Goal: Information Seeking & Learning: Find specific fact

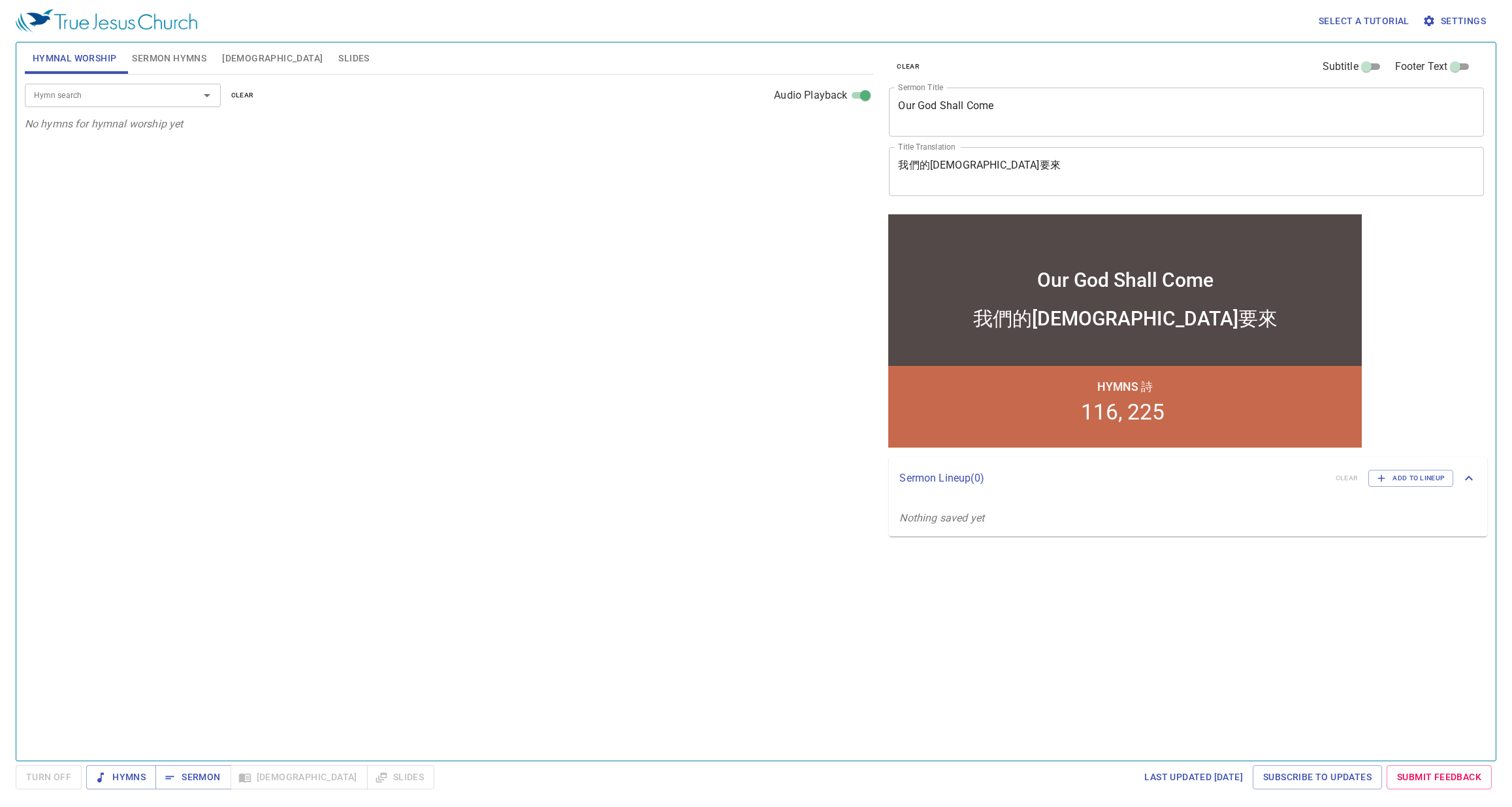
click at [244, 54] on span "Bible" at bounding box center [273, 58] width 101 height 17
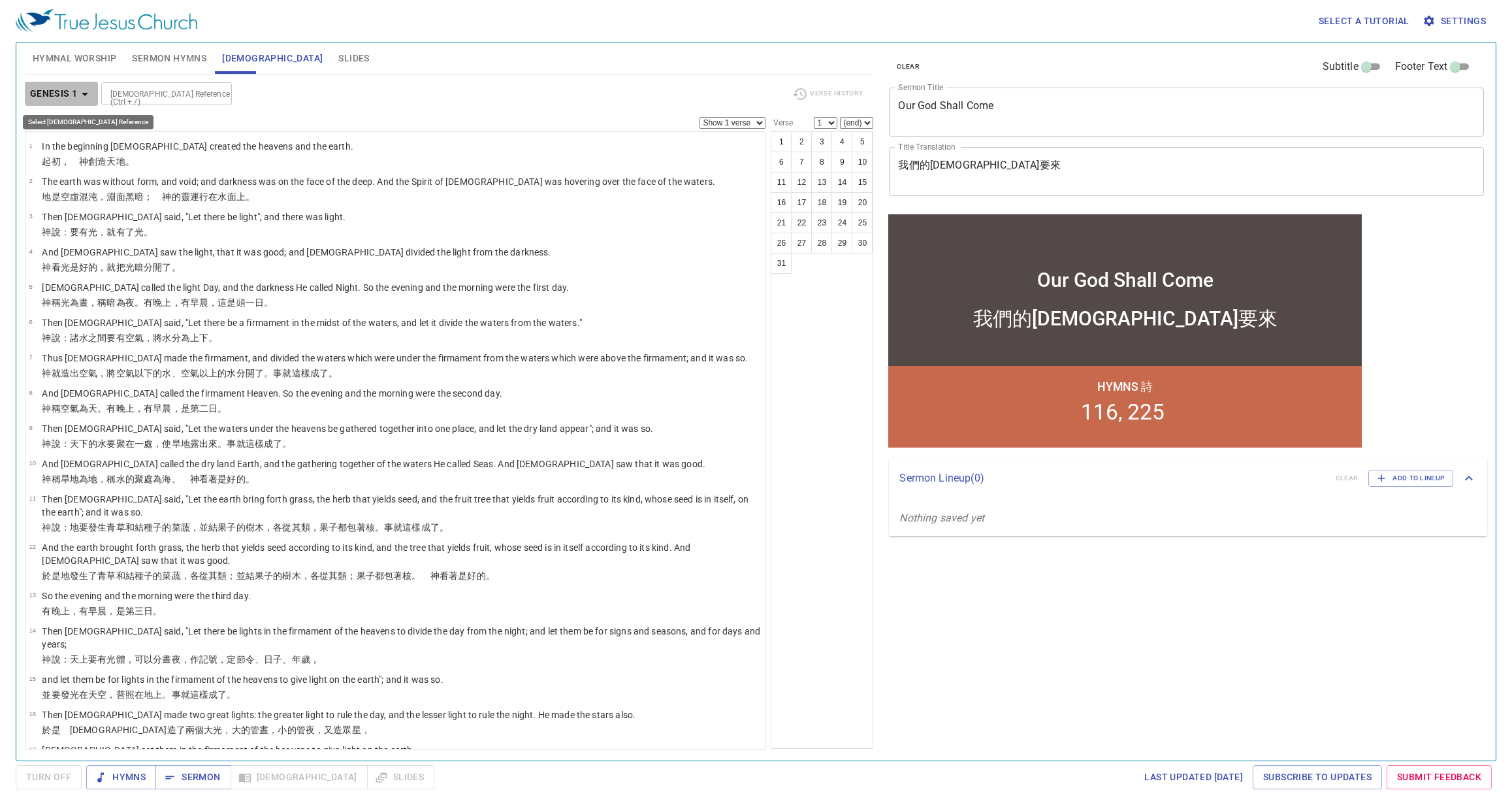
click at [78, 90] on icon "button" at bounding box center [85, 94] width 16 height 16
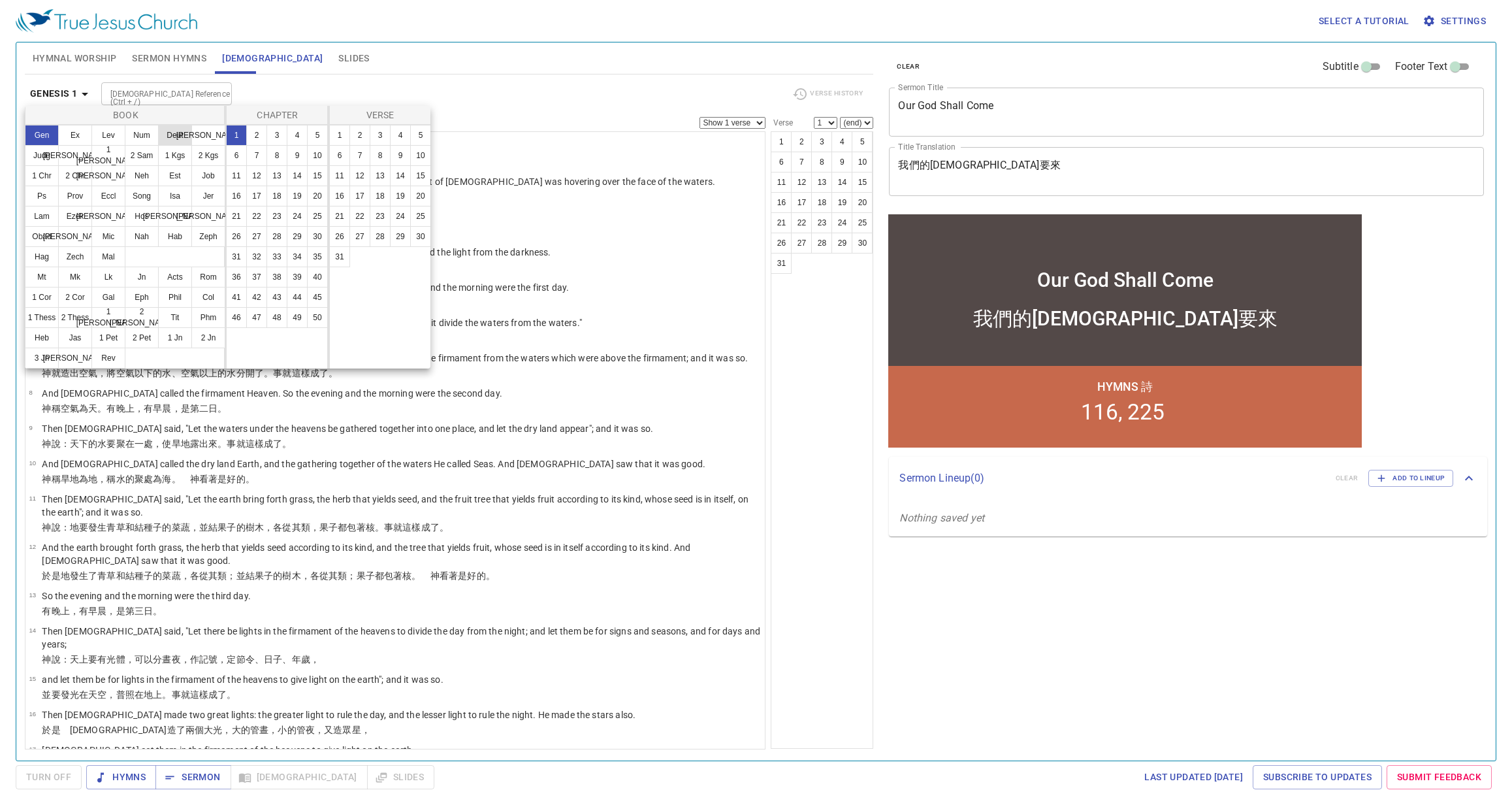
click at [164, 136] on button "Deut" at bounding box center [174, 135] width 34 height 21
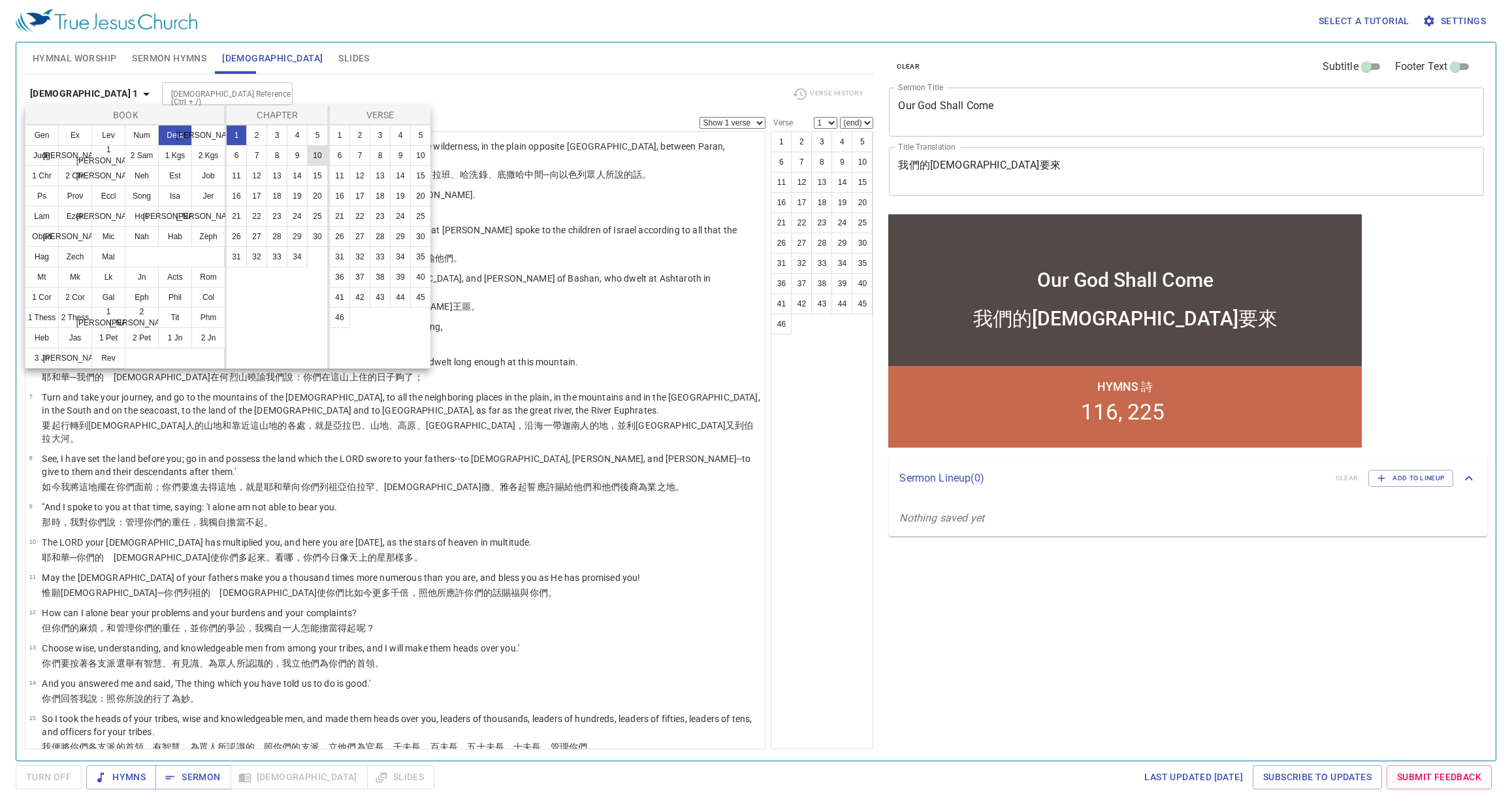
click at [314, 158] on button "10" at bounding box center [317, 155] width 21 height 21
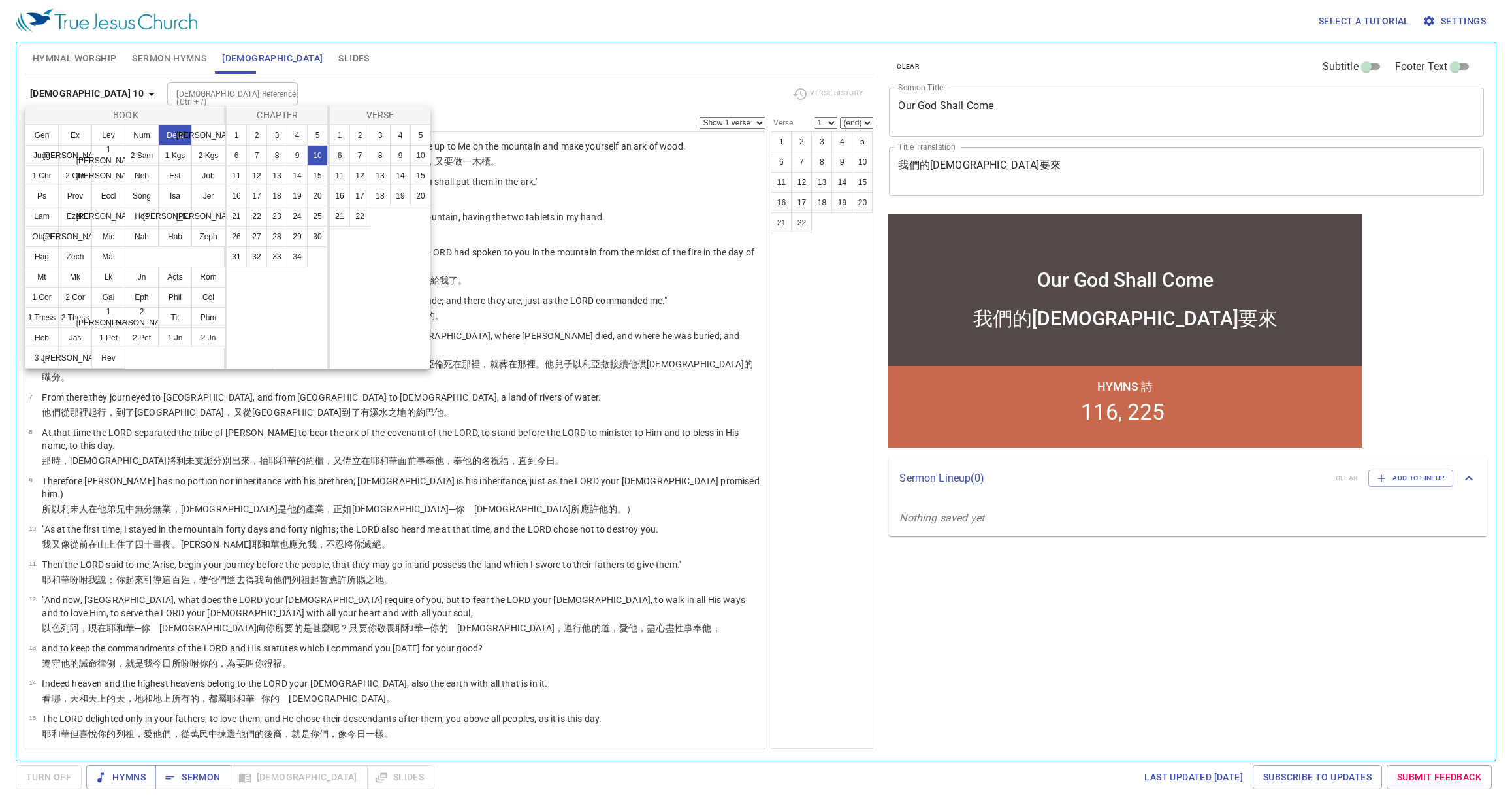
click at [835, 432] on div at bounding box center [756, 403] width 1512 height 807
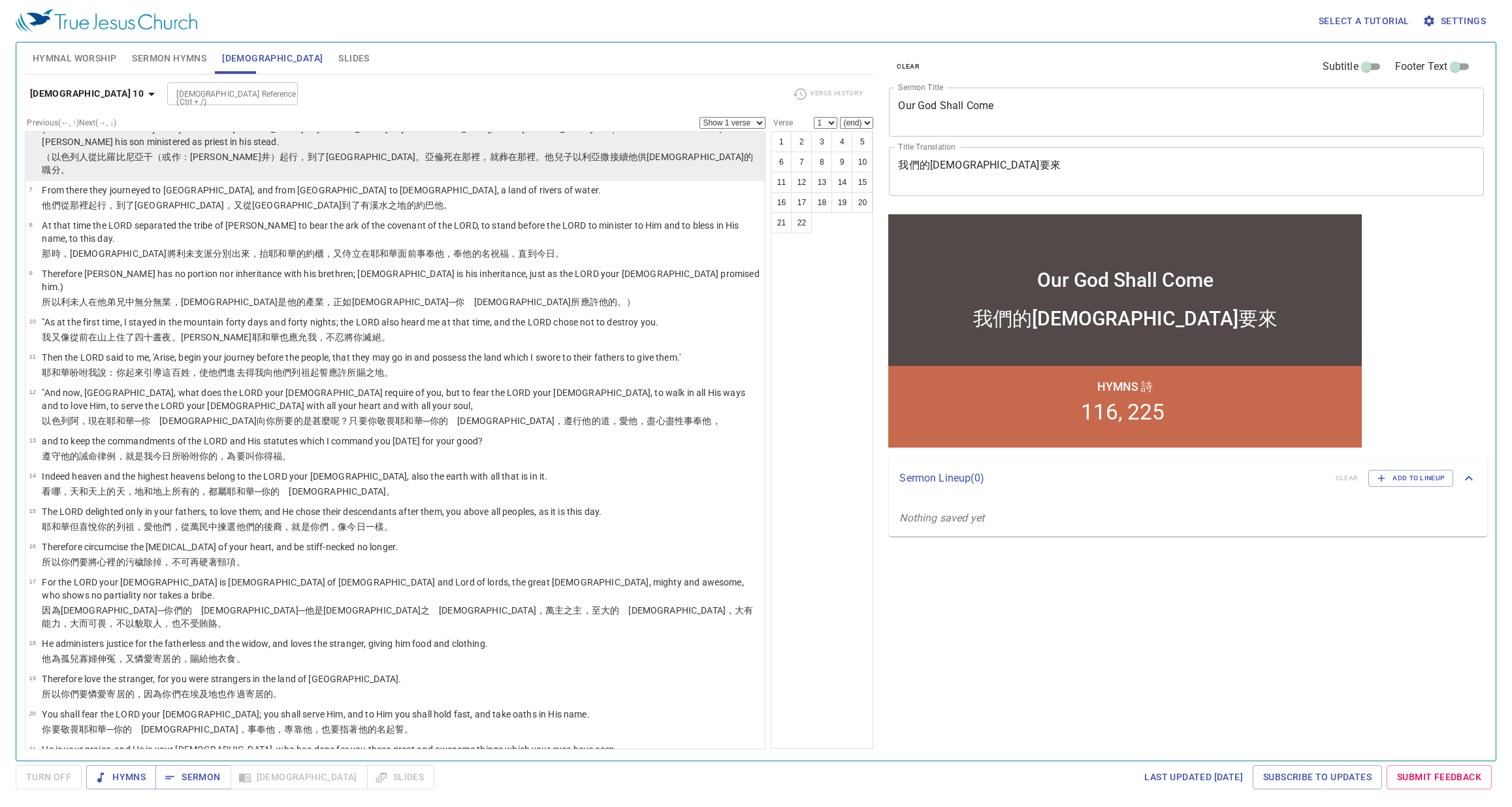
scroll to position [222, 0]
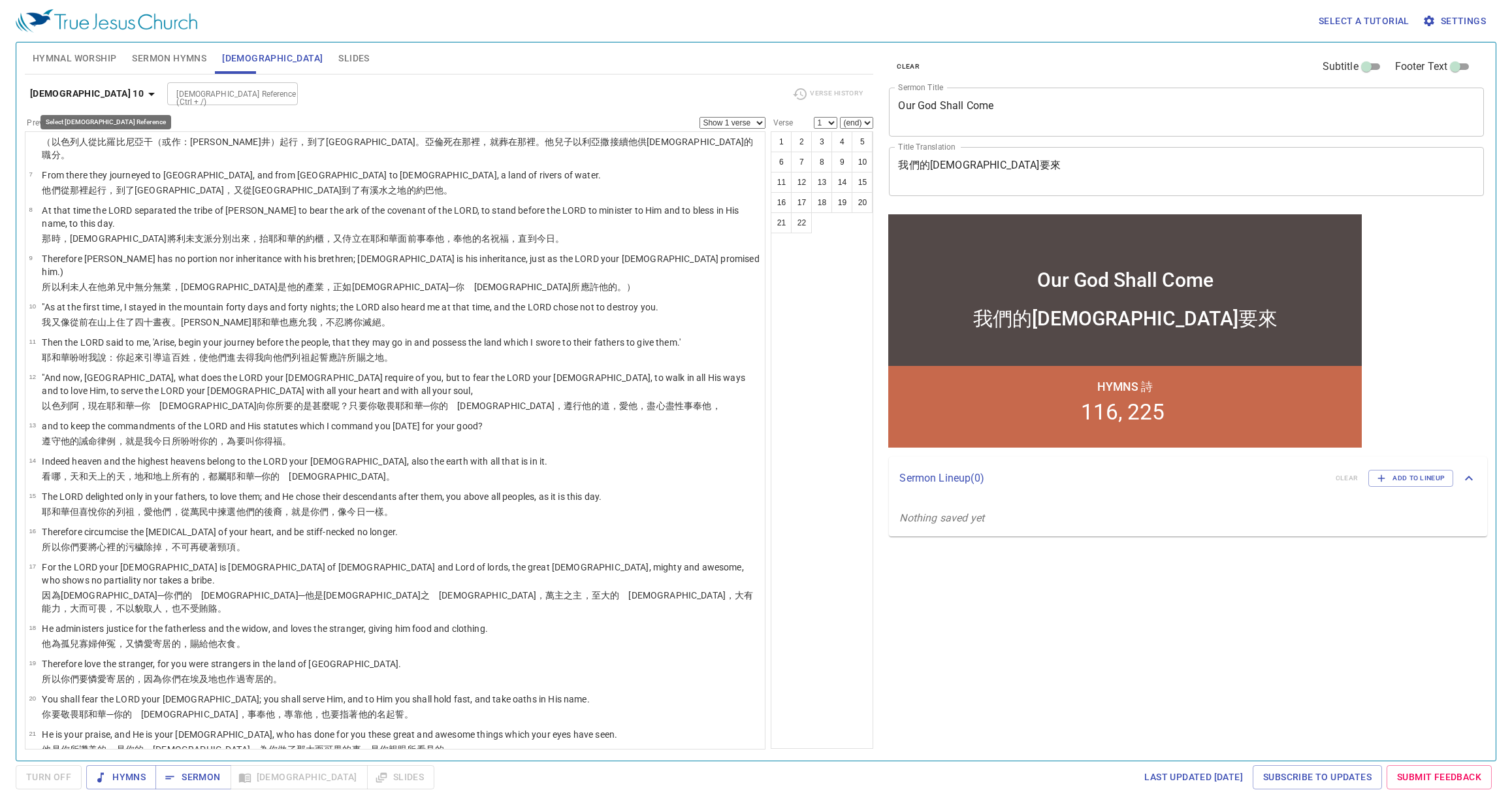
click at [81, 93] on b "Deuteronomy 10" at bounding box center [87, 94] width 114 height 17
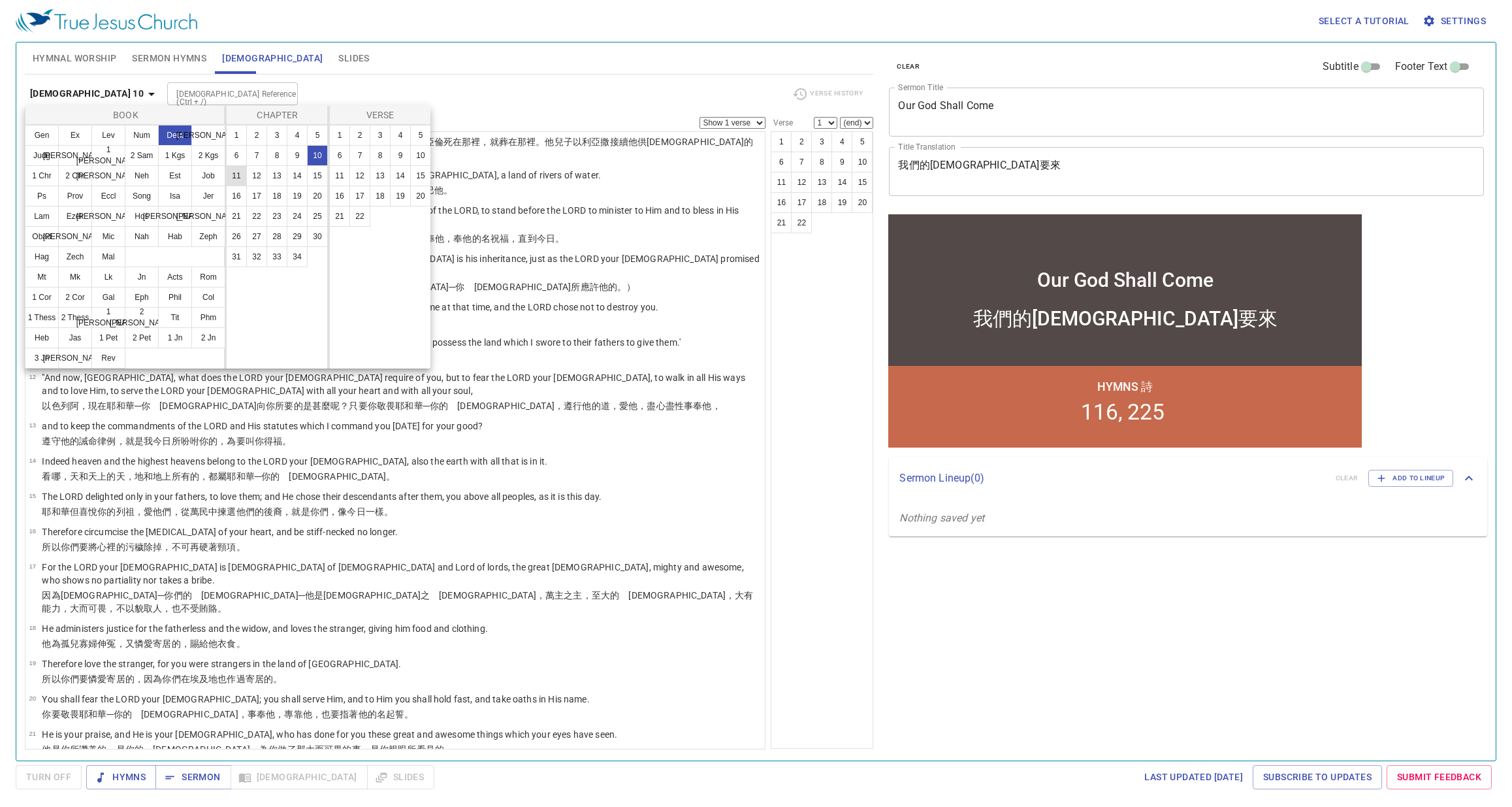
click at [238, 174] on button "11" at bounding box center [237, 176] width 21 height 21
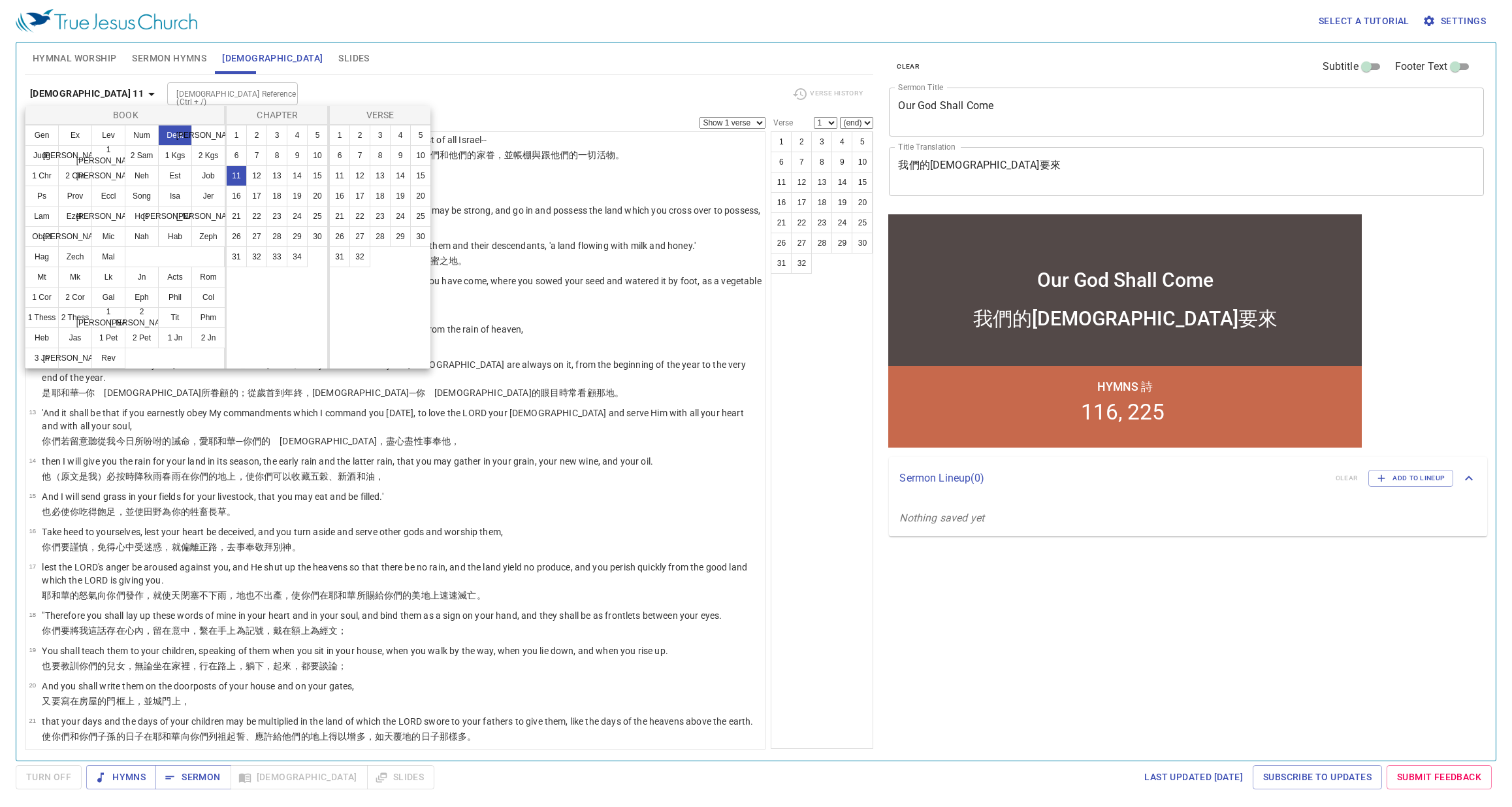
scroll to position [0, 0]
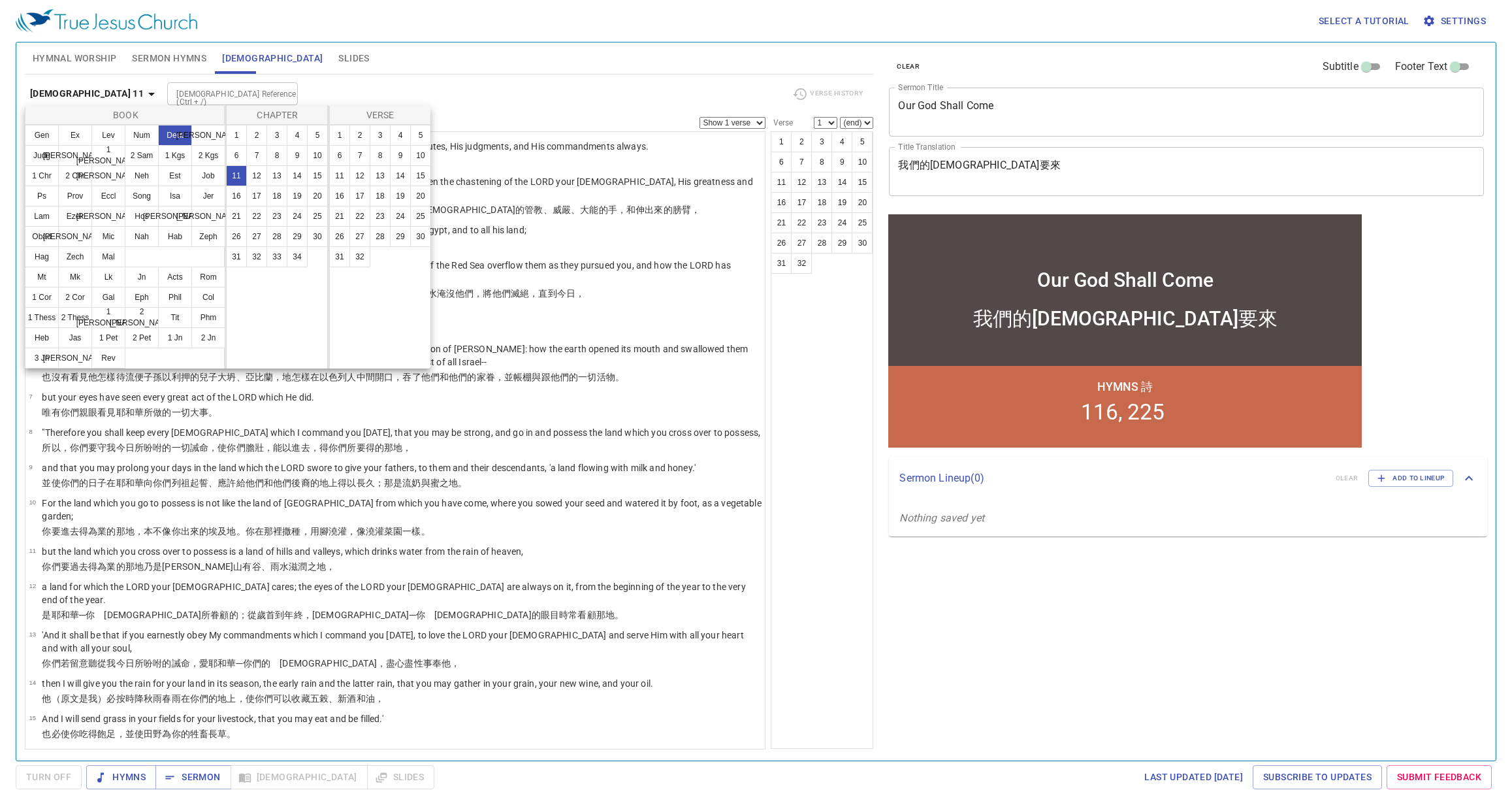
click at [789, 504] on div at bounding box center [756, 403] width 1512 height 807
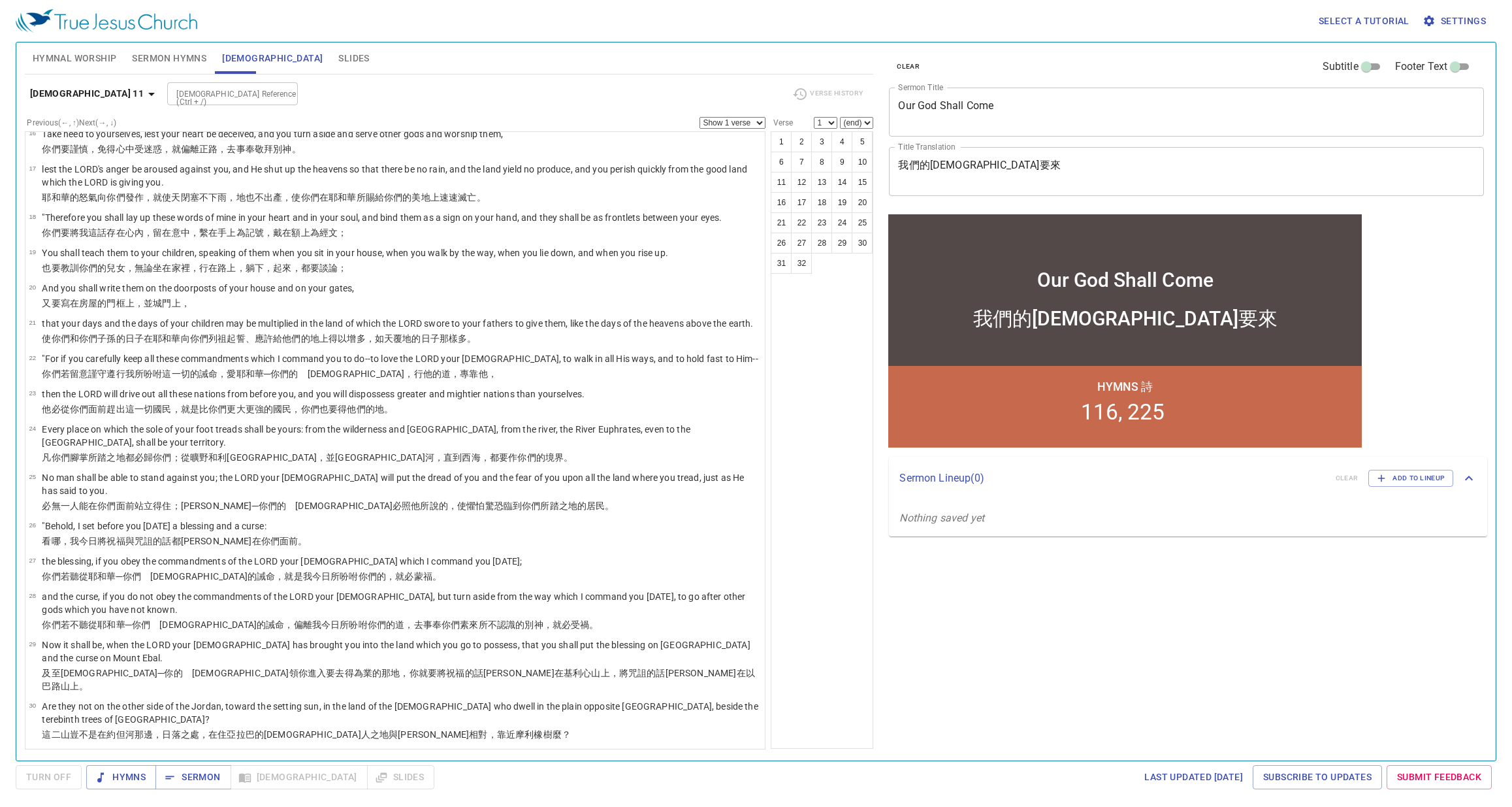
scroll to position [653, 0]
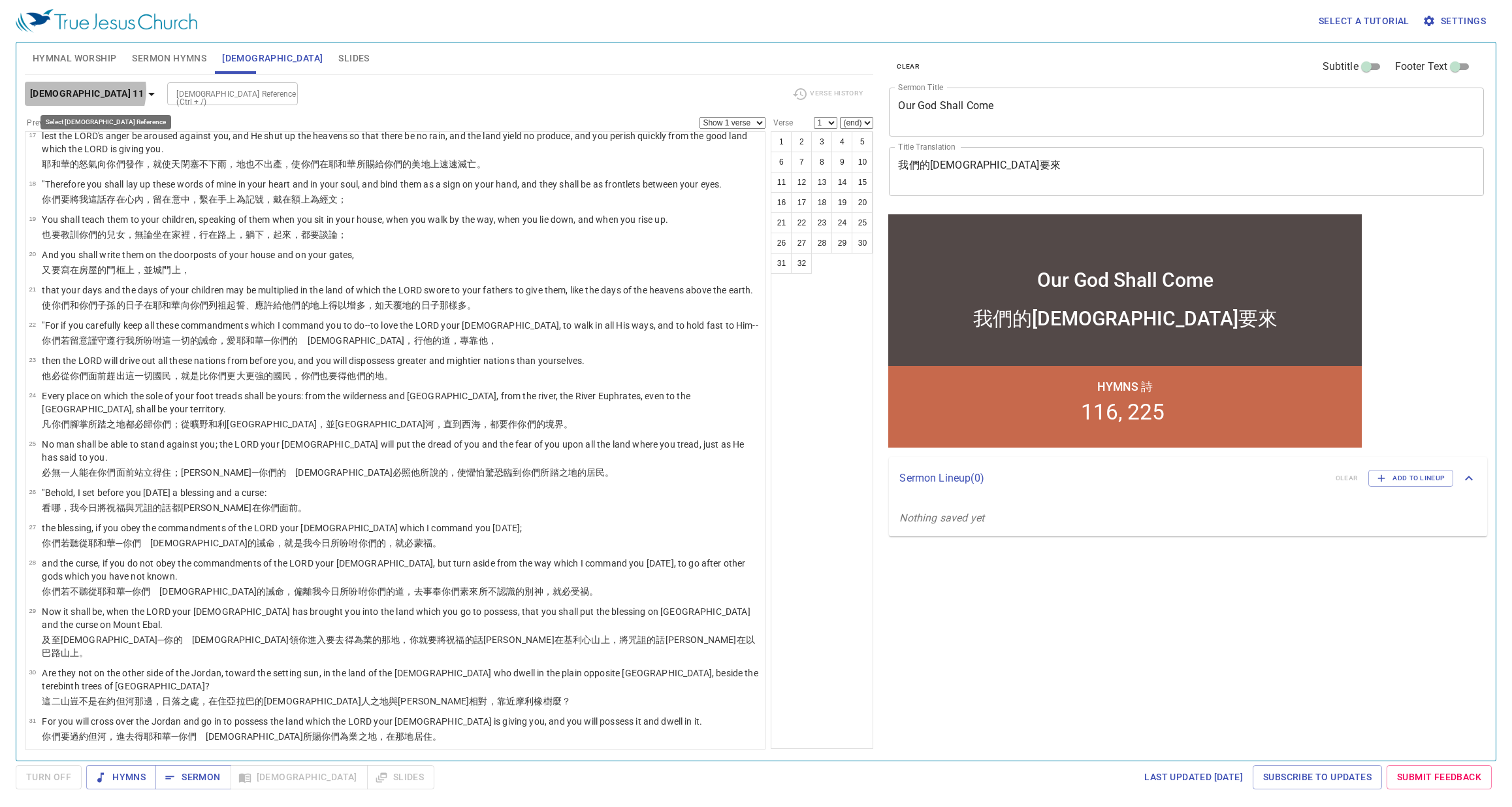
click at [84, 90] on b "Deuteronomy 11" at bounding box center [87, 94] width 114 height 17
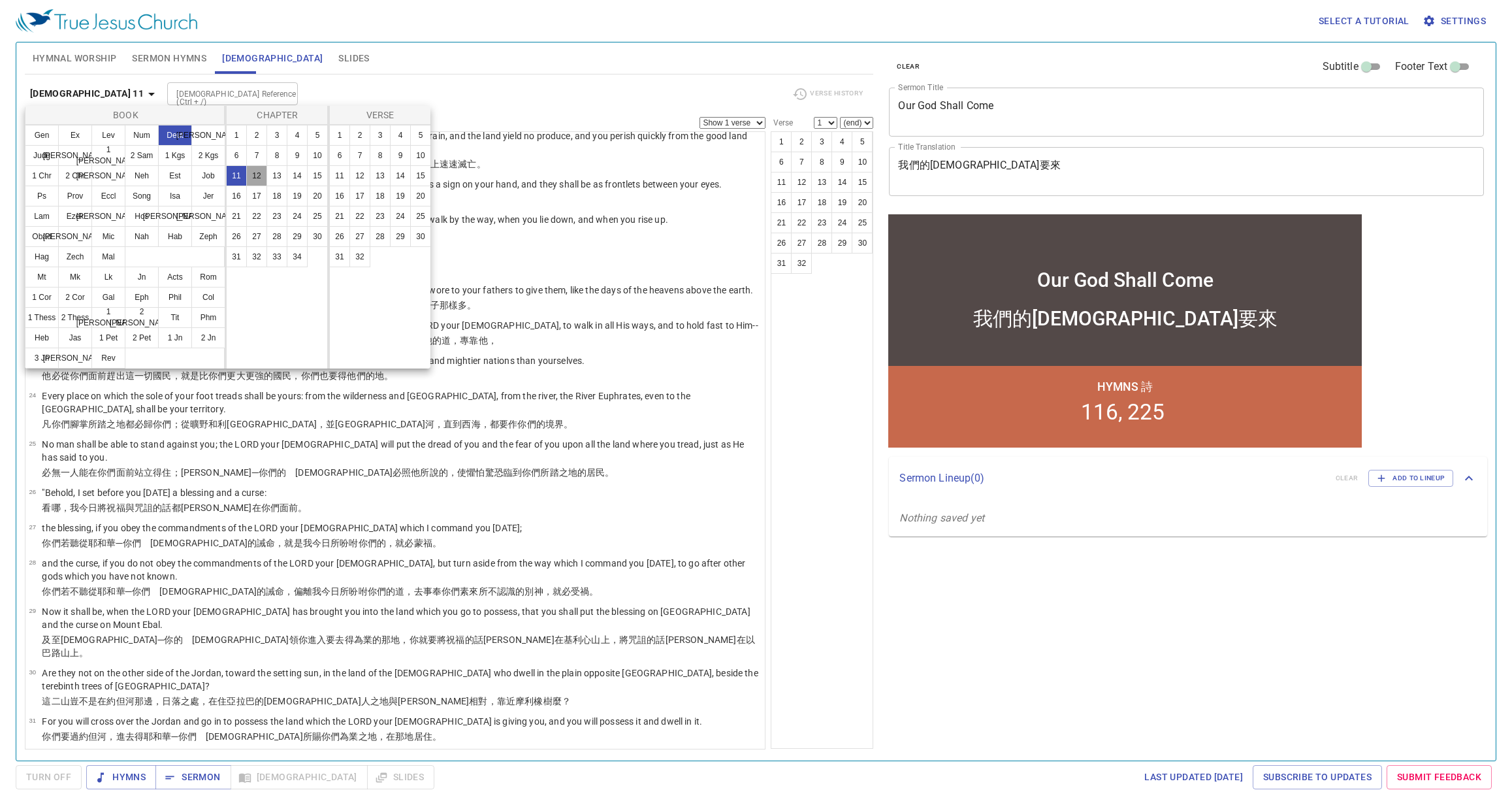
click at [257, 175] on button "12" at bounding box center [256, 176] width 21 height 21
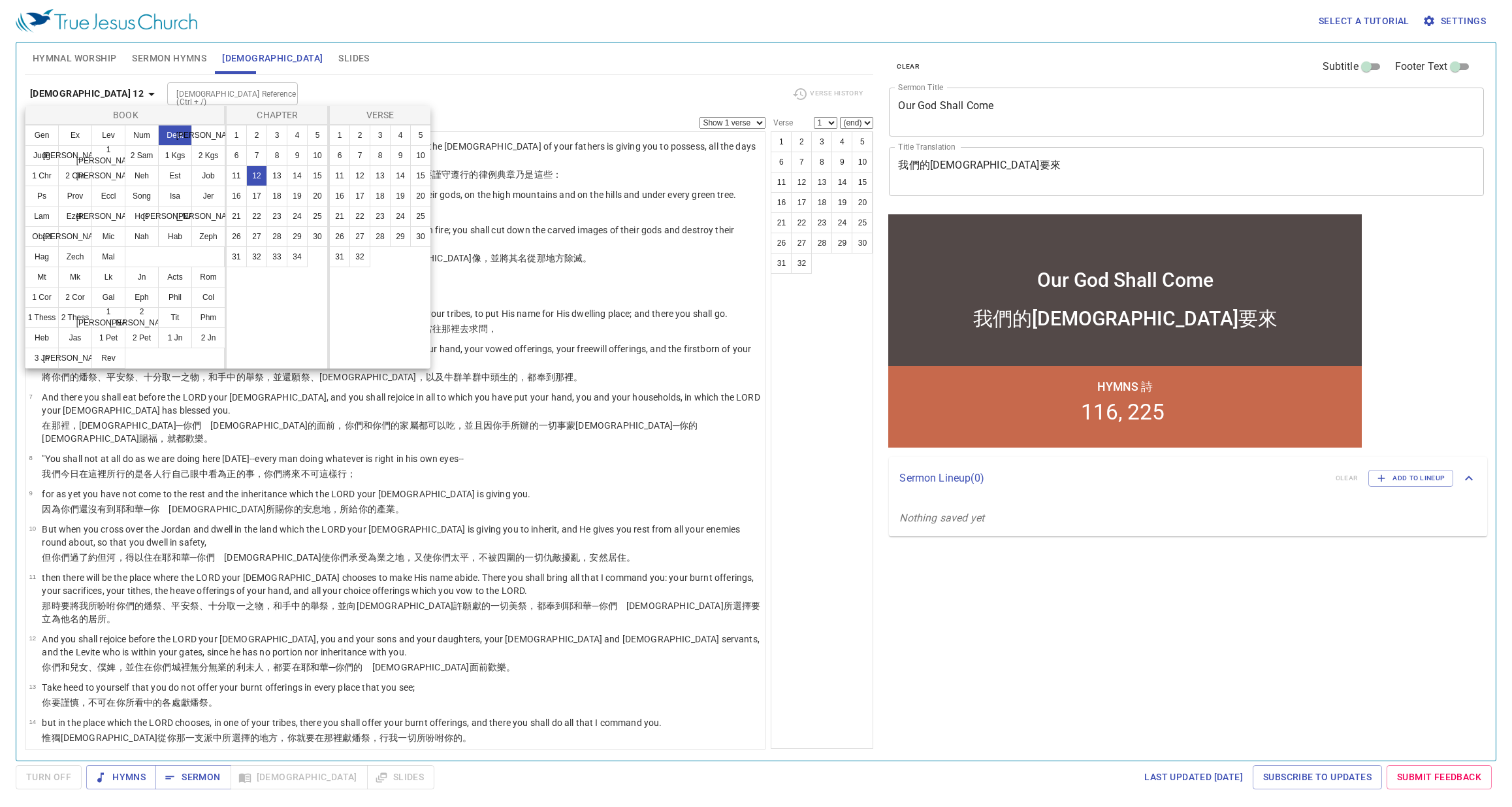
click at [827, 614] on div at bounding box center [756, 403] width 1512 height 807
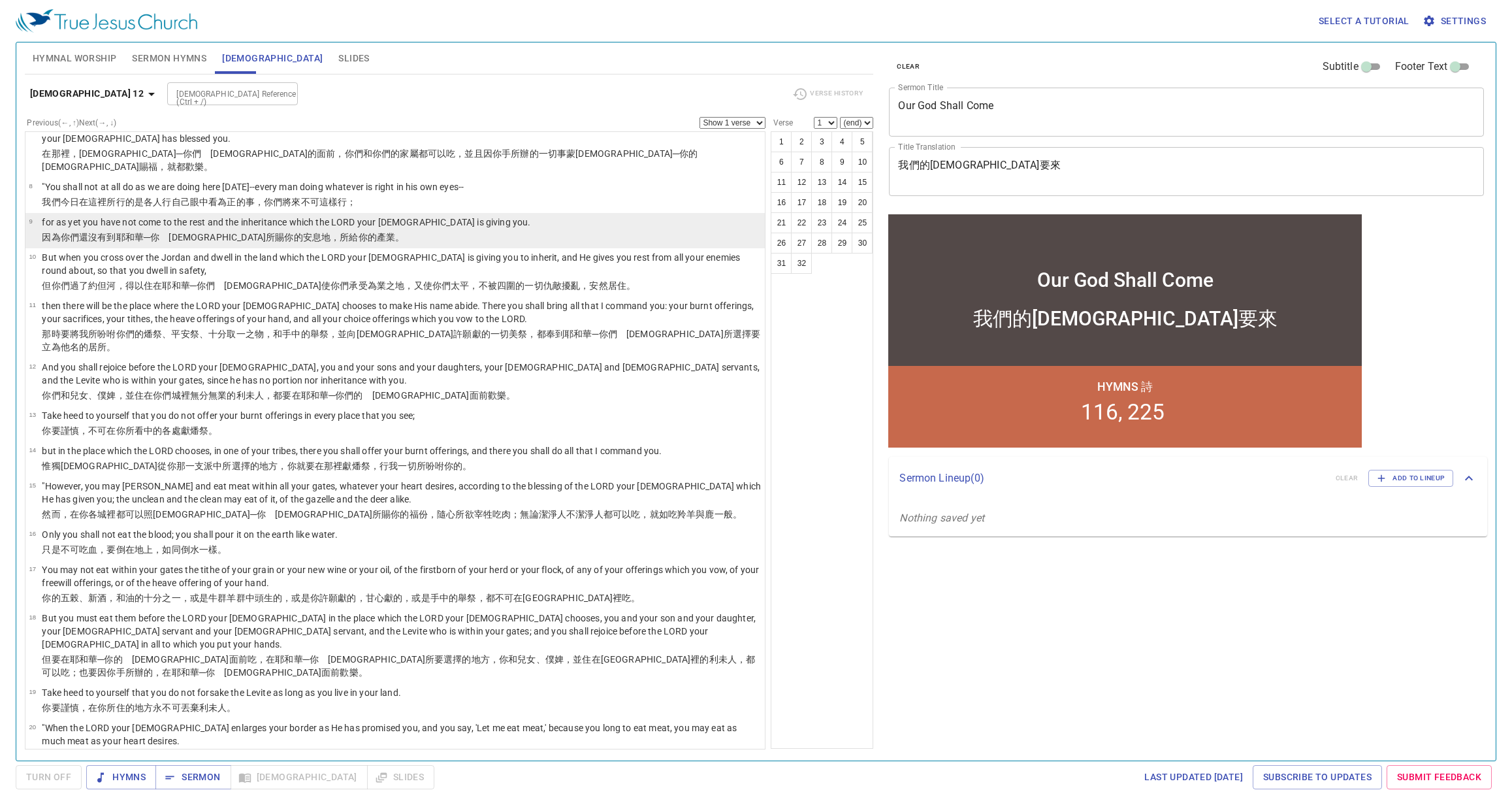
scroll to position [392, 0]
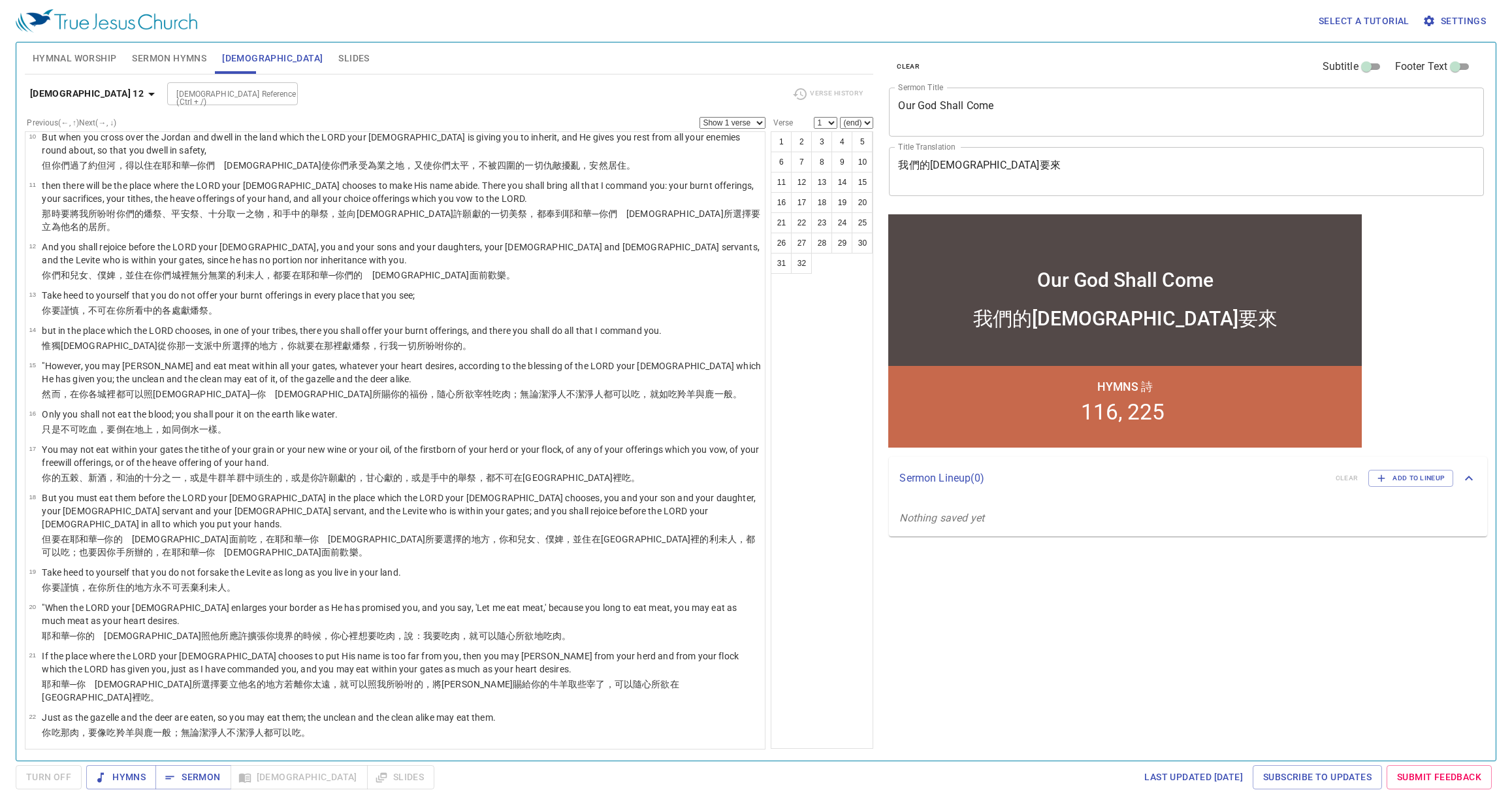
click at [111, 96] on b "Deuteronomy 12" at bounding box center [87, 94] width 114 height 17
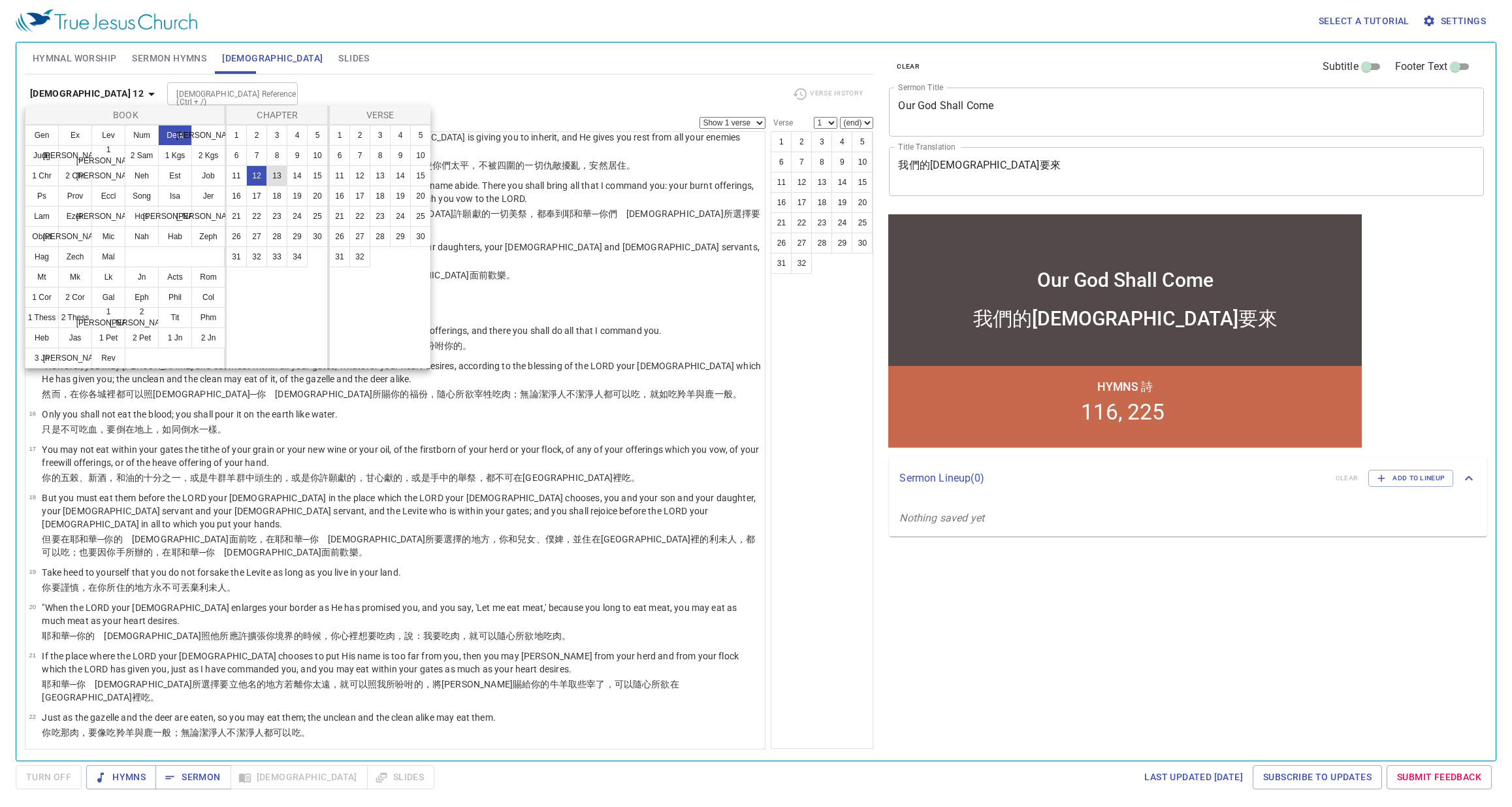
click at [276, 177] on button "13" at bounding box center [277, 176] width 21 height 21
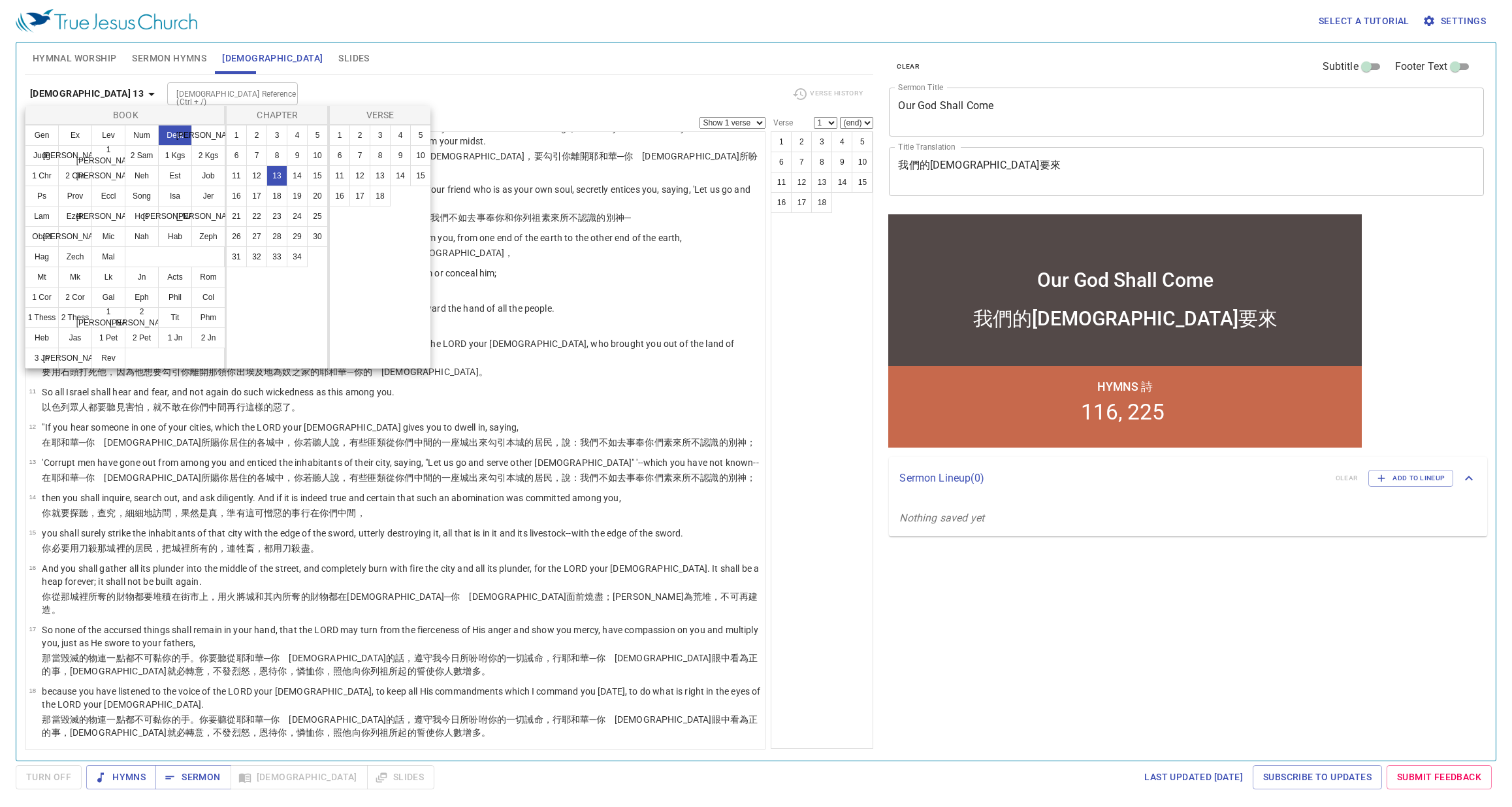
scroll to position [0, 0]
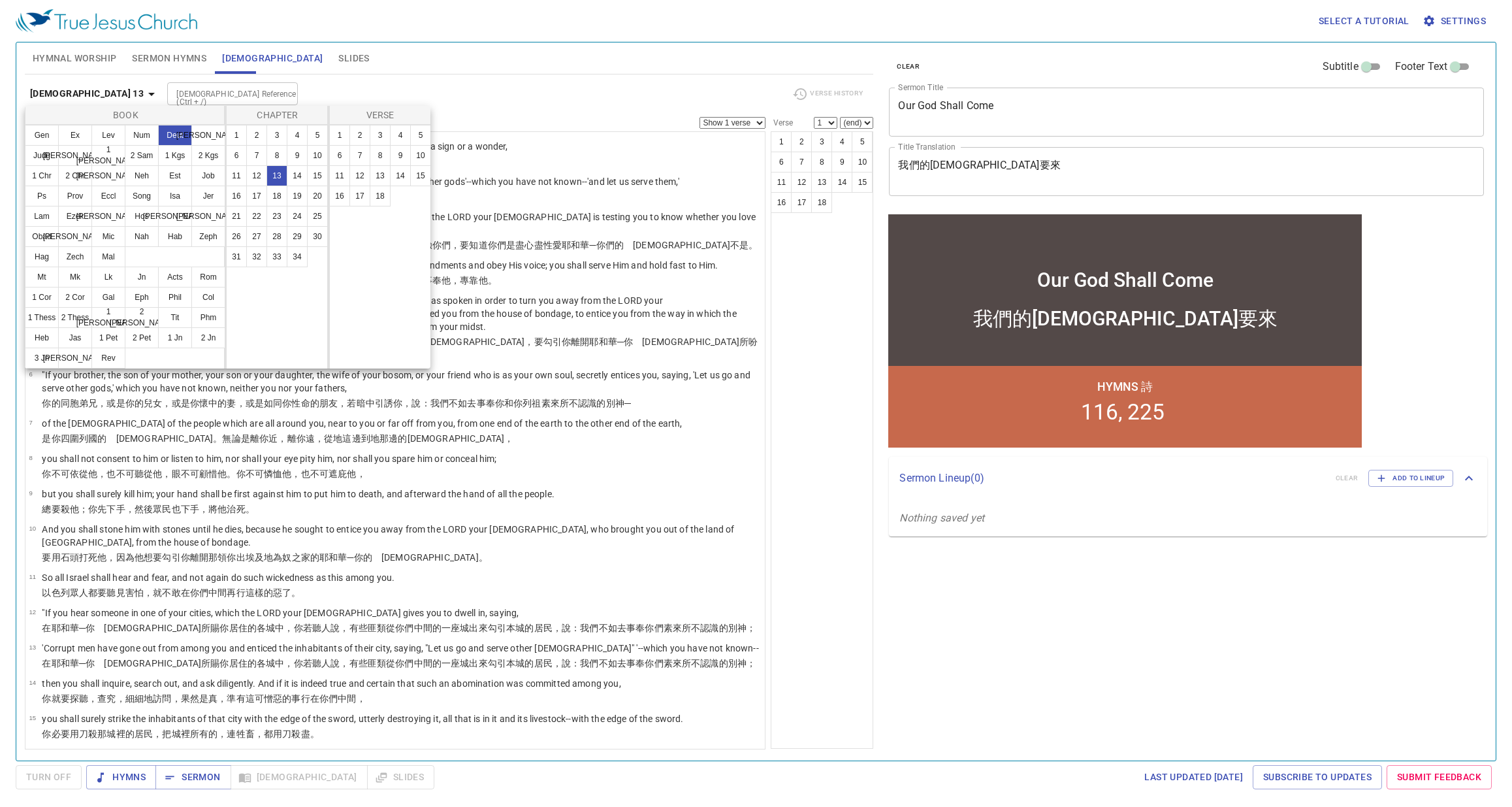
click at [752, 517] on div at bounding box center [756, 403] width 1512 height 807
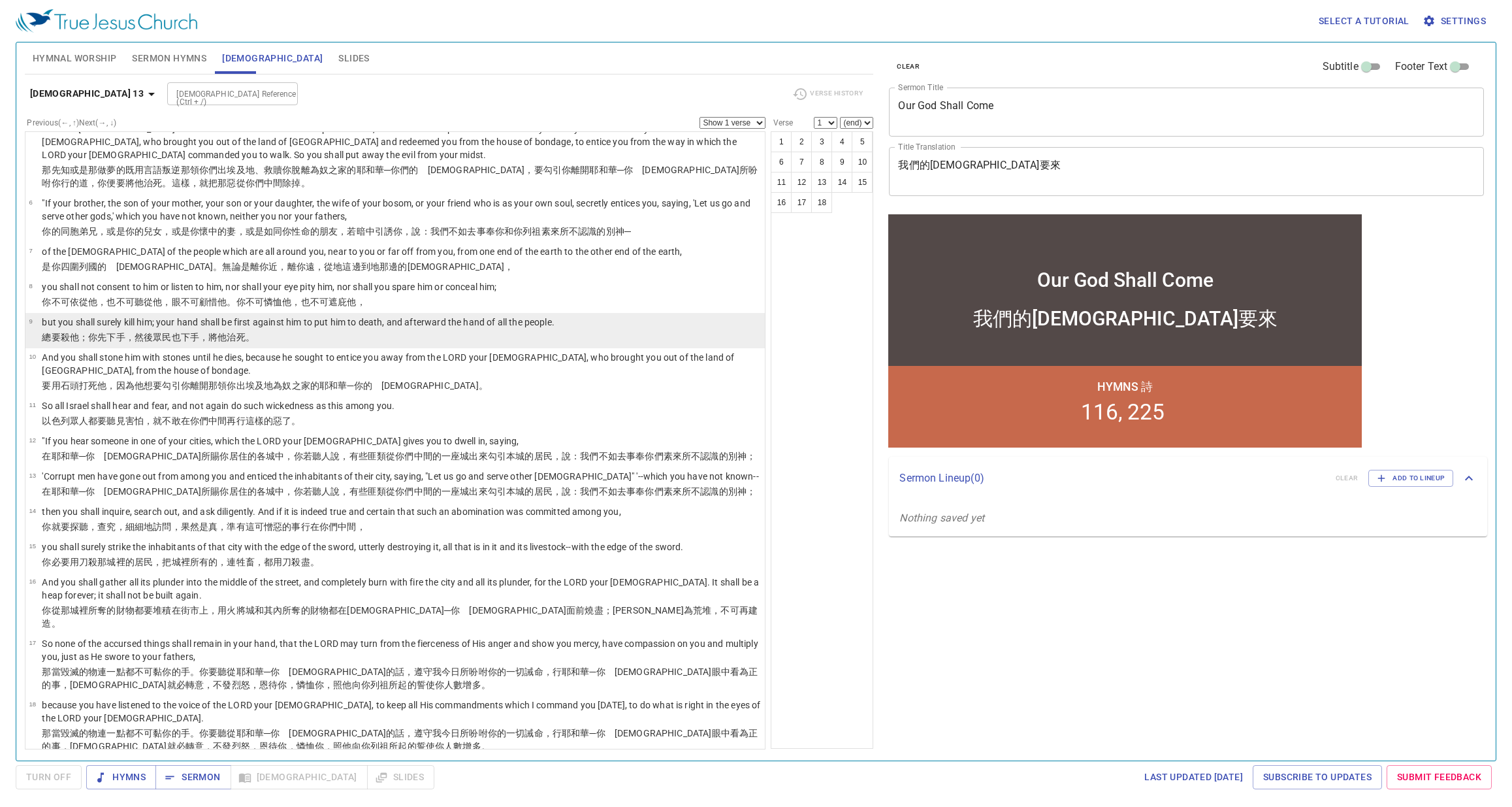
scroll to position [173, 0]
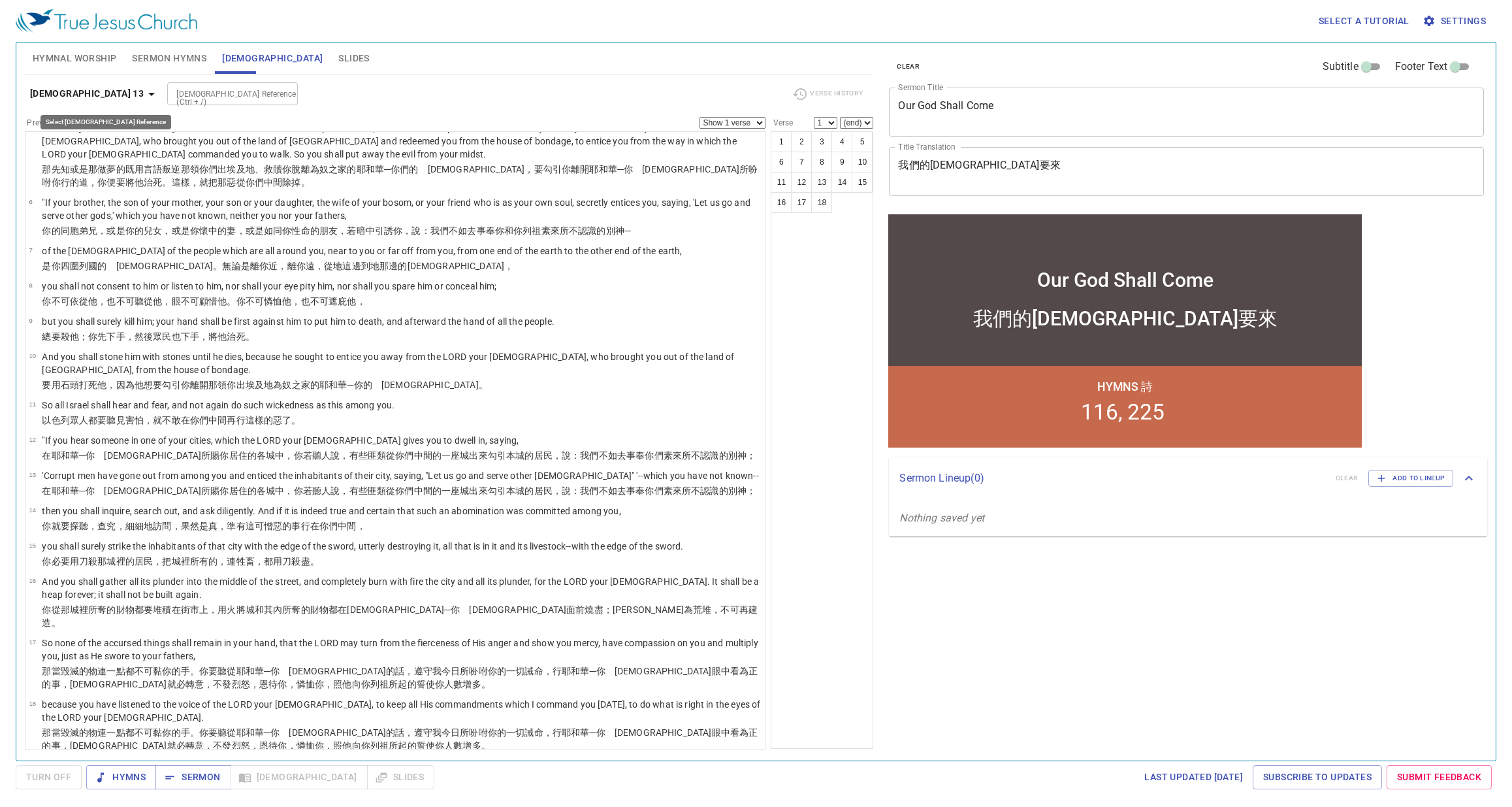
click at [108, 92] on b "Deuteronomy 13" at bounding box center [87, 94] width 114 height 17
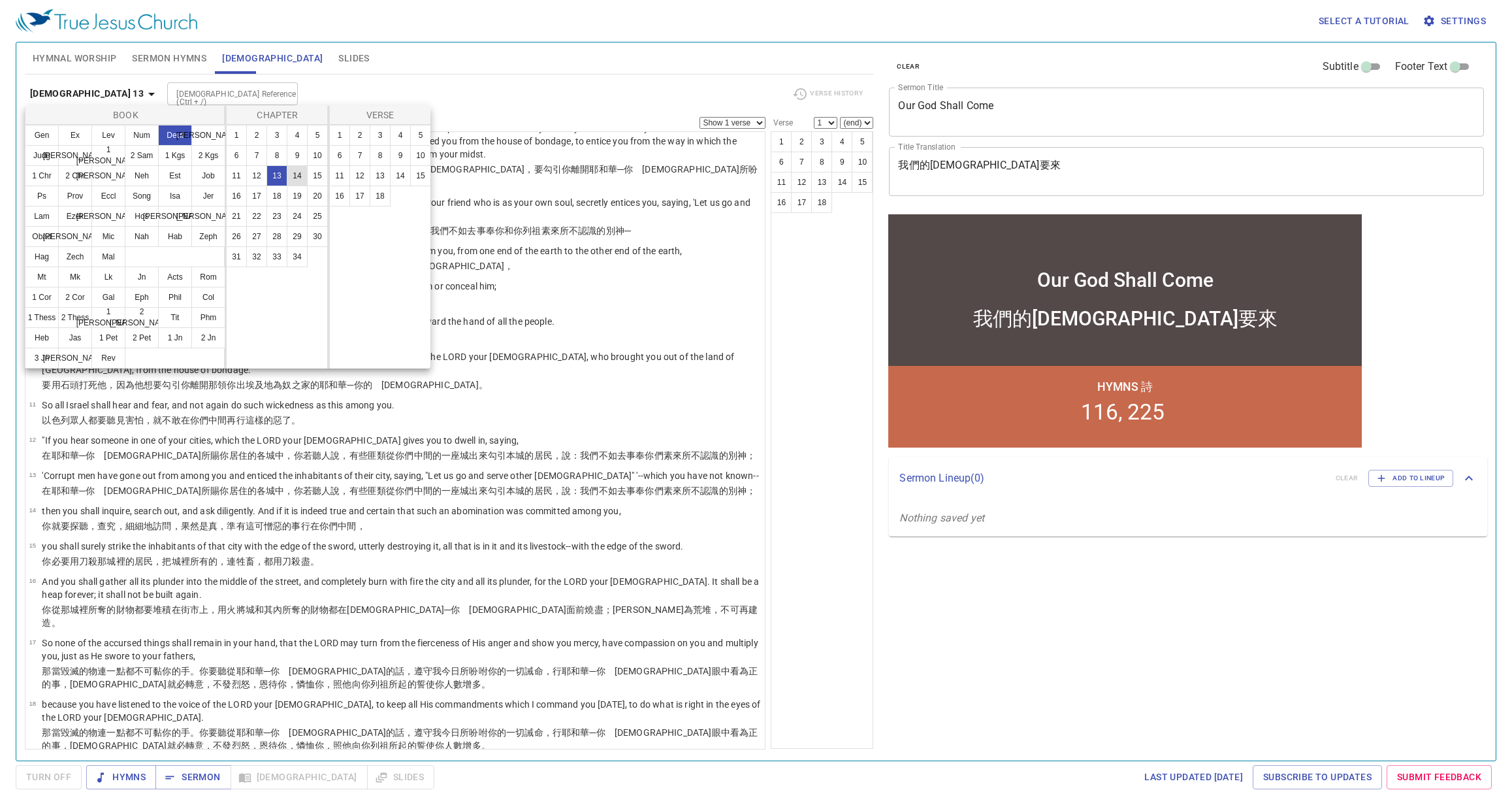
click at [300, 177] on button "14" at bounding box center [297, 176] width 21 height 21
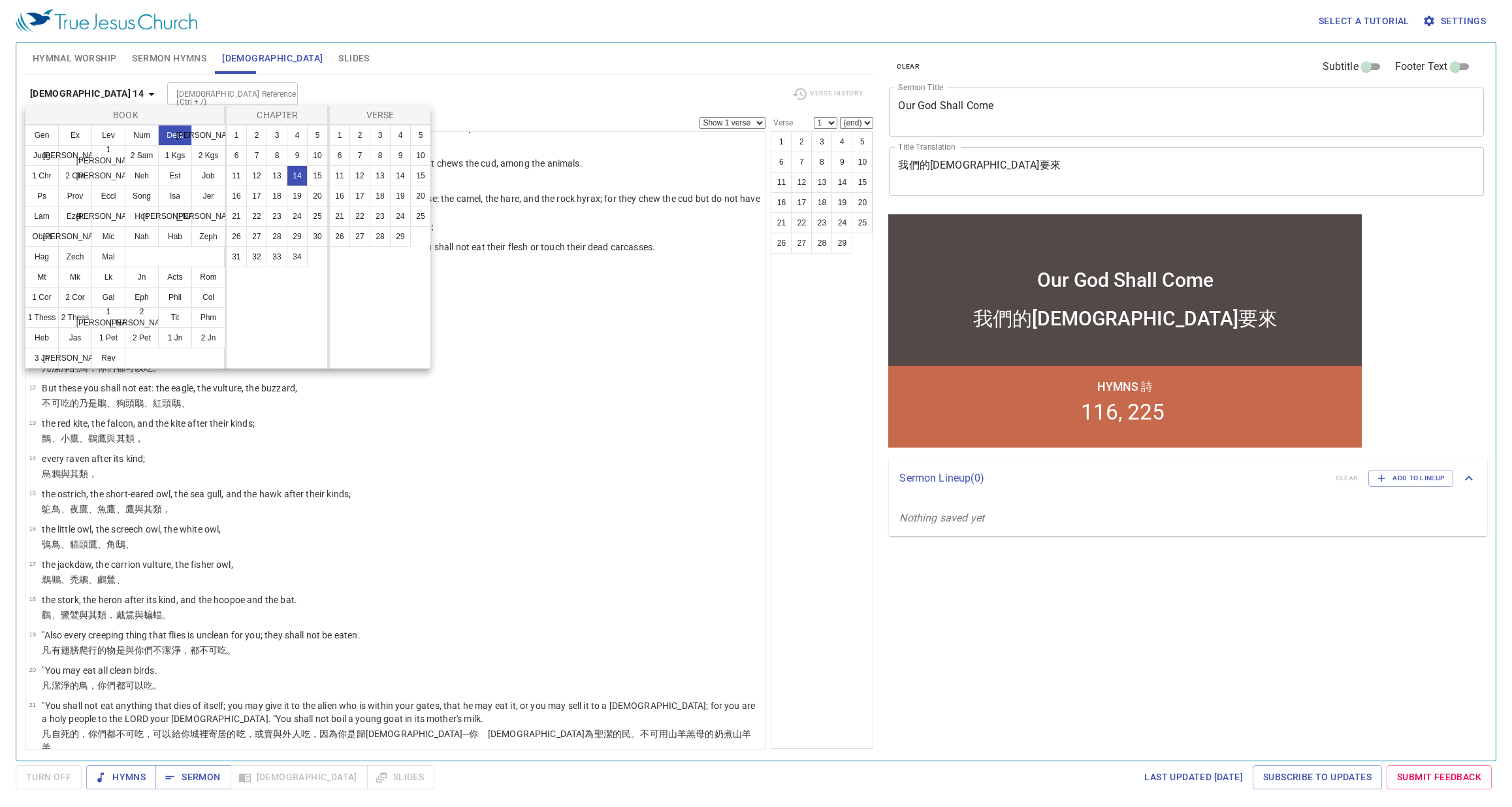
scroll to position [0, 0]
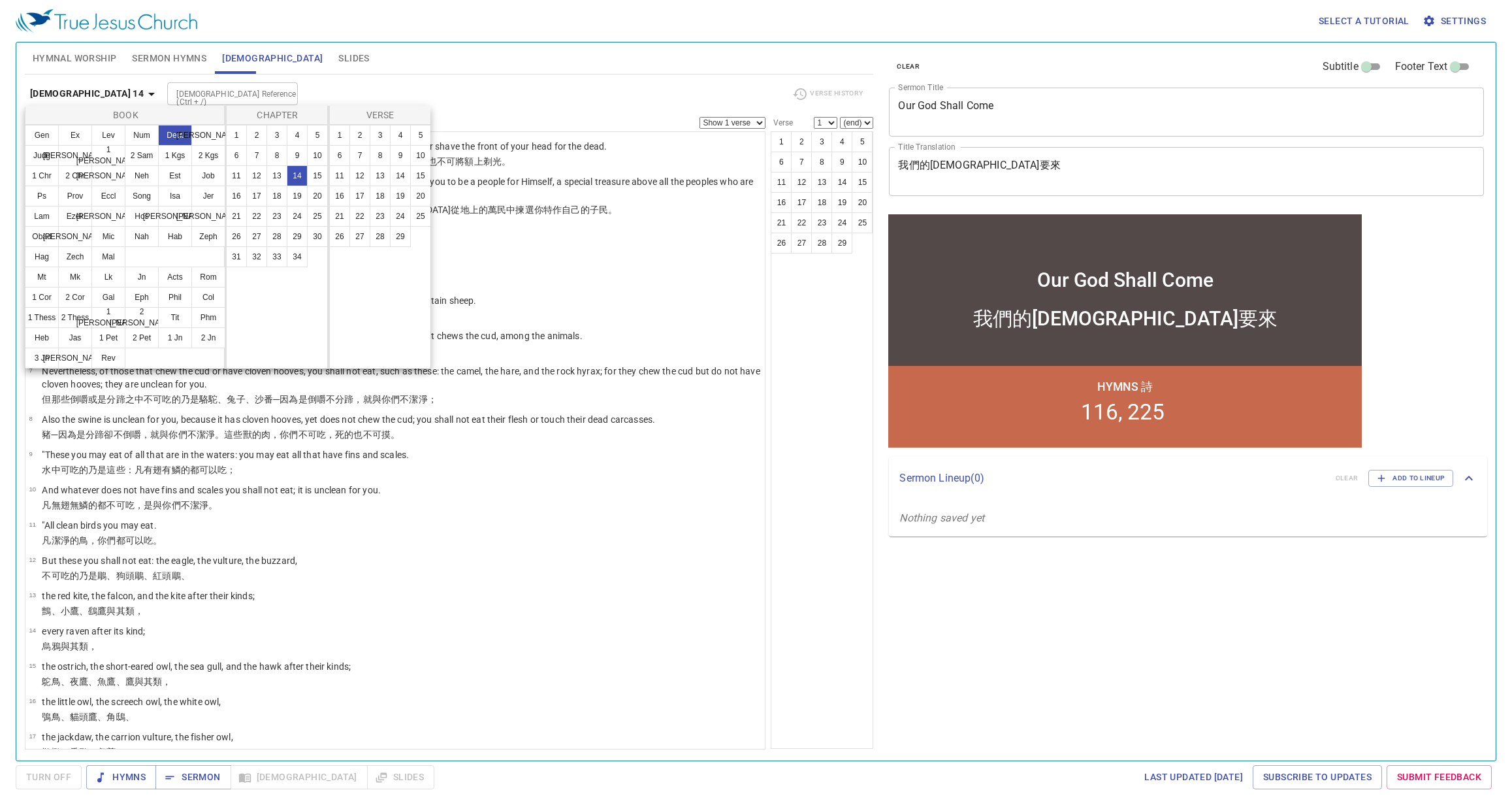
click at [756, 603] on div at bounding box center [756, 403] width 1512 height 807
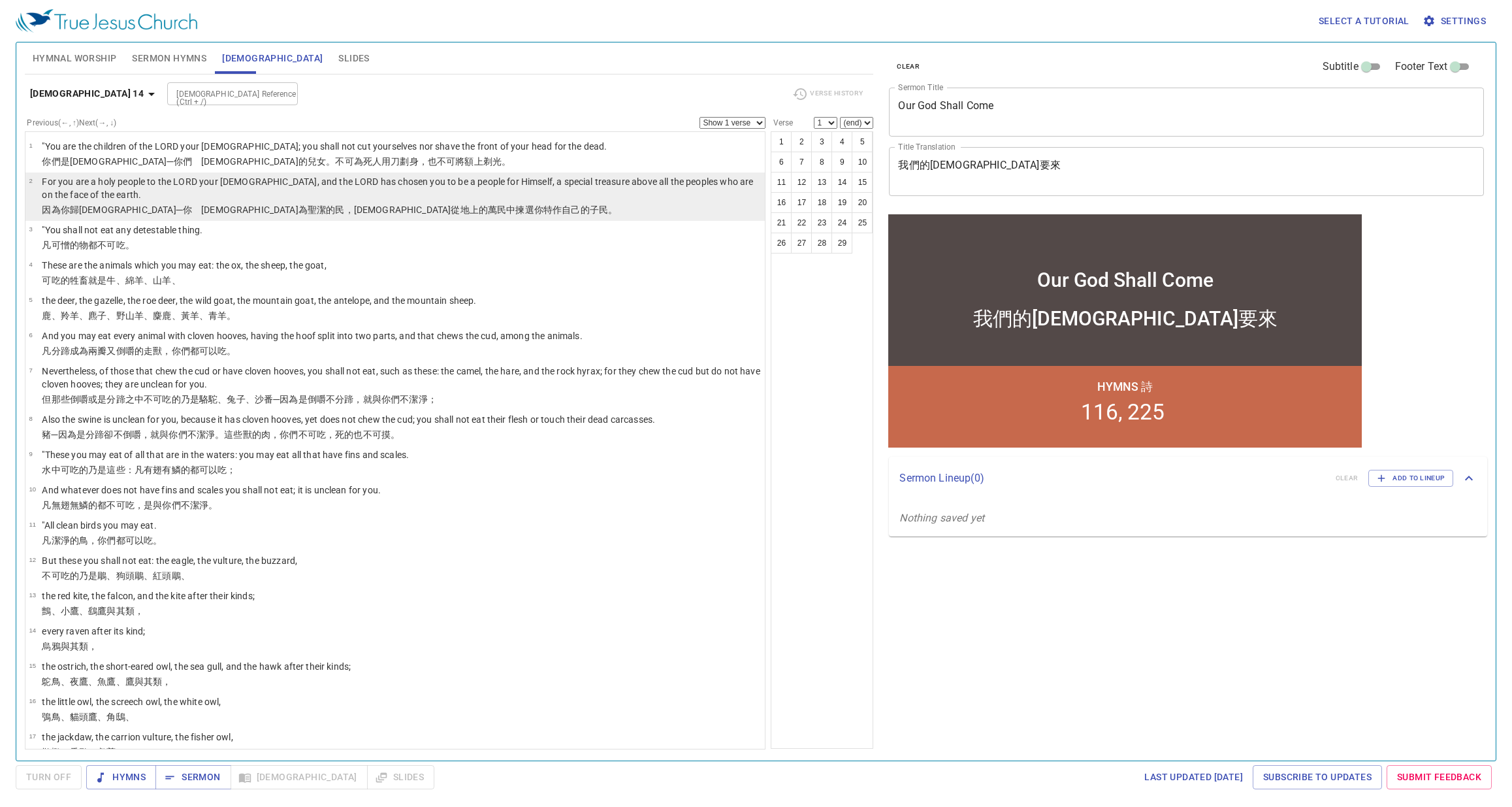
click at [449, 207] on p "因為你歸耶和華 ─你　神 為聖潔 的民 ，耶和華 從地 上 的萬民 中揀選 你特 作自己的子民 。" at bounding box center [401, 210] width 719 height 13
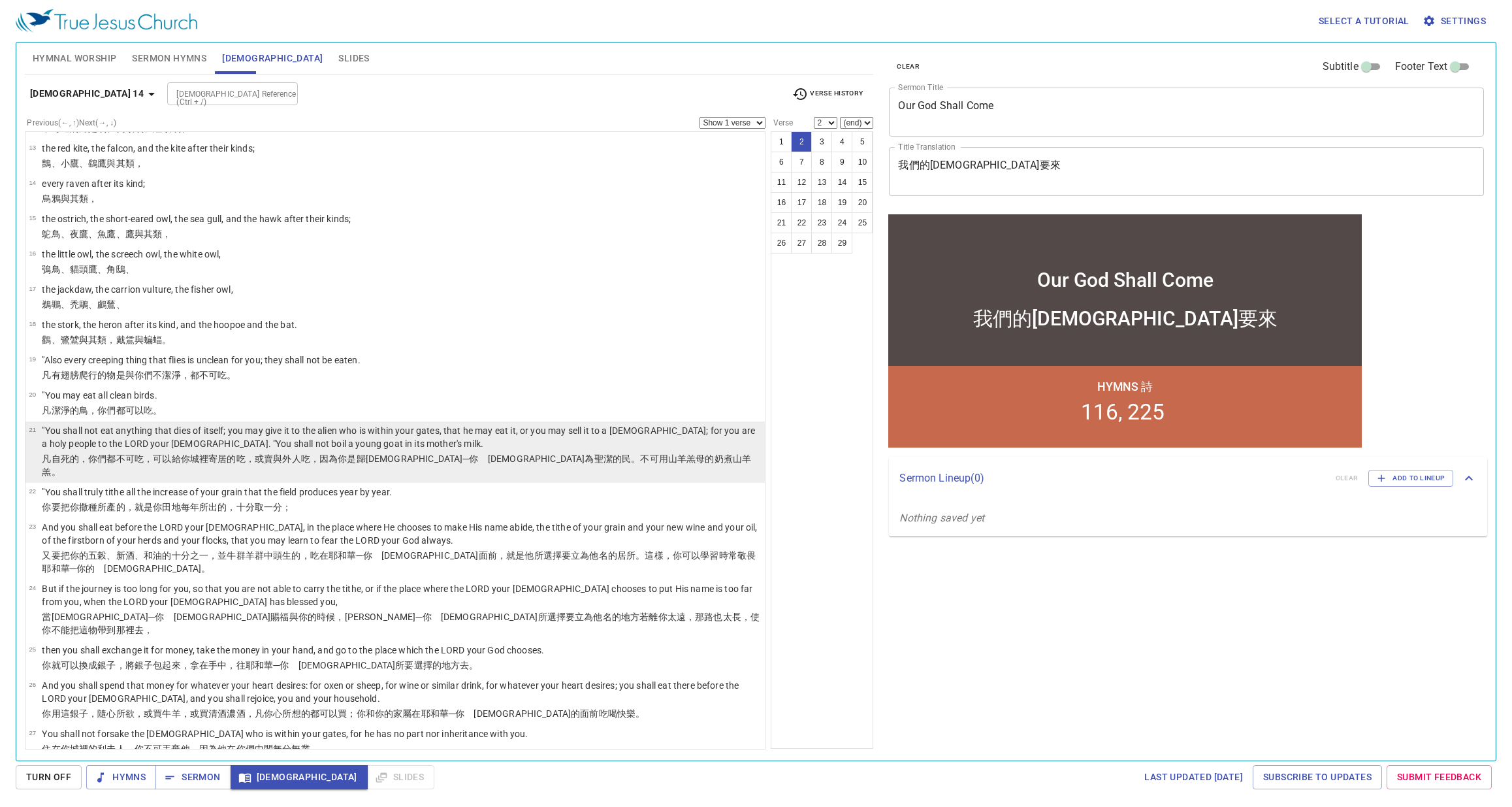
scroll to position [508, 0]
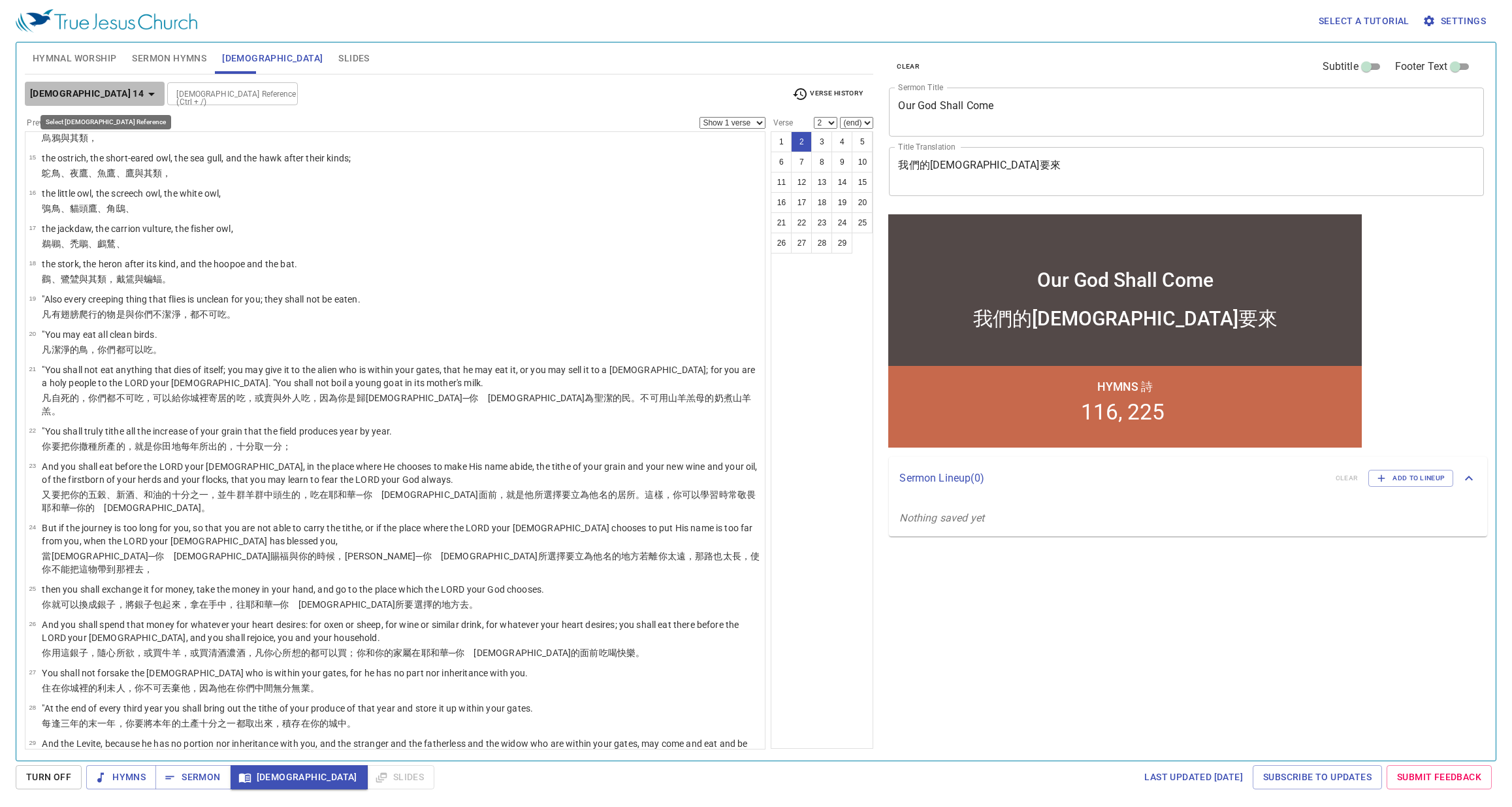
click at [106, 93] on b "Deuteronomy 14" at bounding box center [87, 94] width 114 height 17
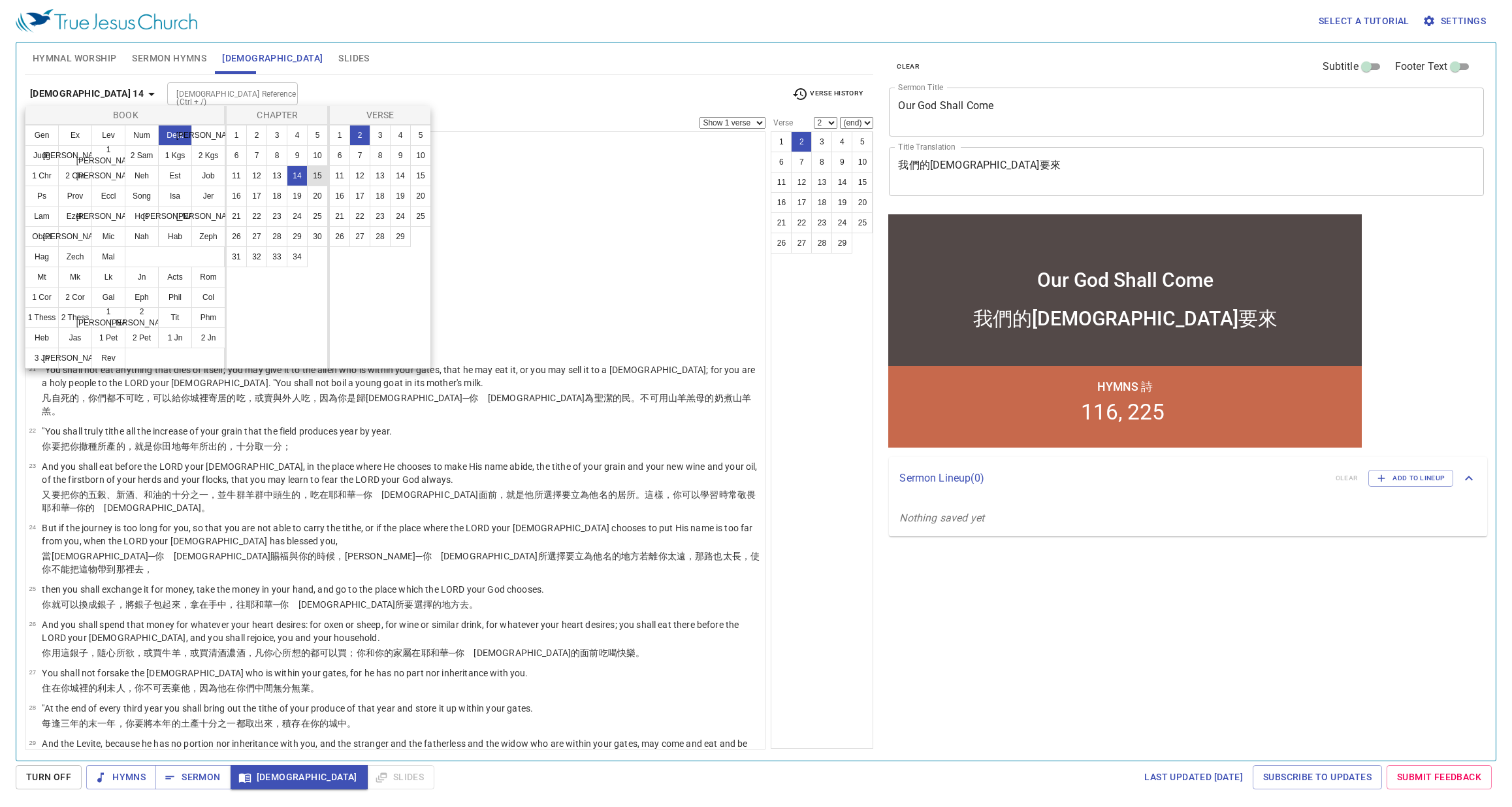
click at [325, 177] on button "15" at bounding box center [317, 176] width 21 height 21
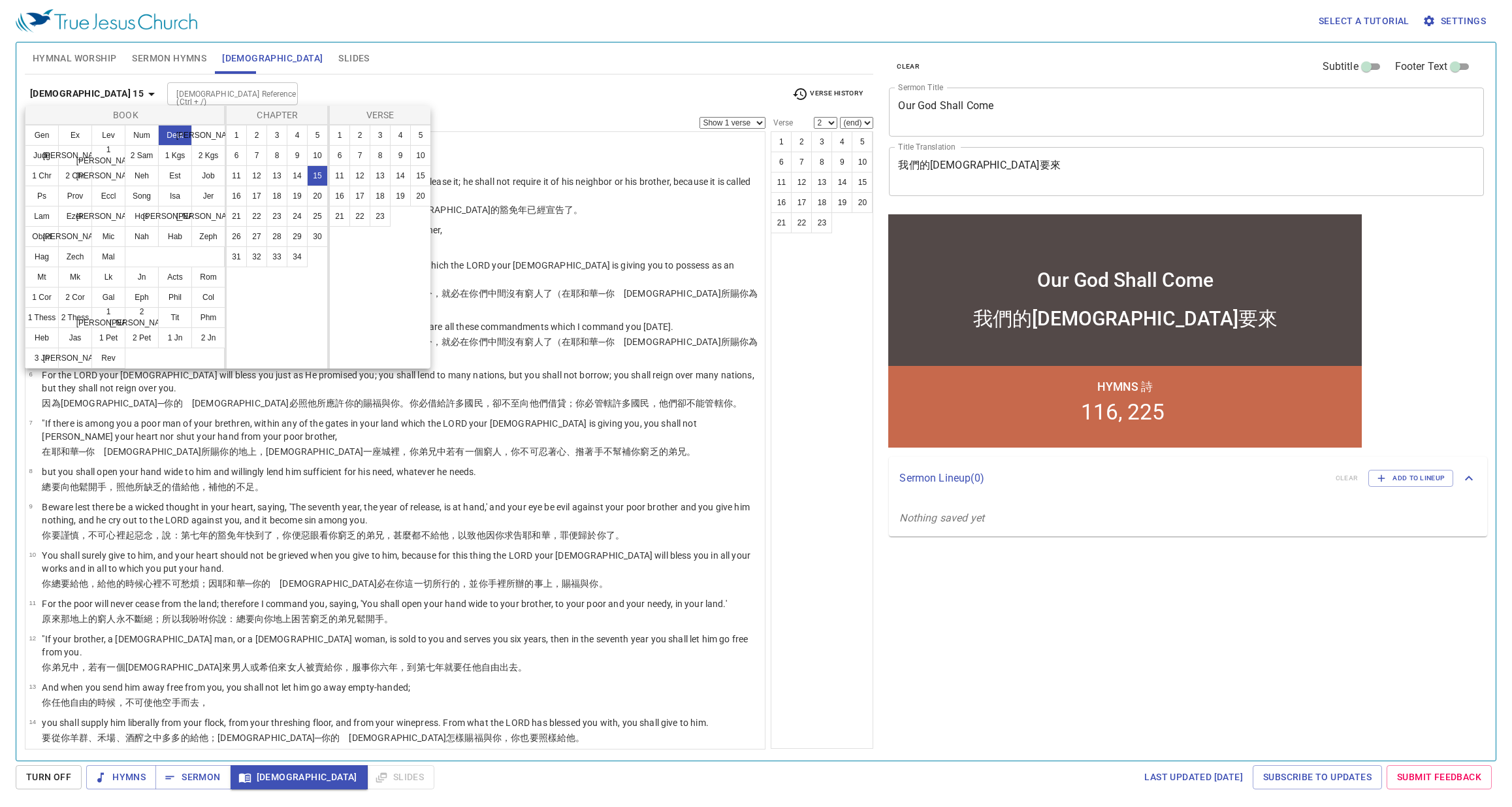
click at [842, 543] on div at bounding box center [756, 403] width 1512 height 807
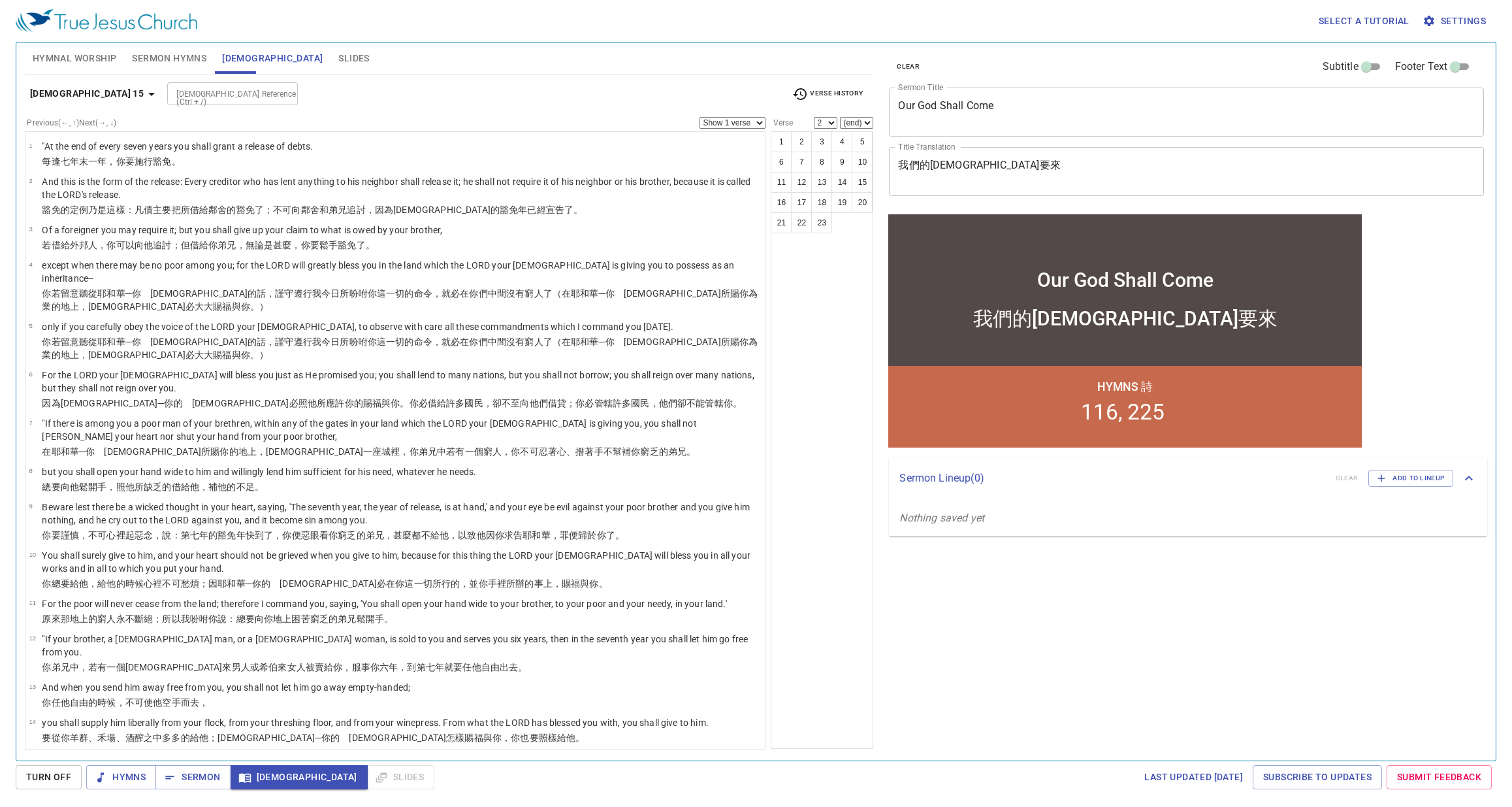
click at [144, 95] on icon "button" at bounding box center [151, 94] width 16 height 16
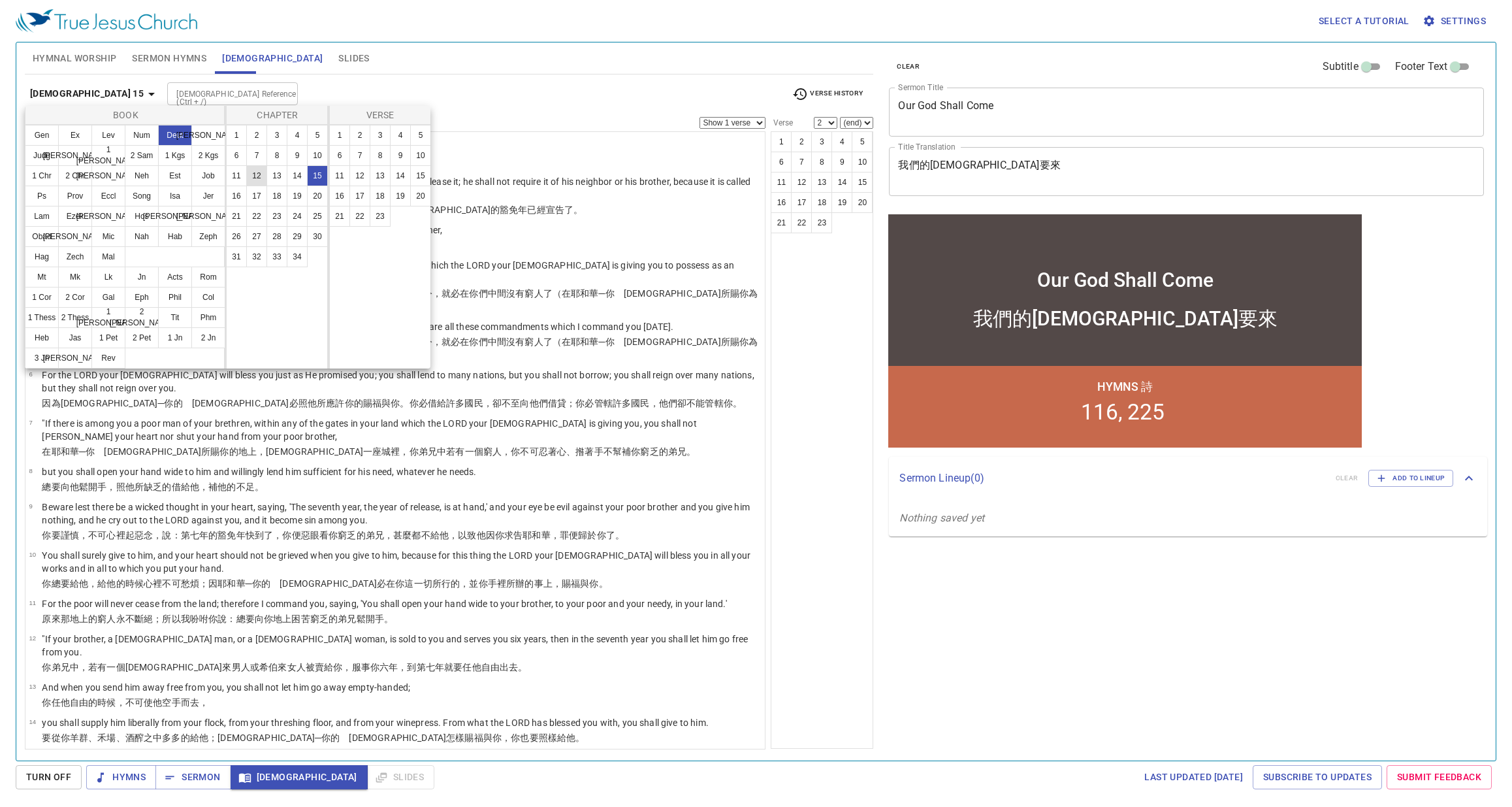
click at [259, 174] on button "12" at bounding box center [256, 176] width 21 height 21
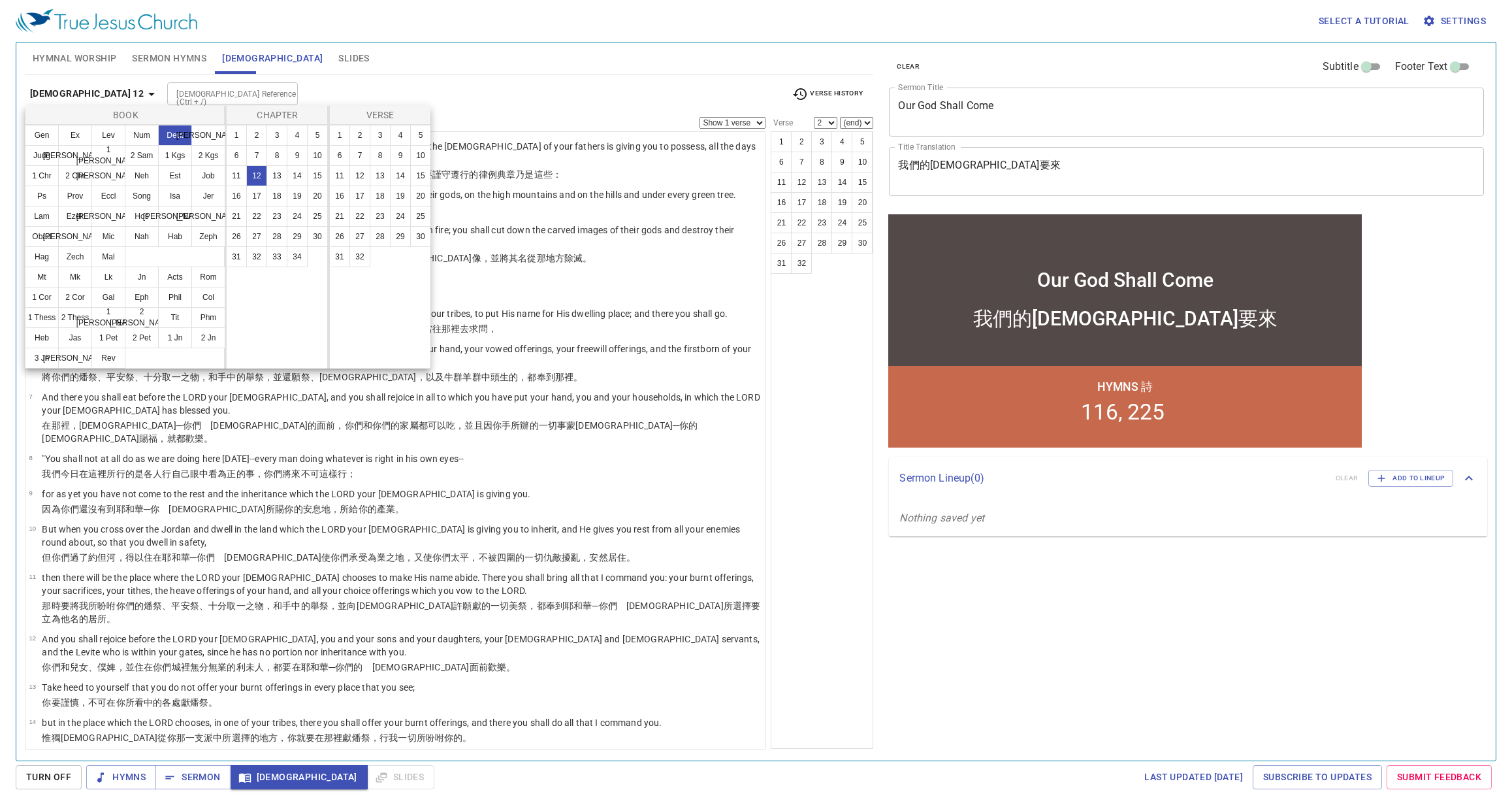
click at [832, 587] on div at bounding box center [756, 403] width 1512 height 807
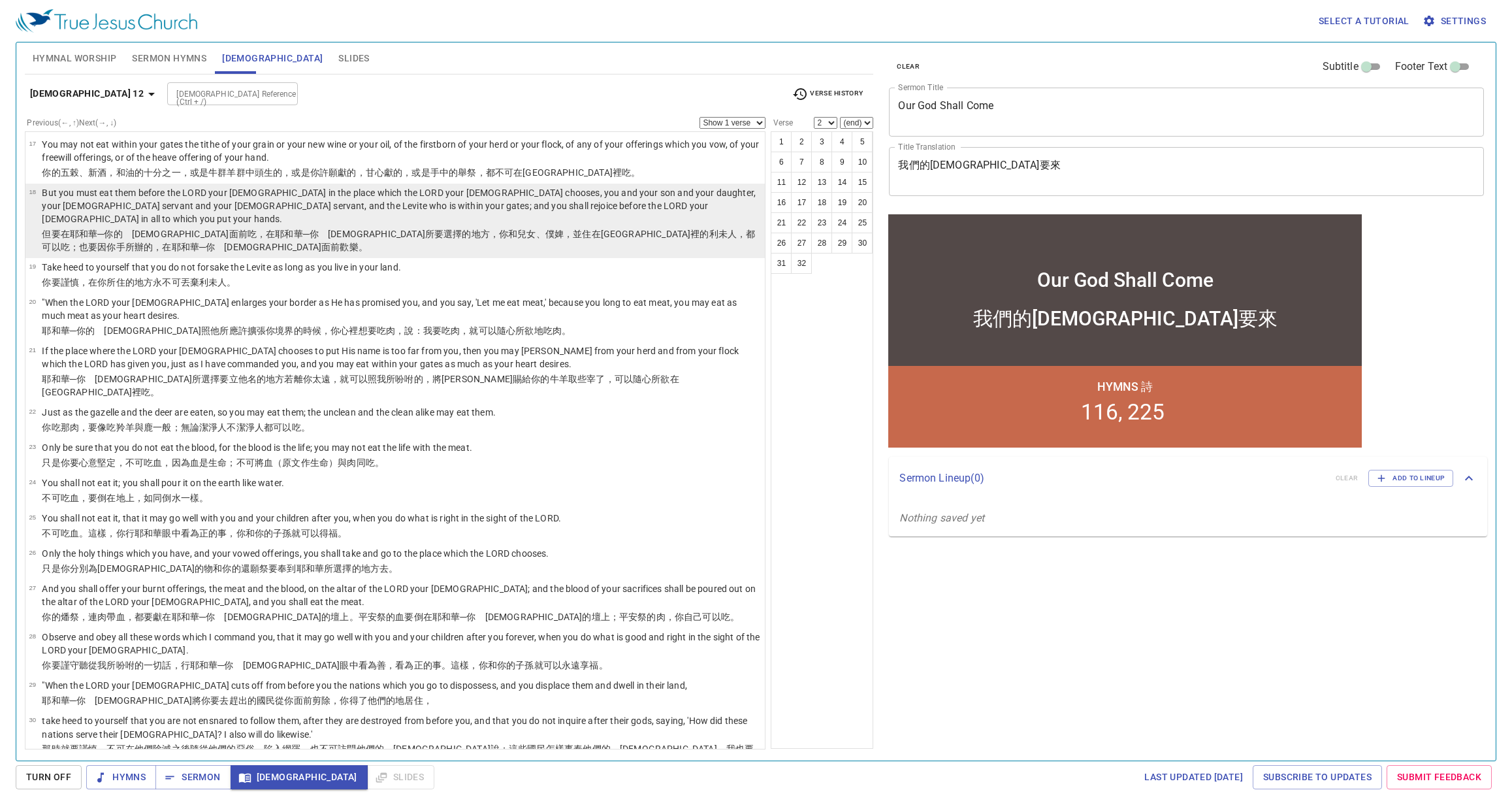
scroll to position [732, 0]
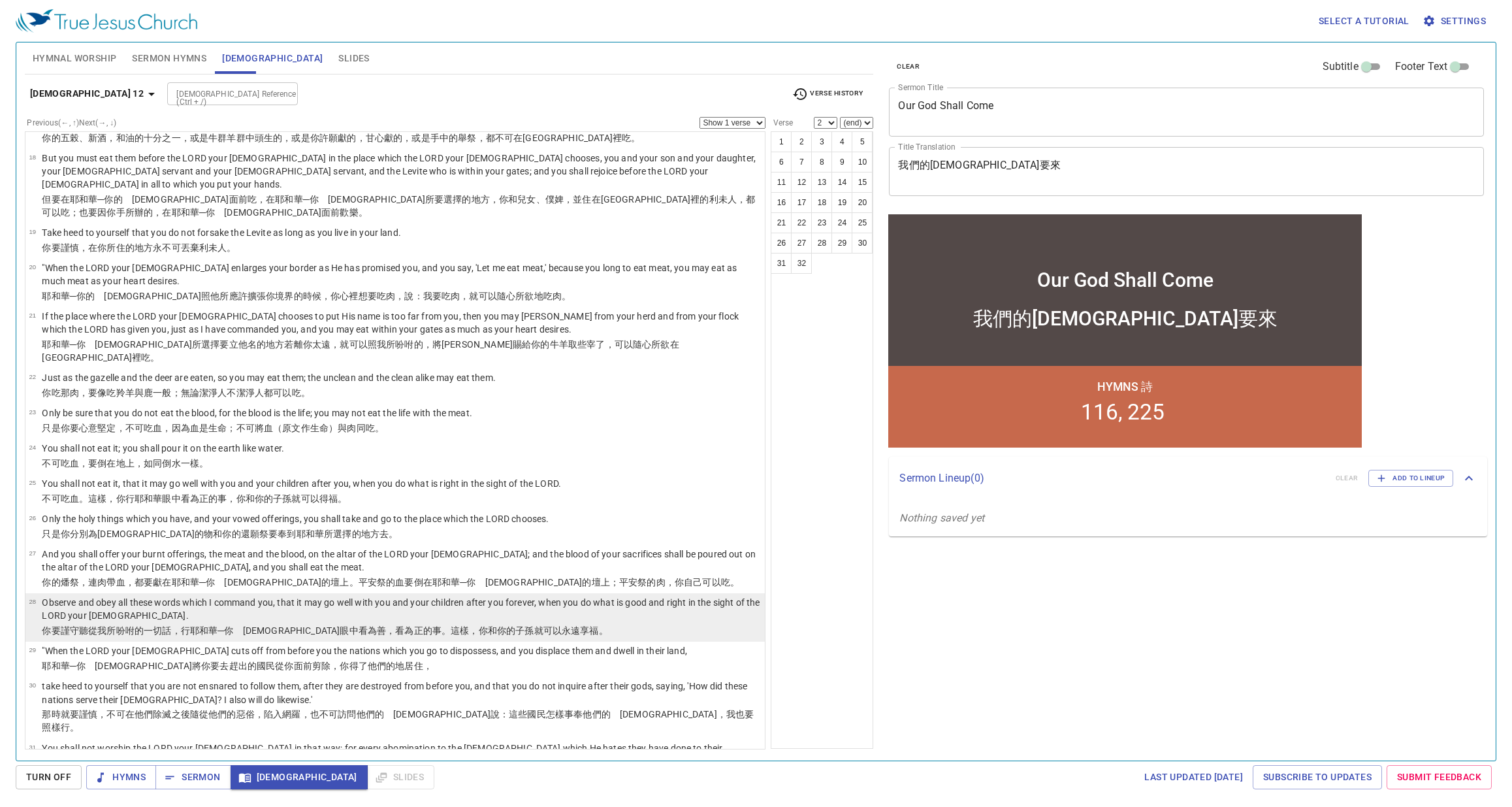
click at [451, 596] on p "Observe and obey all these words which I command you, that it may go well with …" at bounding box center [401, 608] width 719 height 26
select select "28"
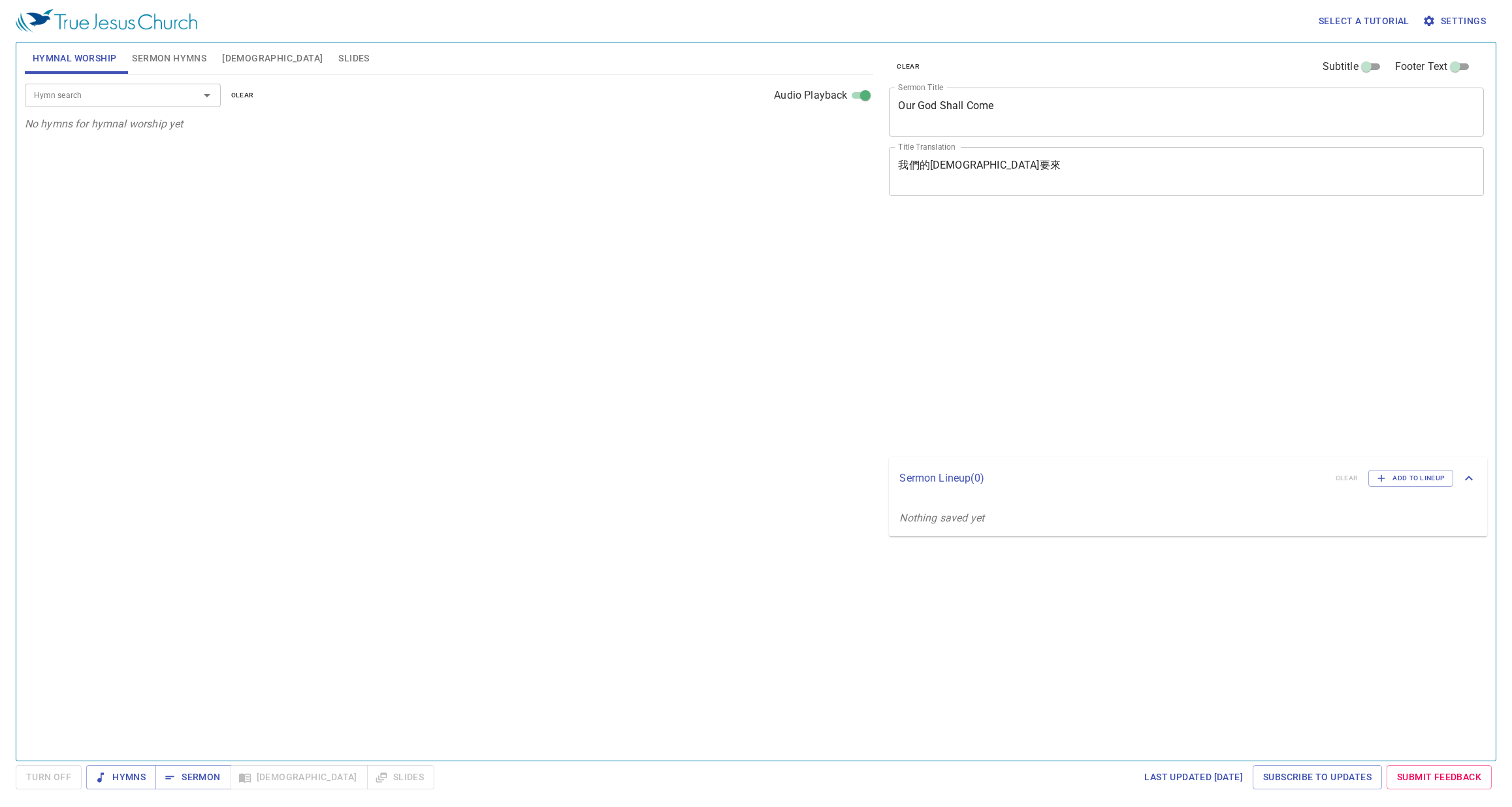
select select "1"
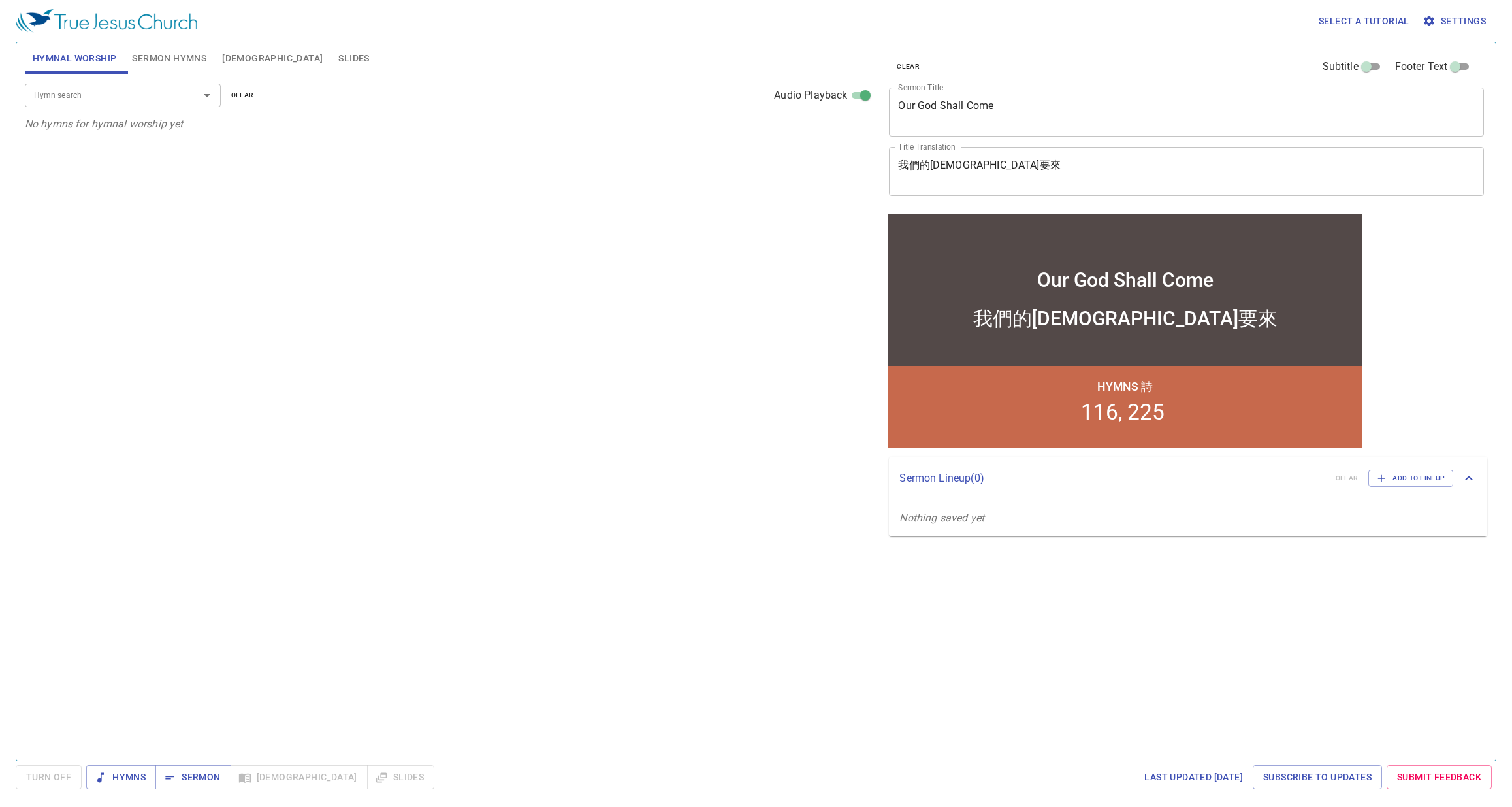
click at [185, 63] on span "Sermon Hymns" at bounding box center [169, 58] width 74 height 17
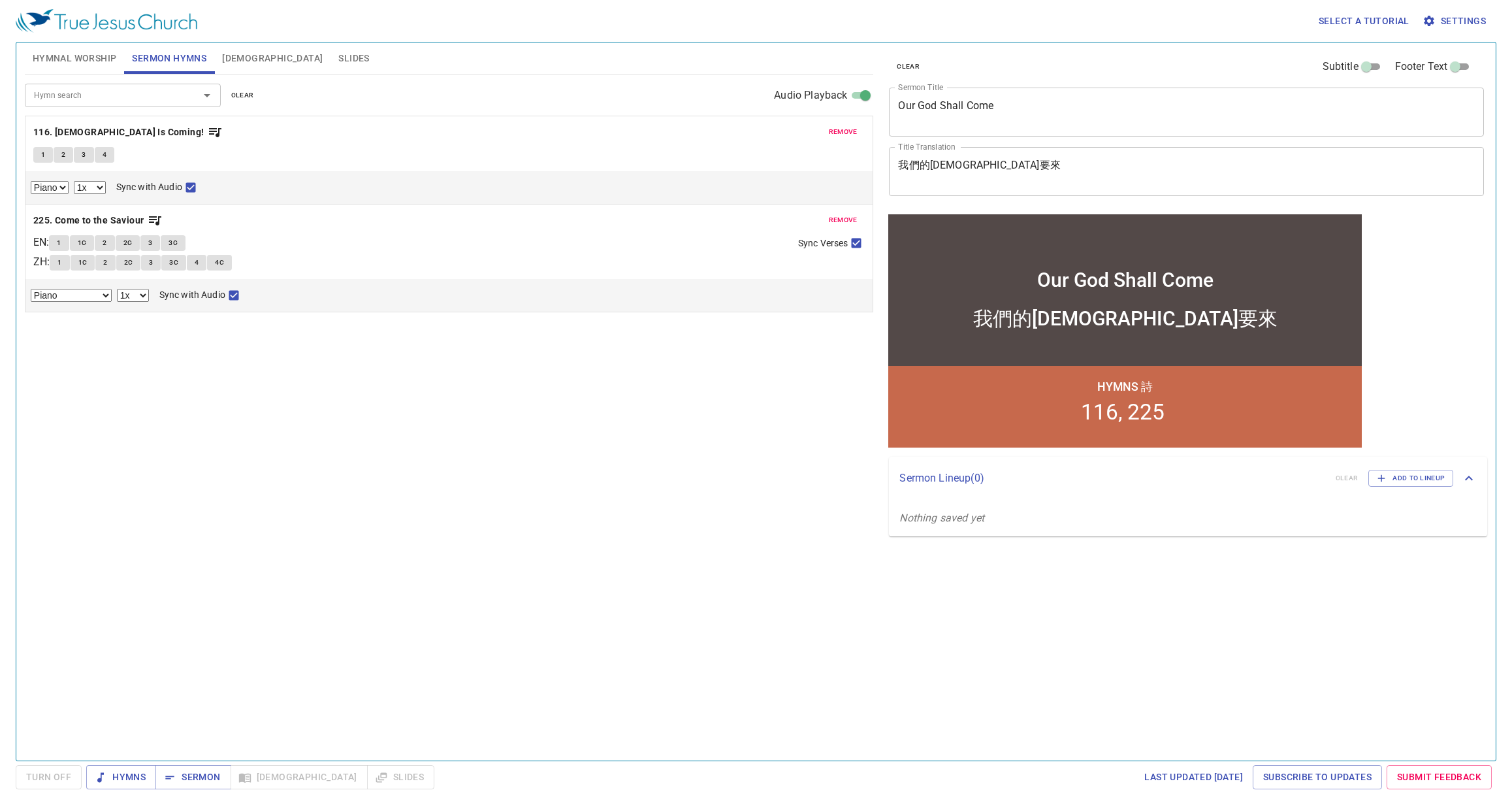
click at [241, 63] on span "Bible" at bounding box center [273, 58] width 101 height 17
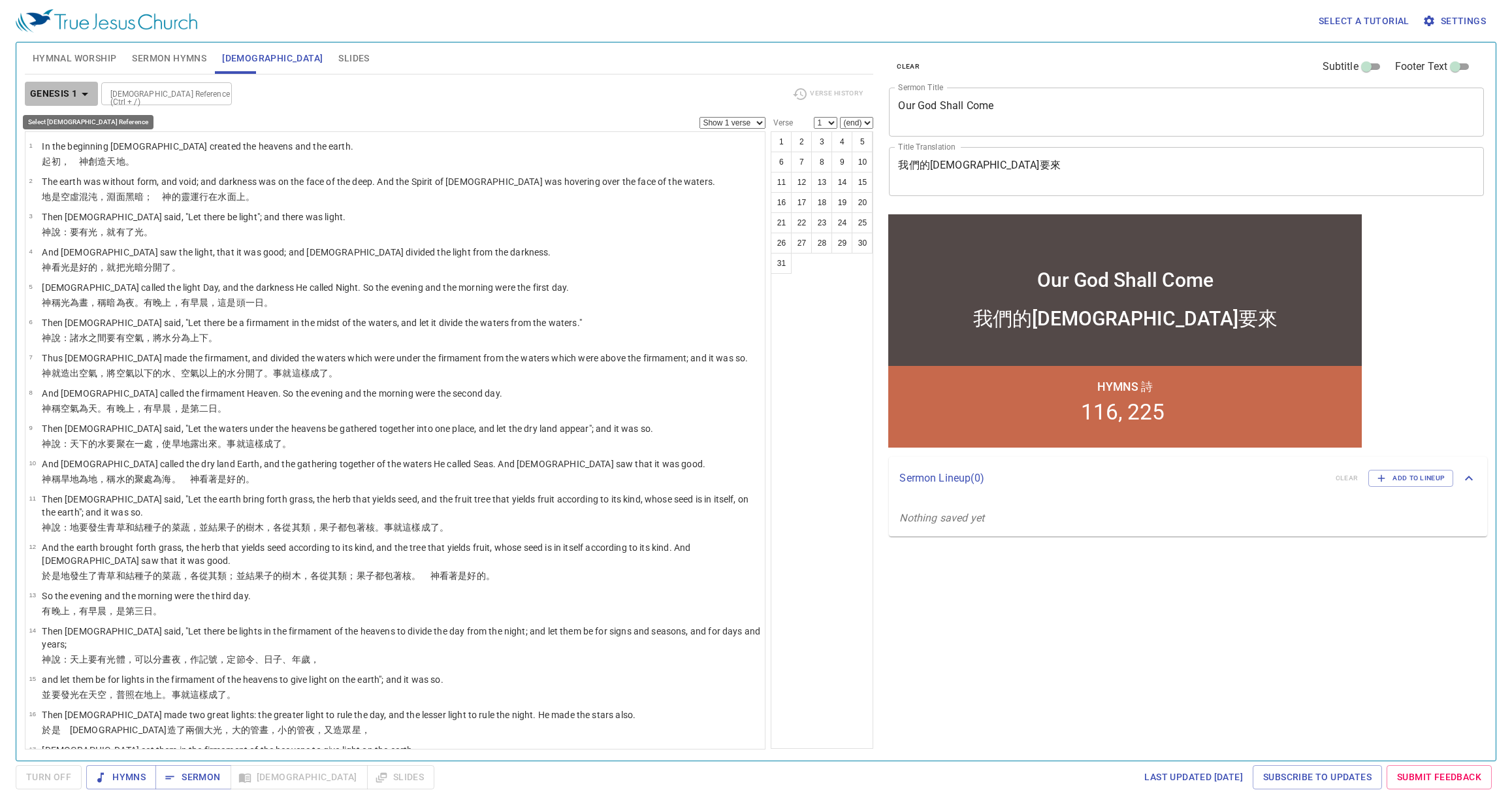
click at [75, 96] on b "Genesis 1" at bounding box center [54, 94] width 47 height 17
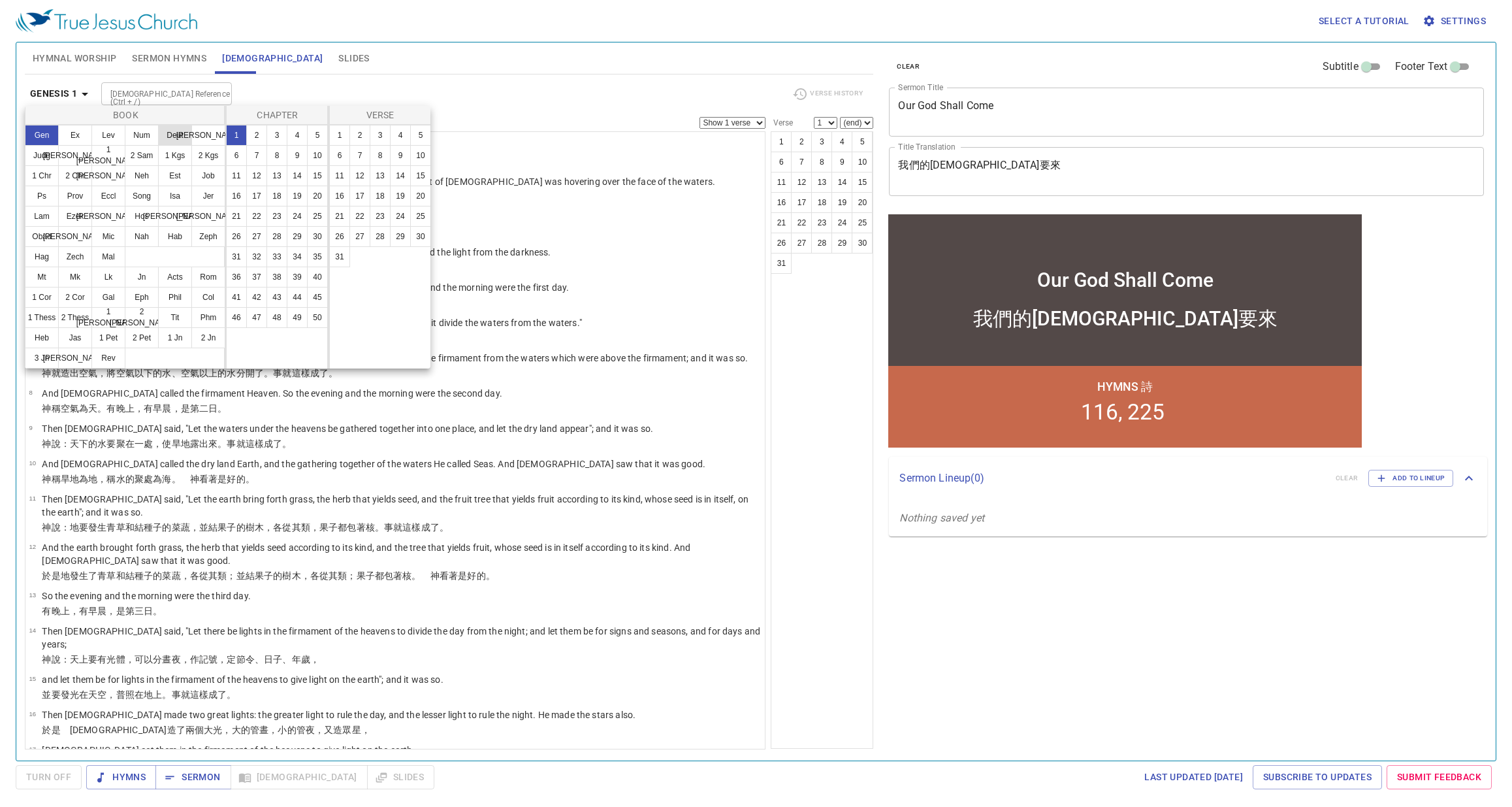
click at [170, 136] on button "Deut" at bounding box center [174, 135] width 34 height 21
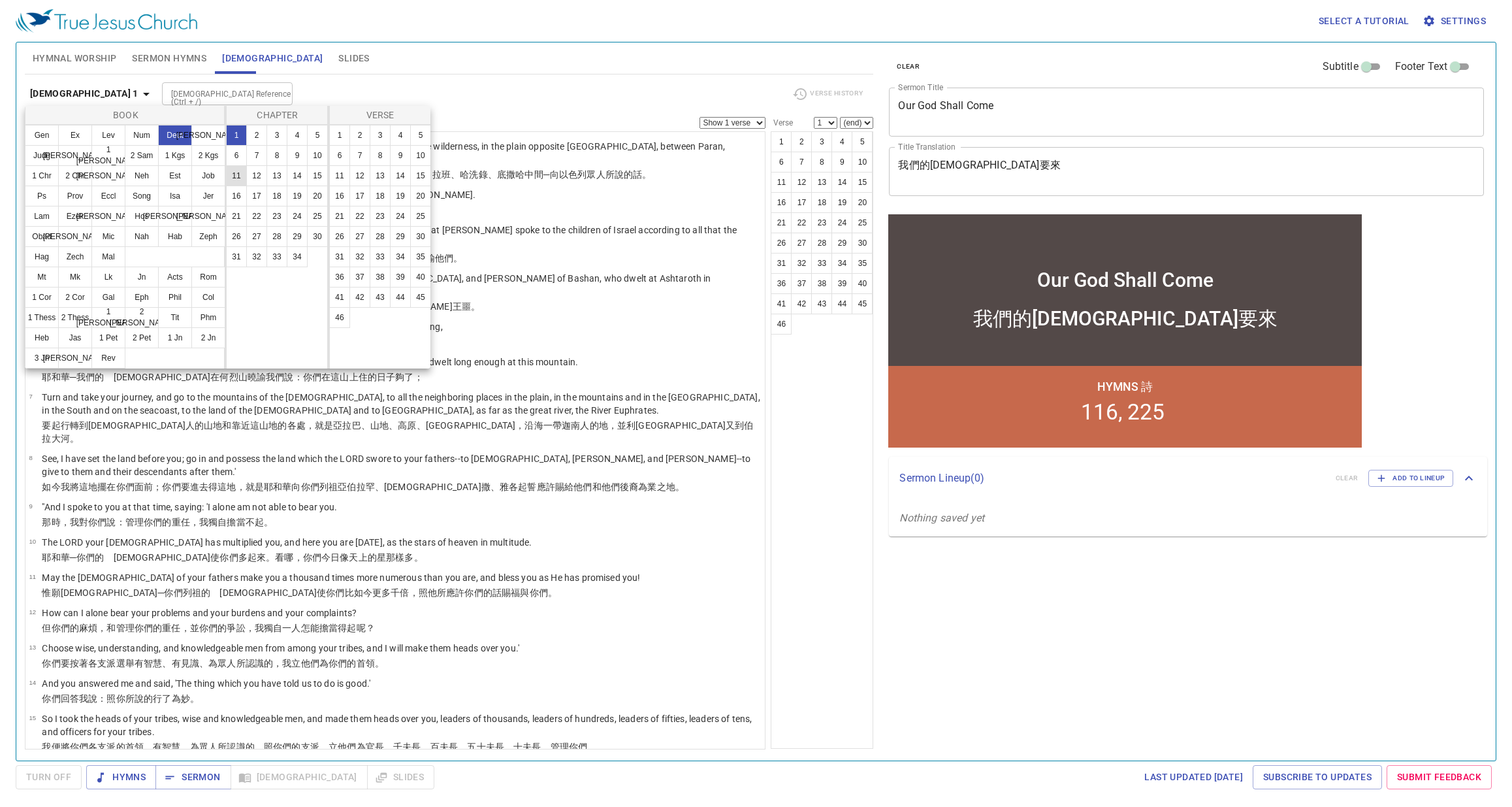
click at [242, 173] on button "11" at bounding box center [237, 176] width 21 height 21
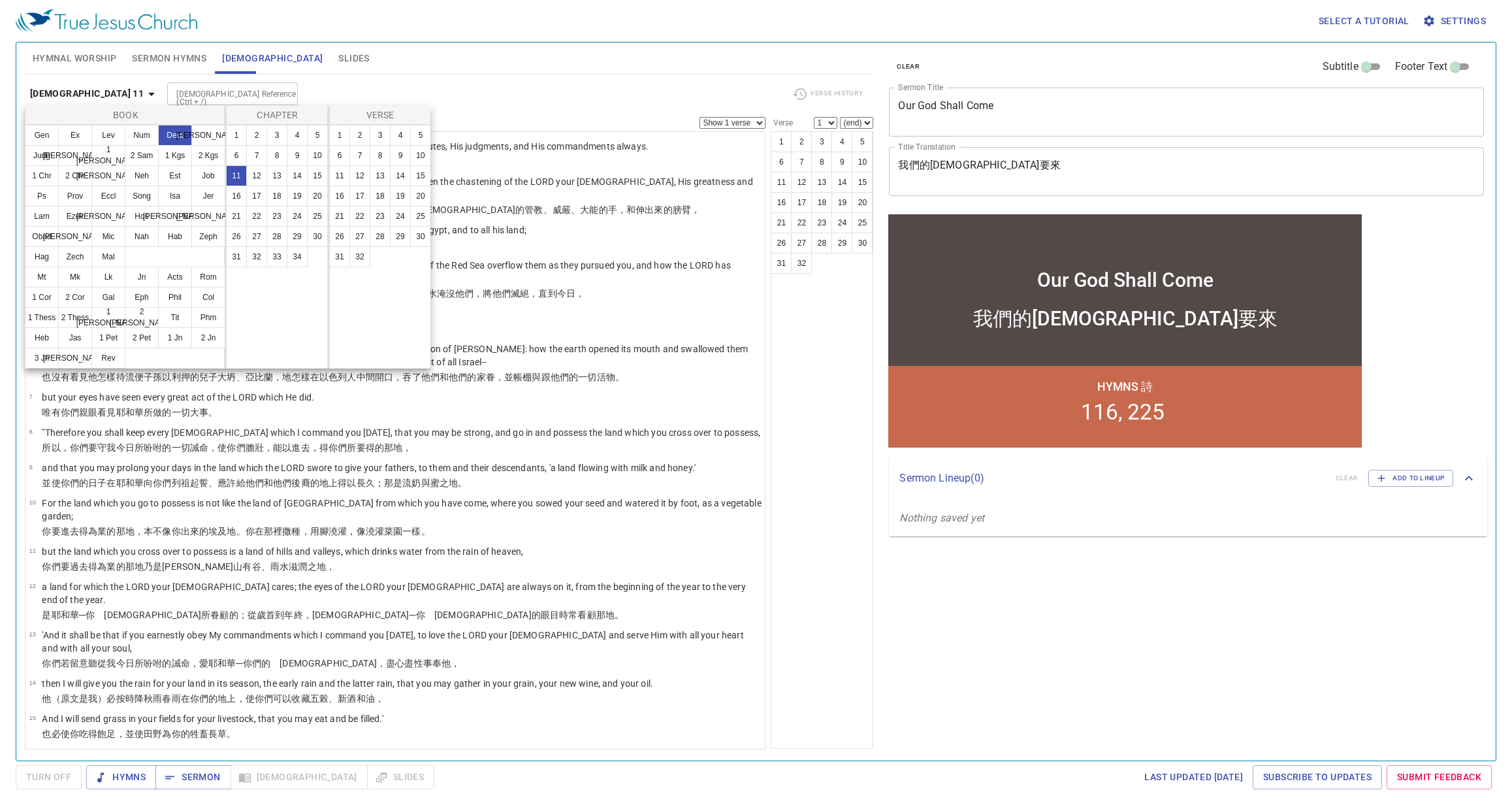
click at [835, 503] on div at bounding box center [756, 403] width 1512 height 807
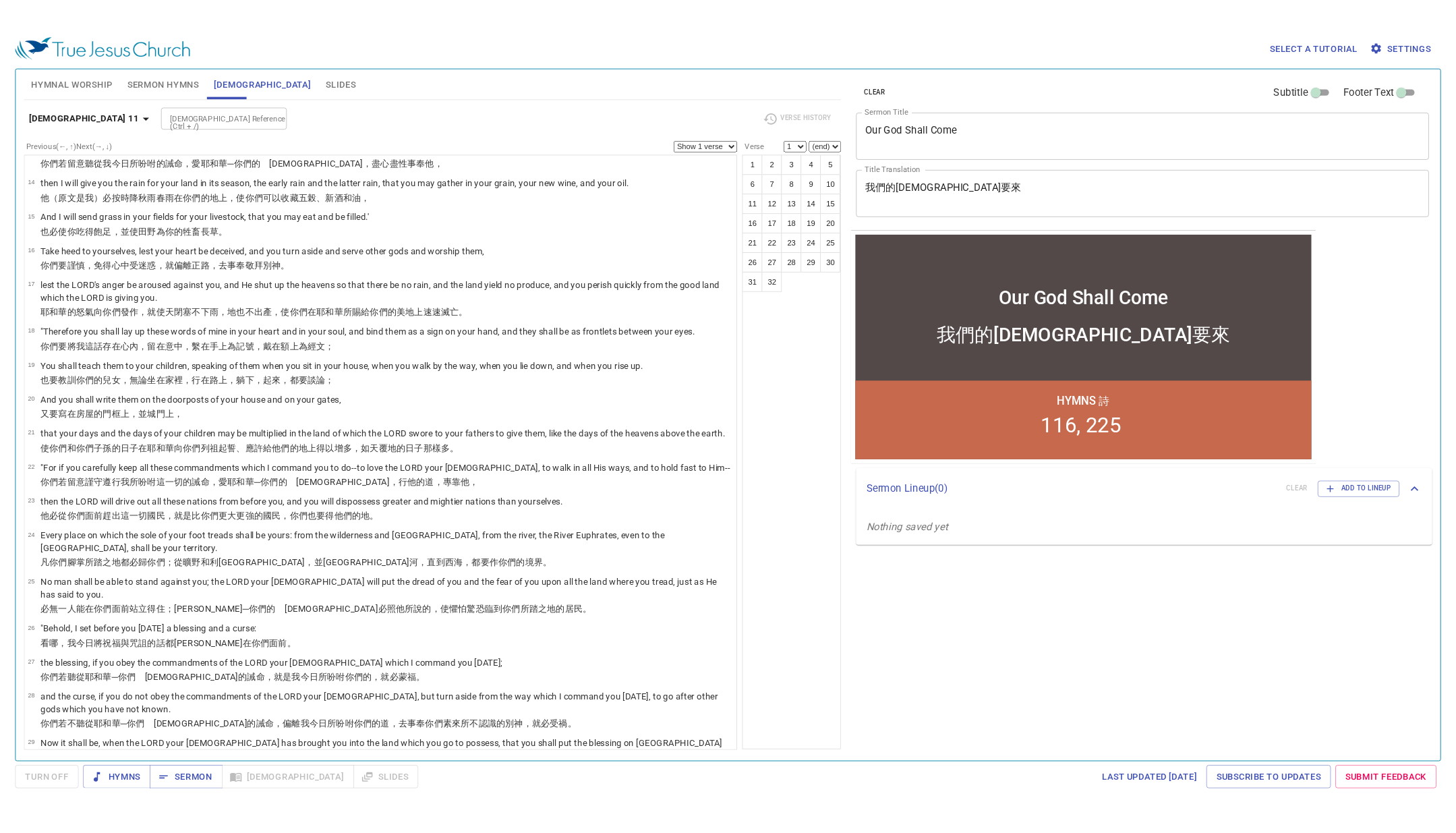
scroll to position [674, 0]
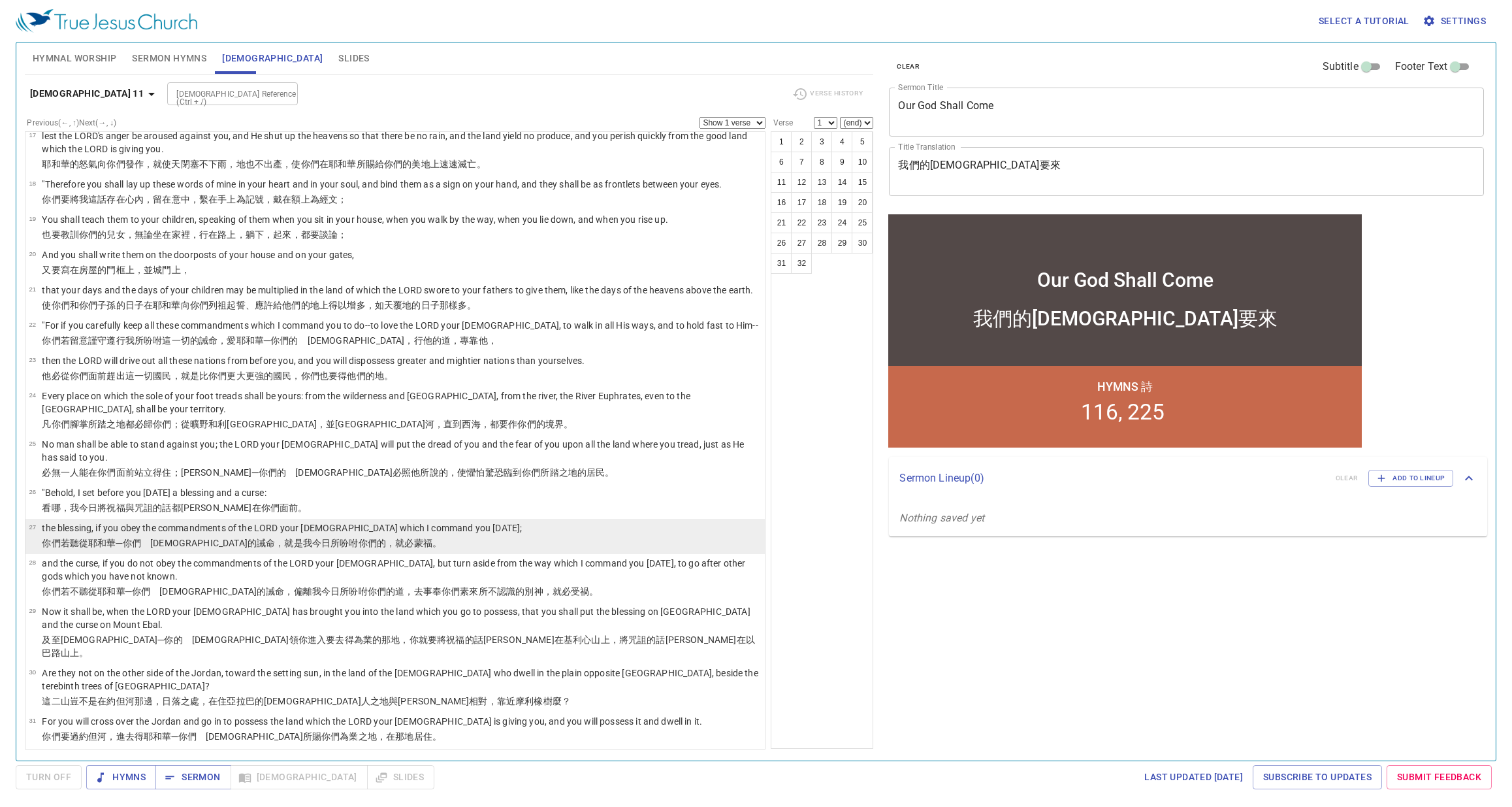
click at [520, 519] on li "27 the blessing, if you obey the commandments of the LORD your God which I comm…" at bounding box center [395, 536] width 740 height 35
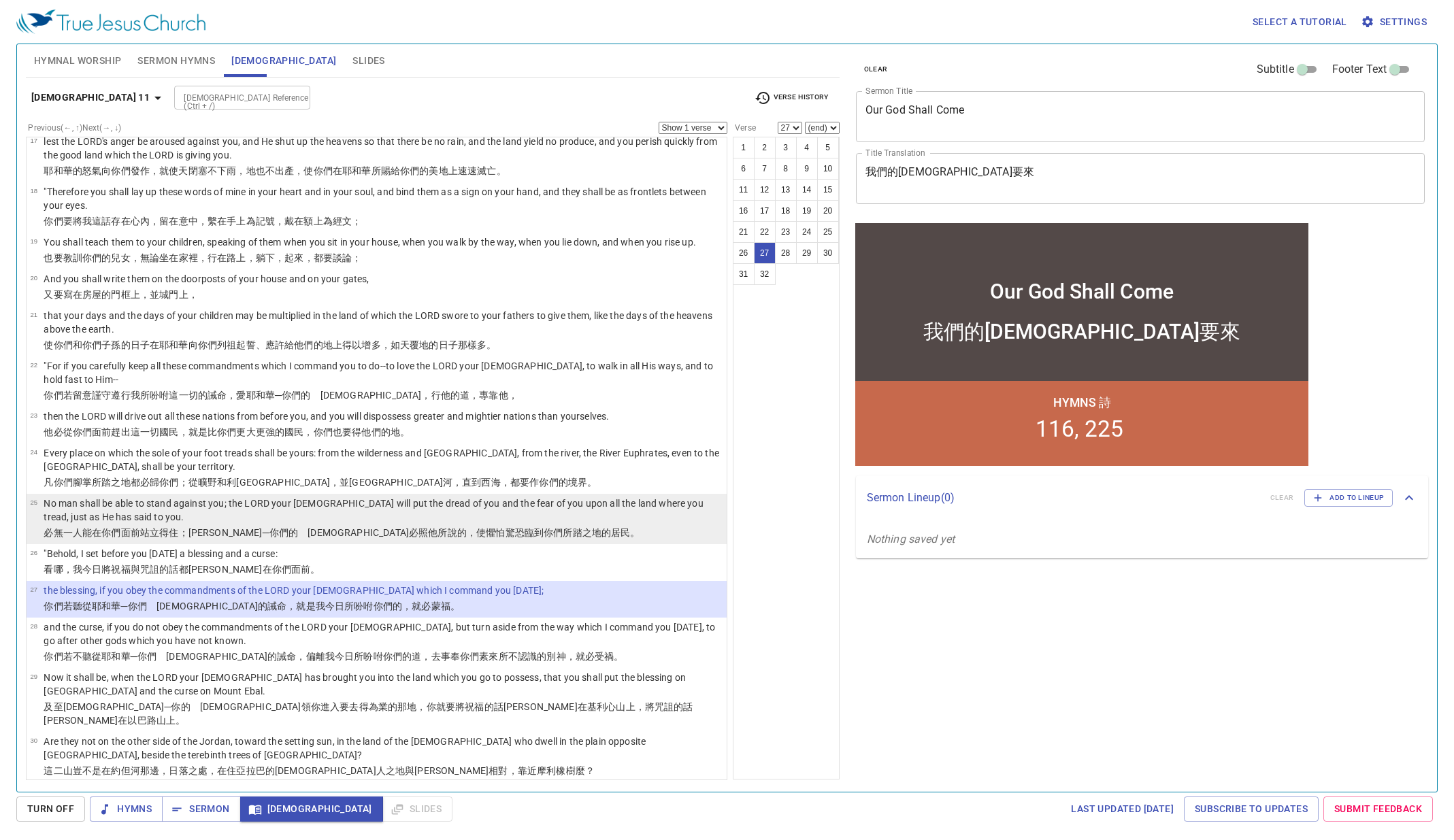
scroll to position [748, 0]
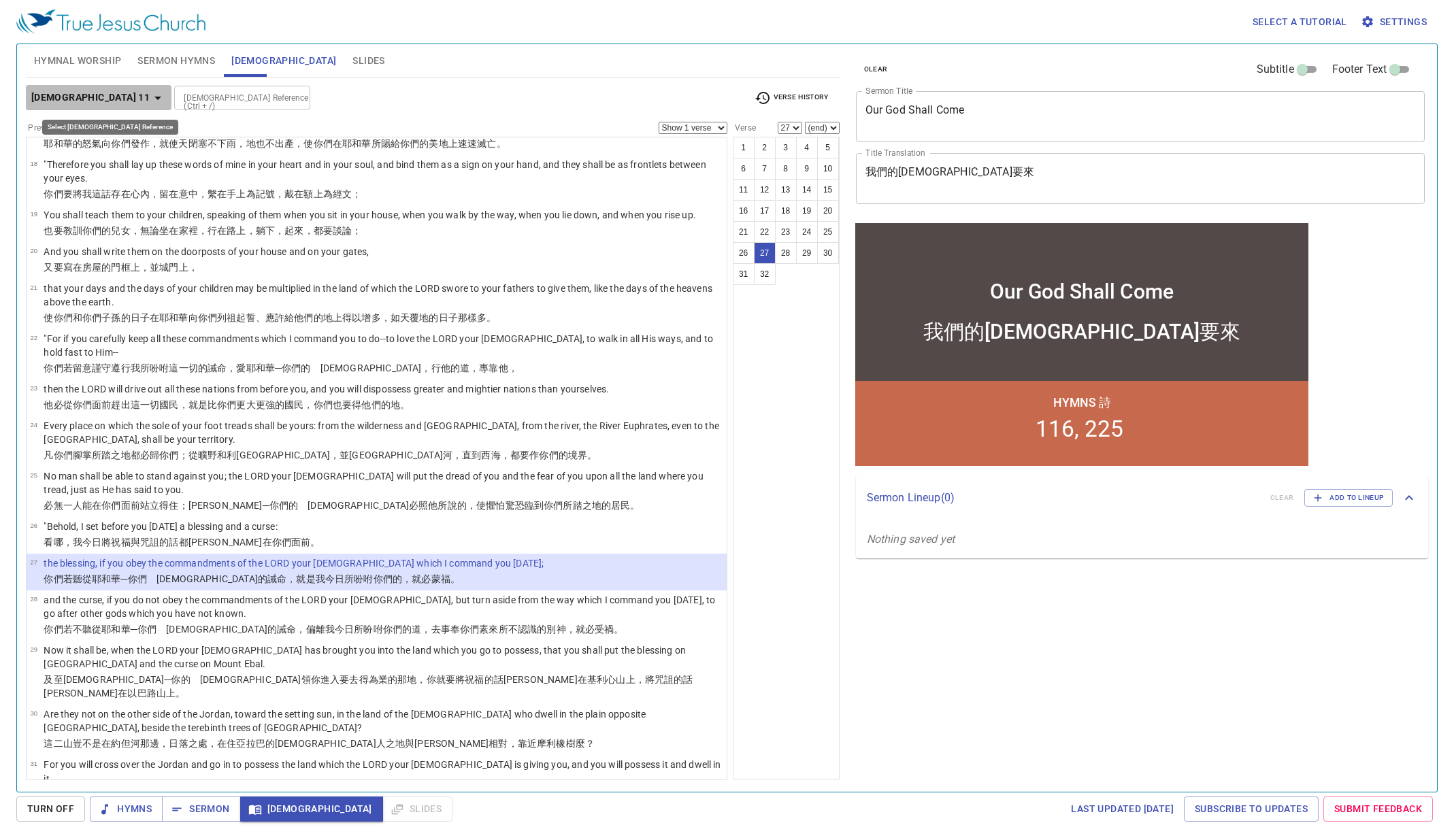
click at [150, 98] on icon "button" at bounding box center [158, 98] width 16 height 16
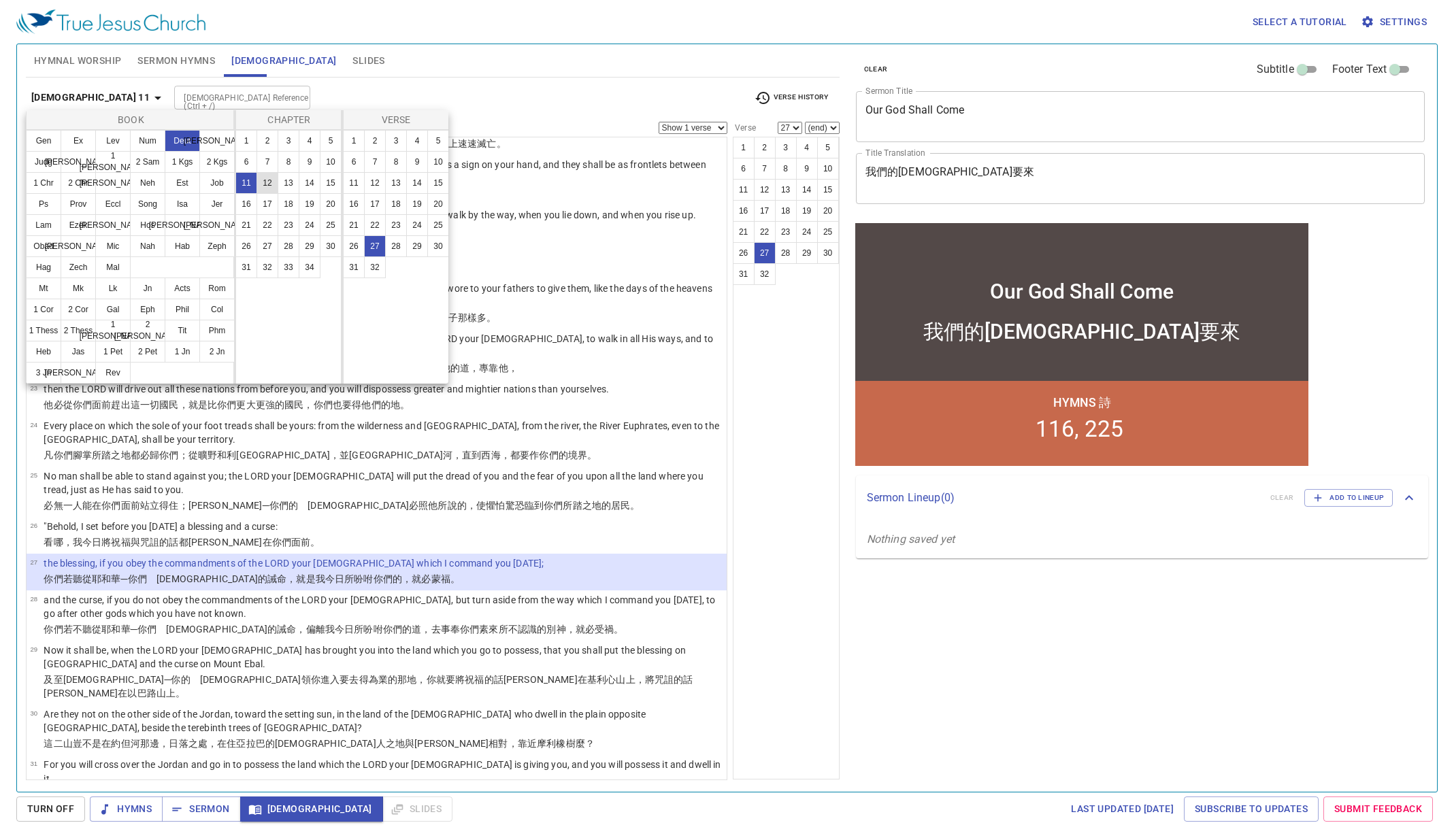
click at [265, 183] on button "12" at bounding box center [267, 183] width 22 height 22
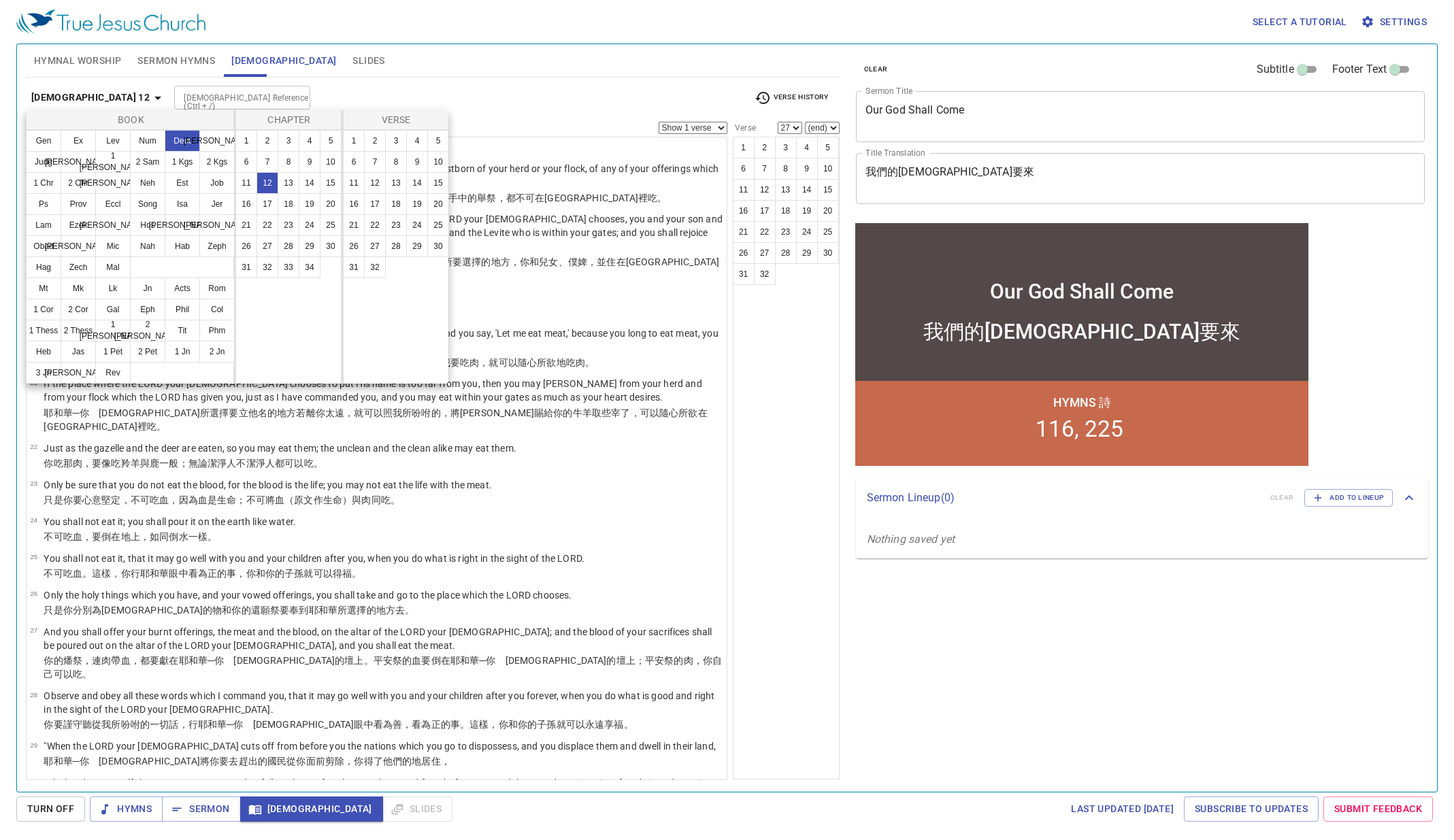
scroll to position [0, 0]
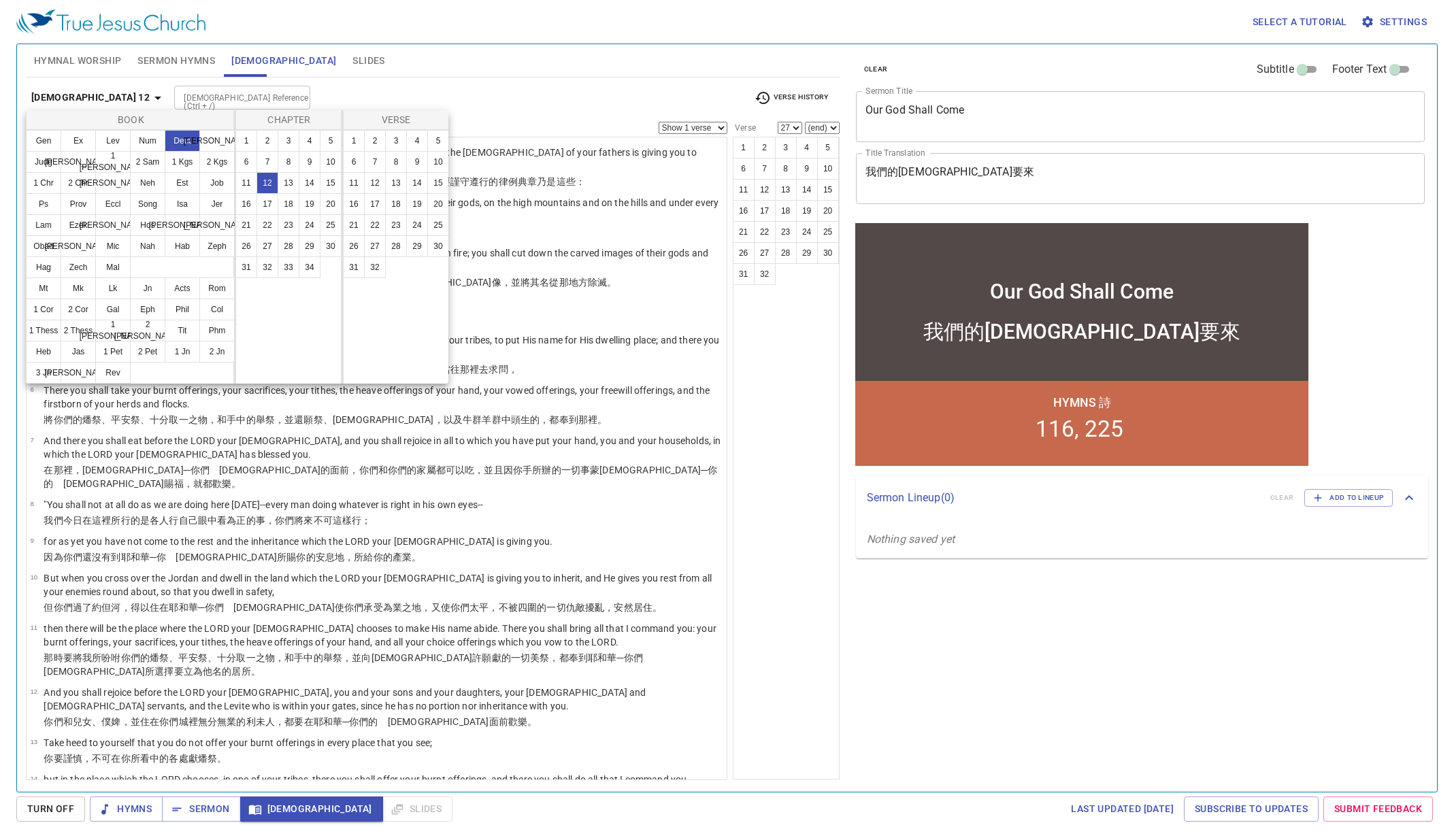
click at [745, 560] on div at bounding box center [727, 420] width 1454 height 840
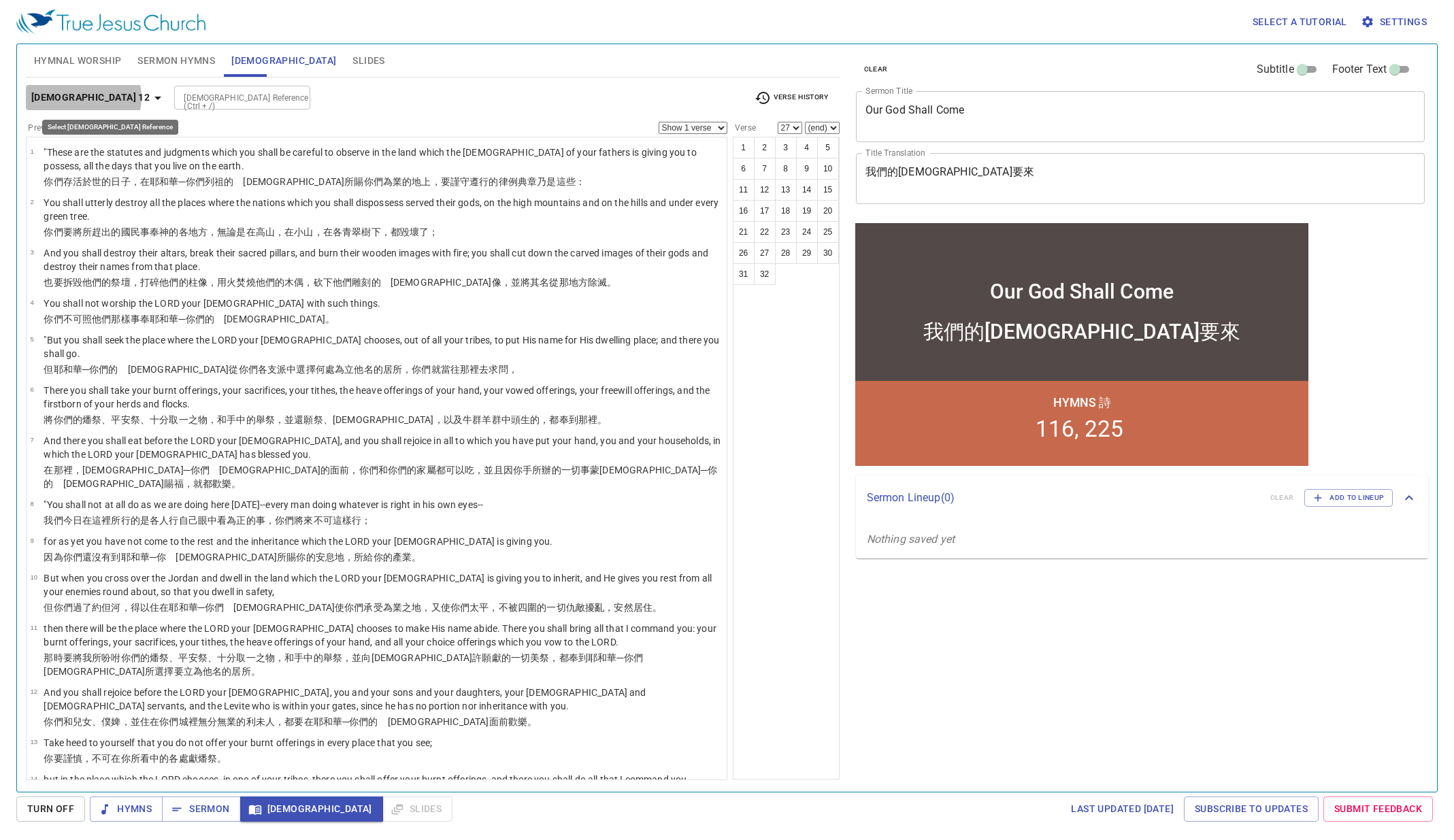
click at [81, 97] on b "Deuteronomy 12" at bounding box center [90, 98] width 118 height 17
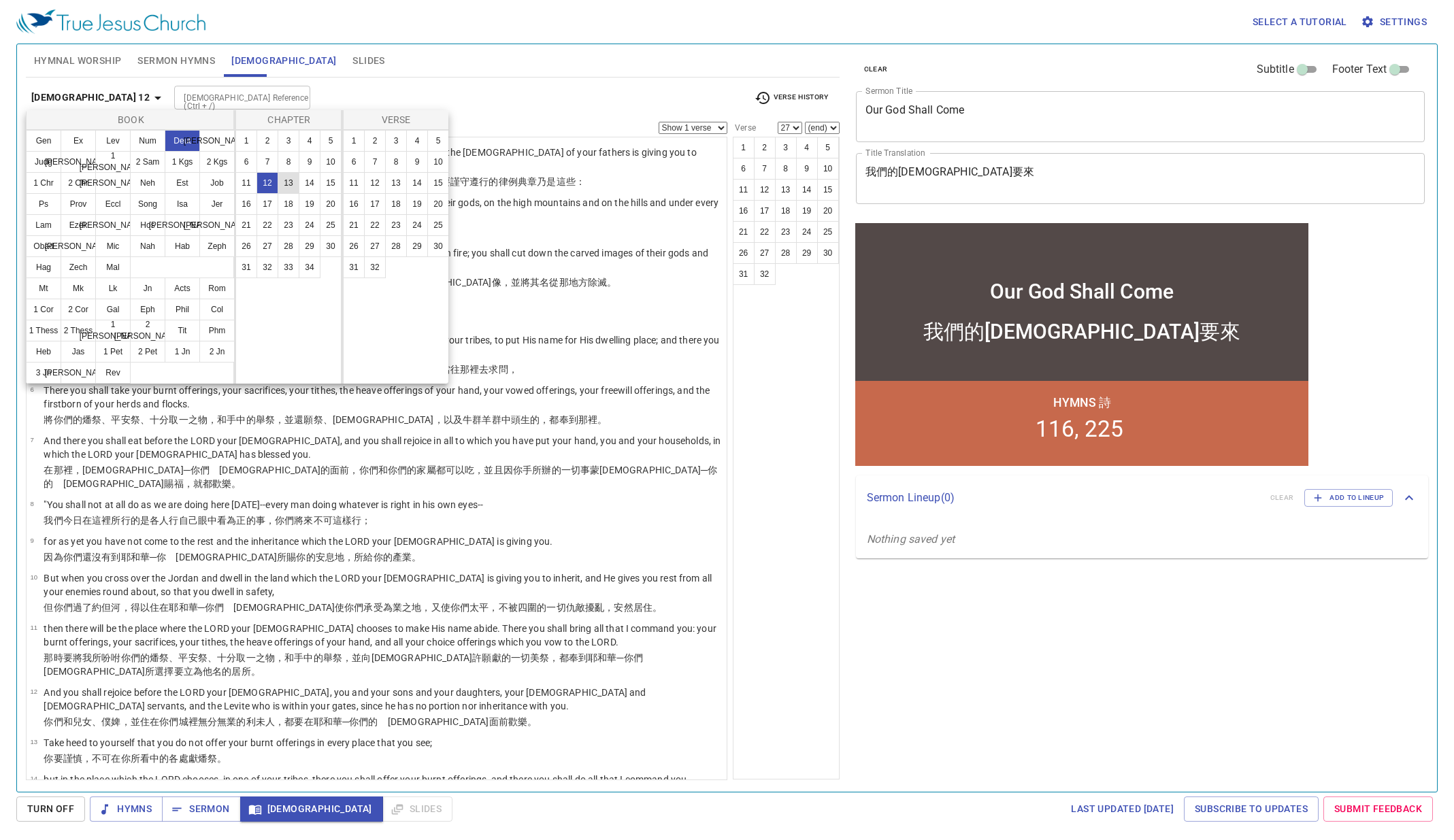
click at [291, 179] on button "13" at bounding box center [288, 183] width 22 height 22
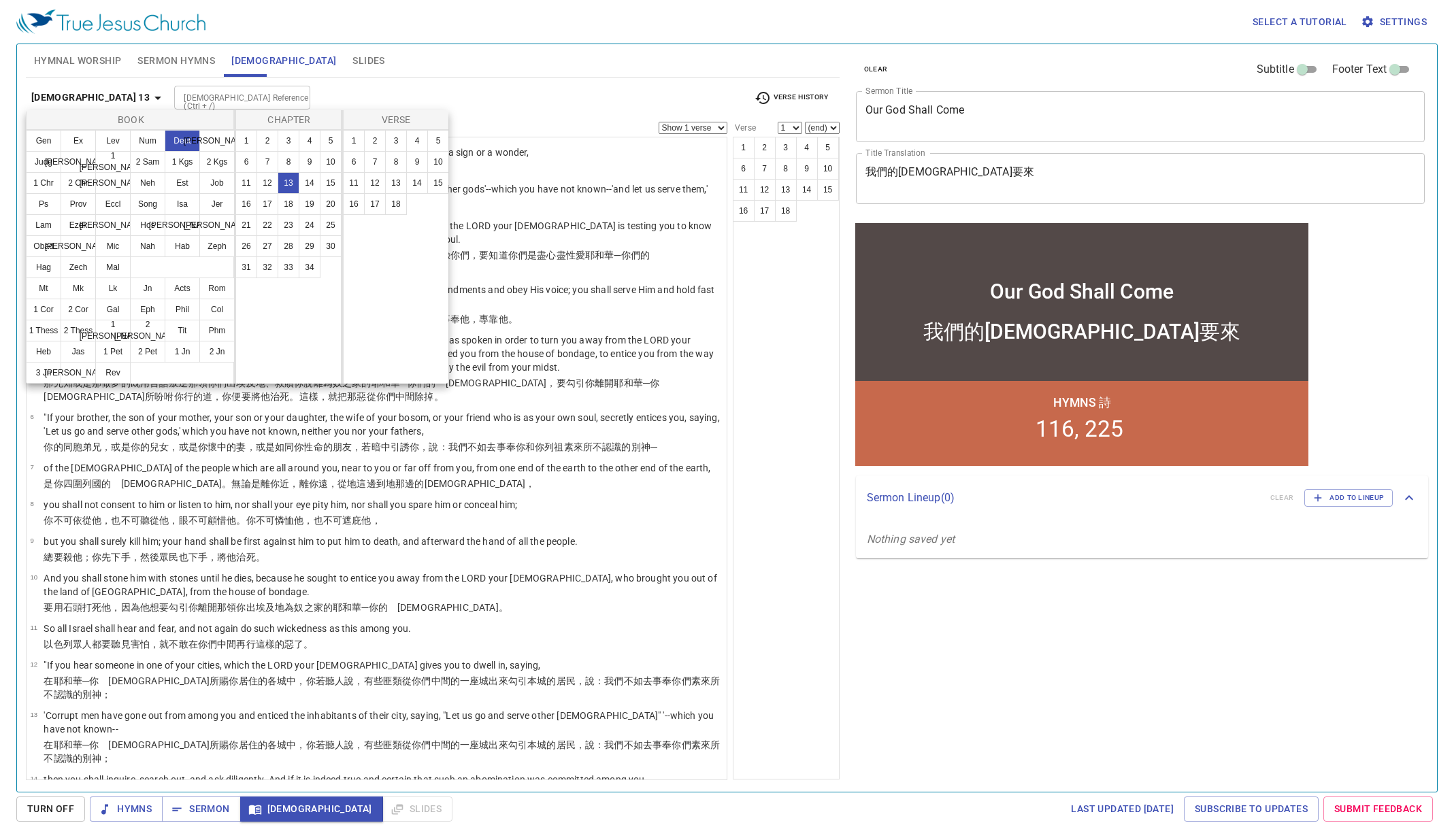
click at [770, 544] on div at bounding box center [727, 420] width 1454 height 840
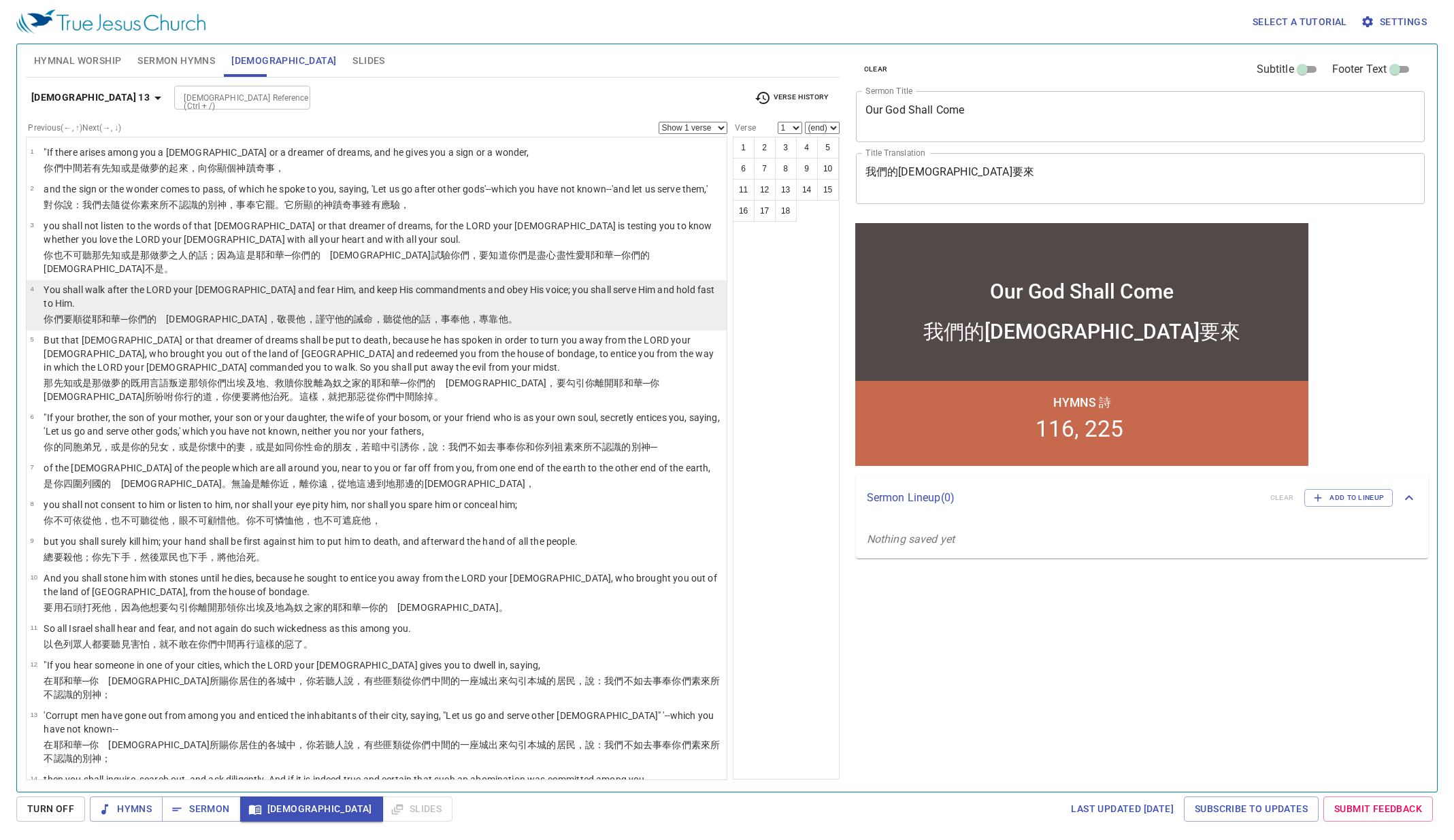
click at [481, 312] on p "你們要順從 耶和華 ─你們的　神 ，敬畏 他，謹守 他的誡命 ，聽從 他的話 ，事奉 他，專靠 他。" at bounding box center [383, 319] width 679 height 14
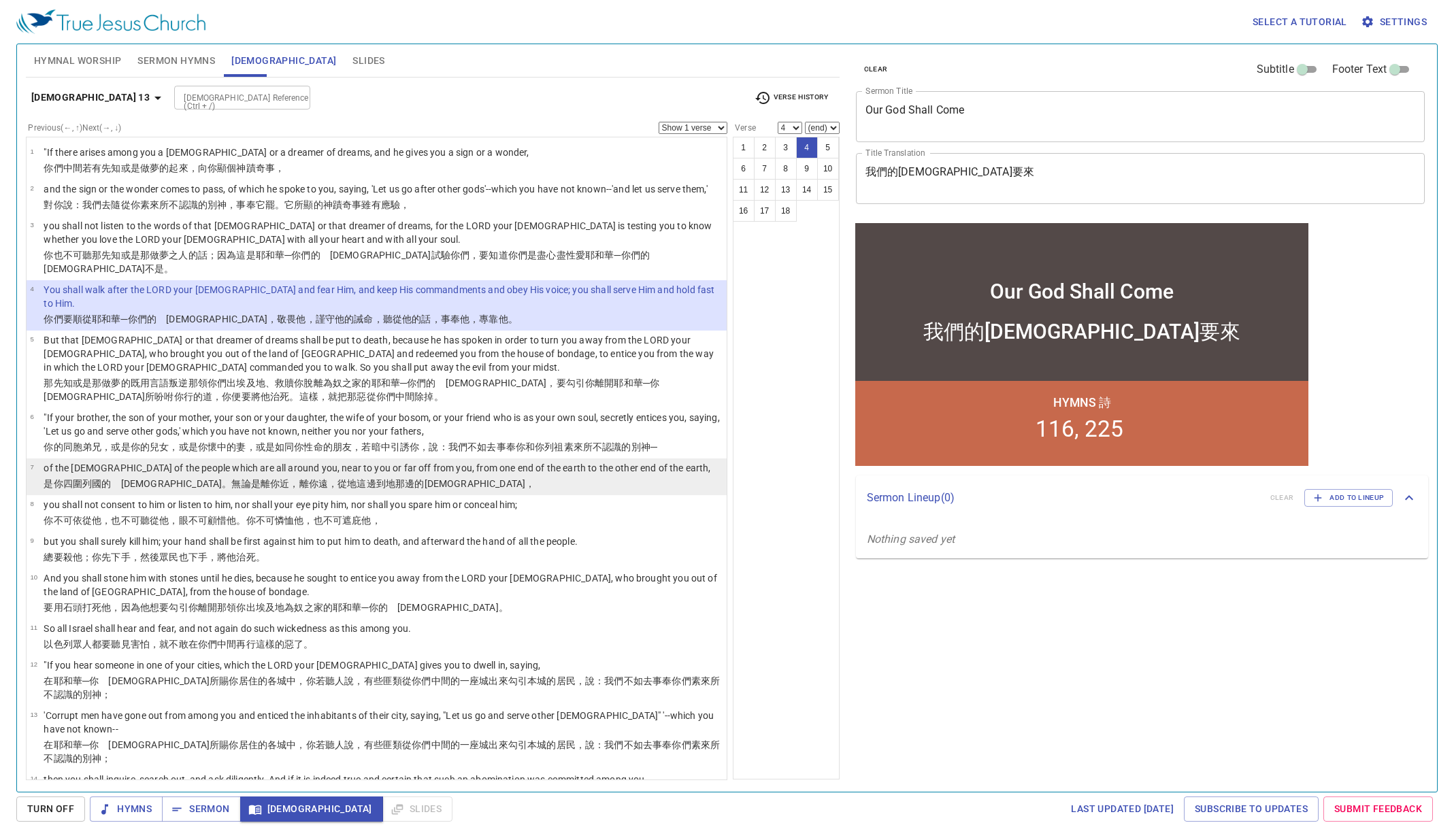
click at [469, 461] on td "of the [DEMOGRAPHIC_DATA] of the people which are all around you, near to you o…" at bounding box center [377, 469] width 667 height 16
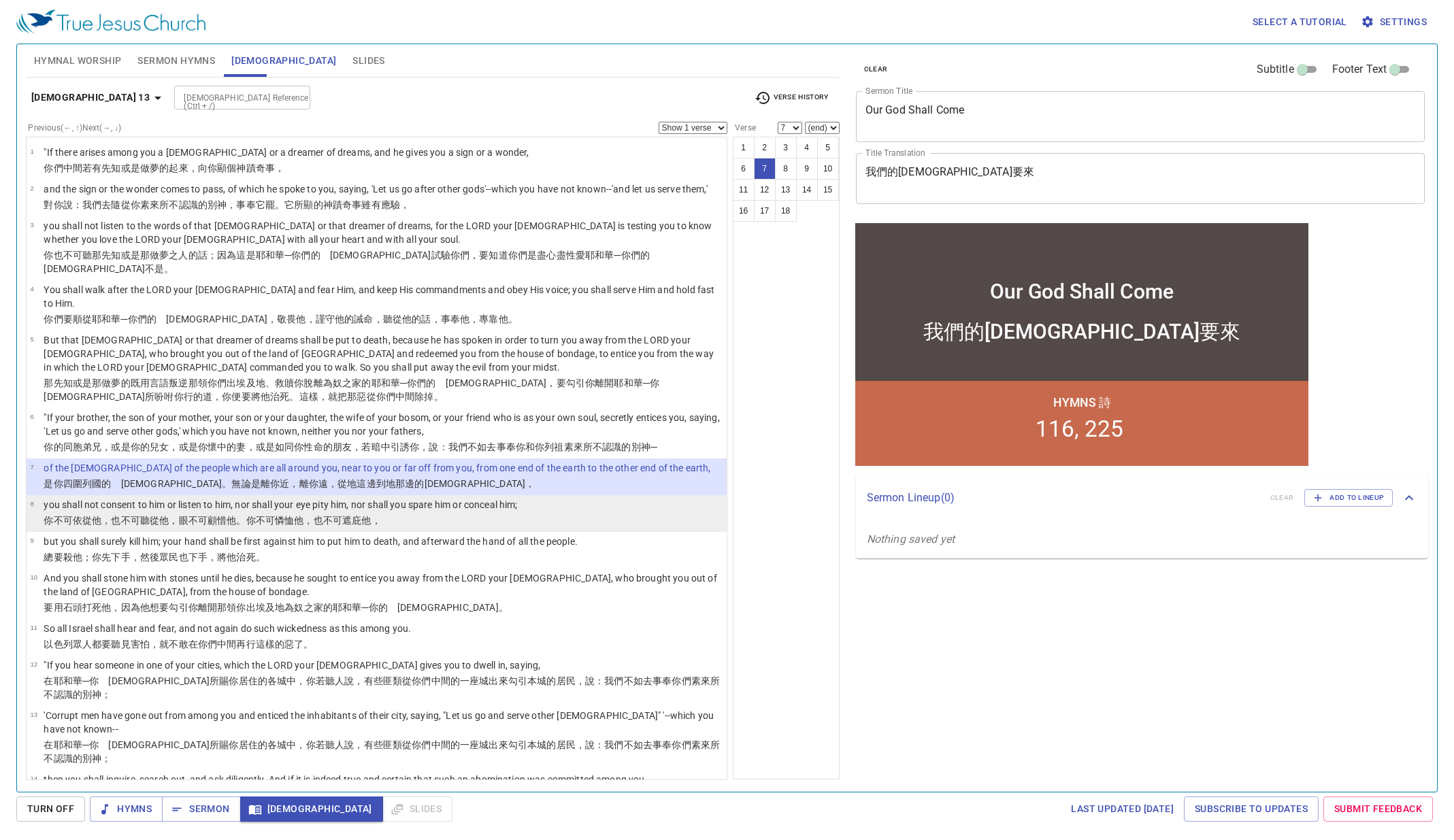
click at [465, 498] on p "you shall not consent to him or listen to him, nor shall your eye pity him, nor…" at bounding box center [280, 504] width 473 height 14
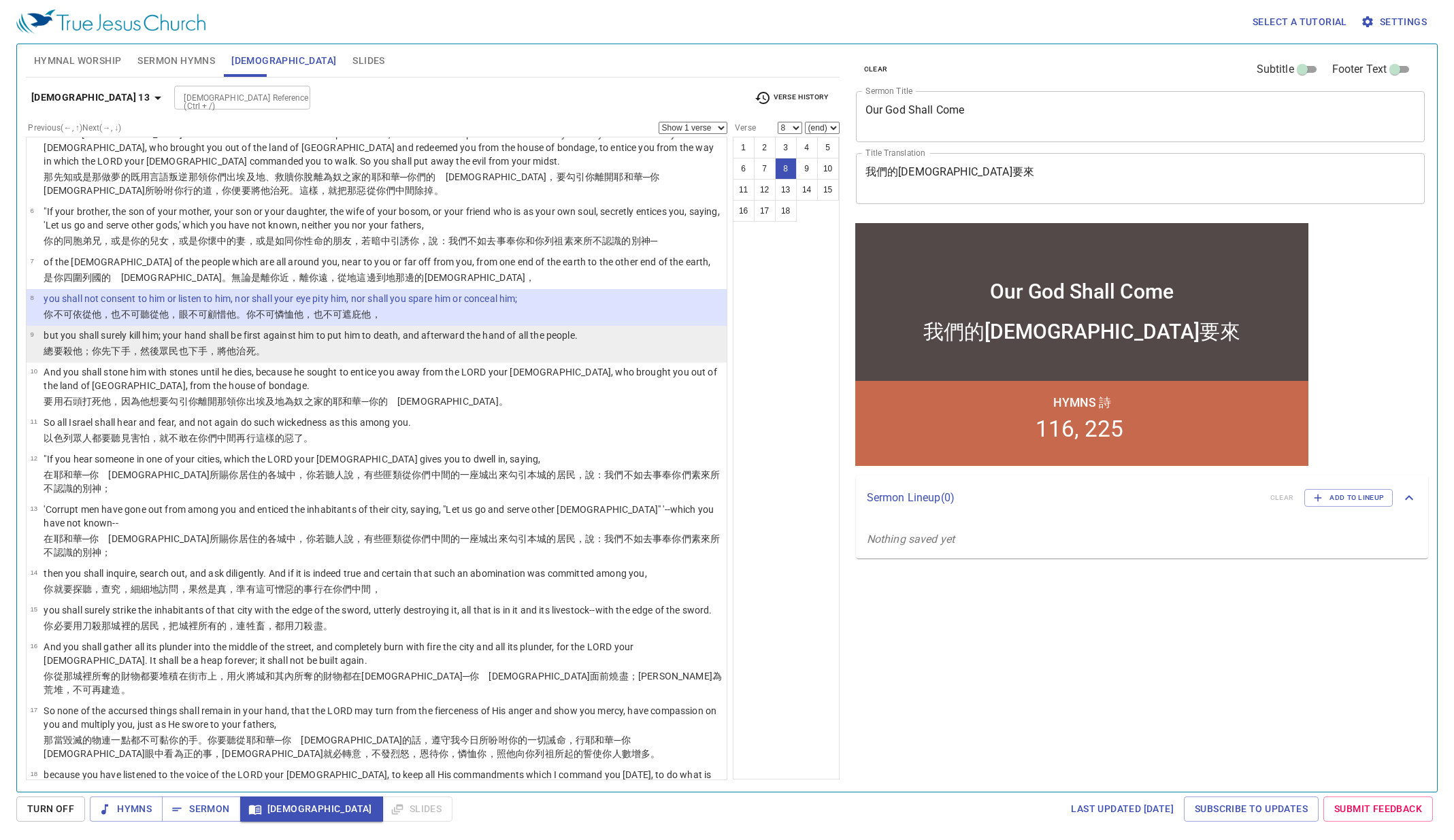
scroll to position [207, 0]
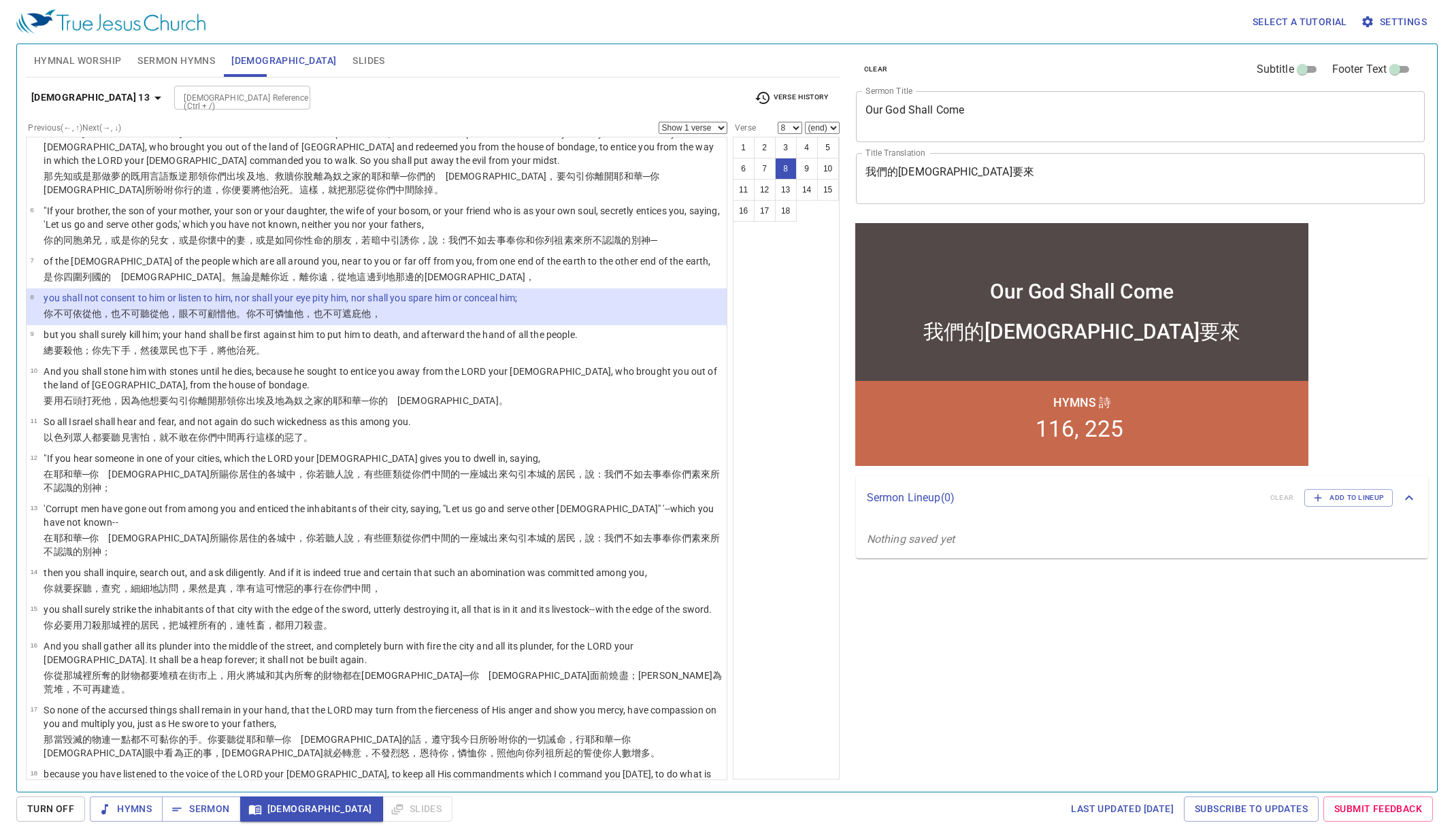
click at [108, 94] on b "Deuteronomy 13" at bounding box center [90, 98] width 118 height 17
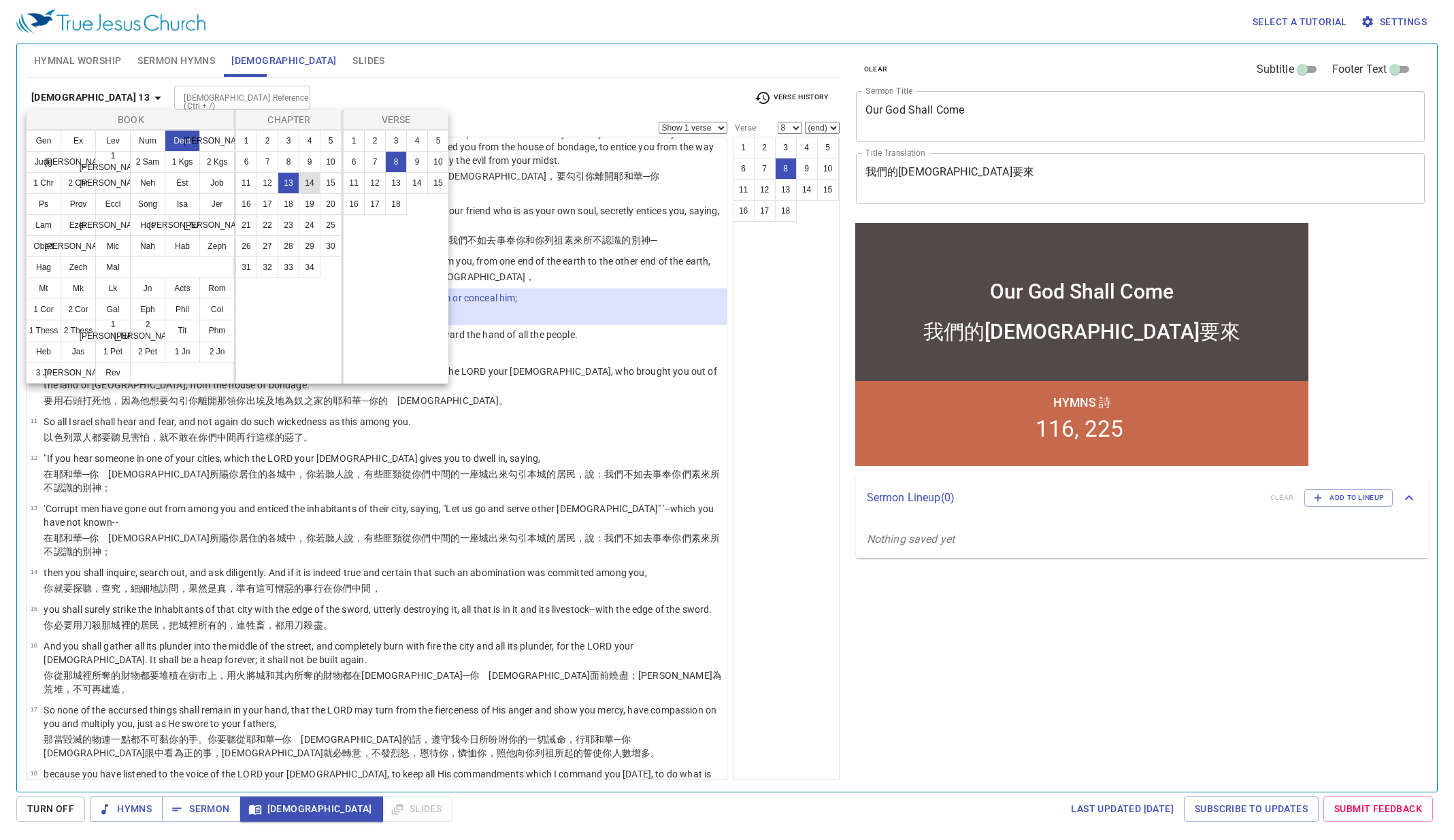
click at [304, 180] on button "14" at bounding box center [310, 183] width 22 height 22
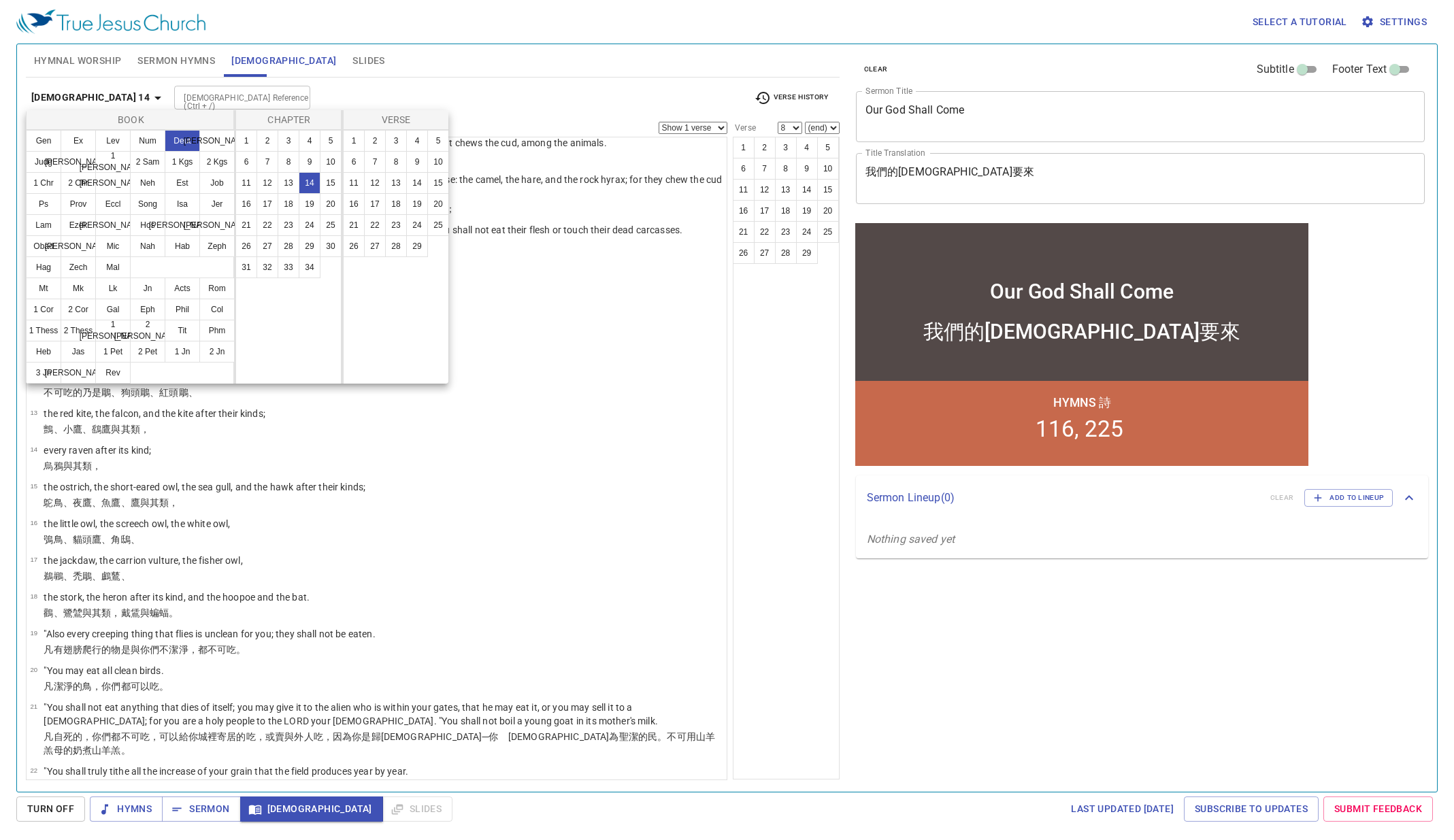
scroll to position [0, 0]
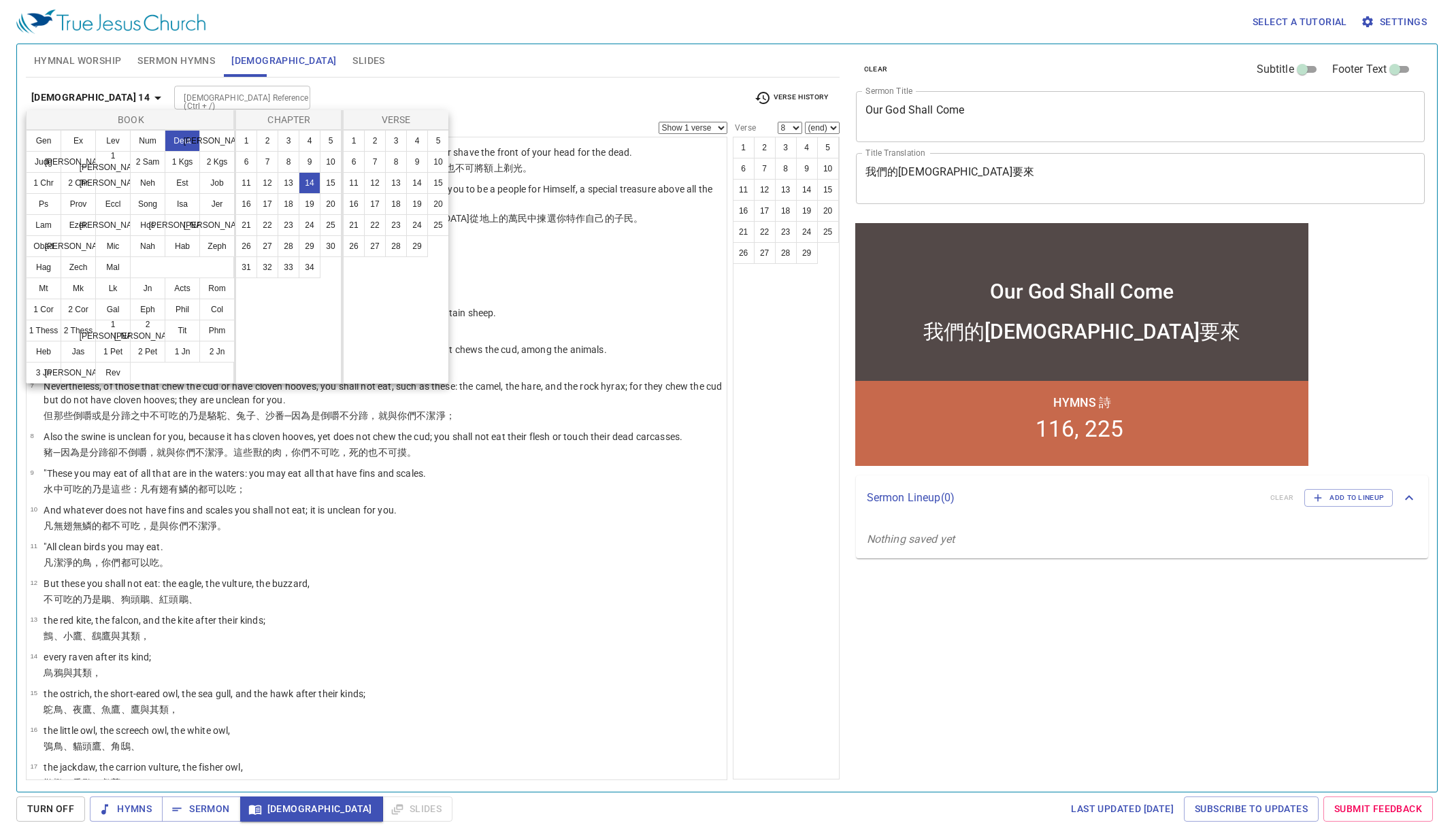
click at [748, 560] on div at bounding box center [727, 420] width 1454 height 840
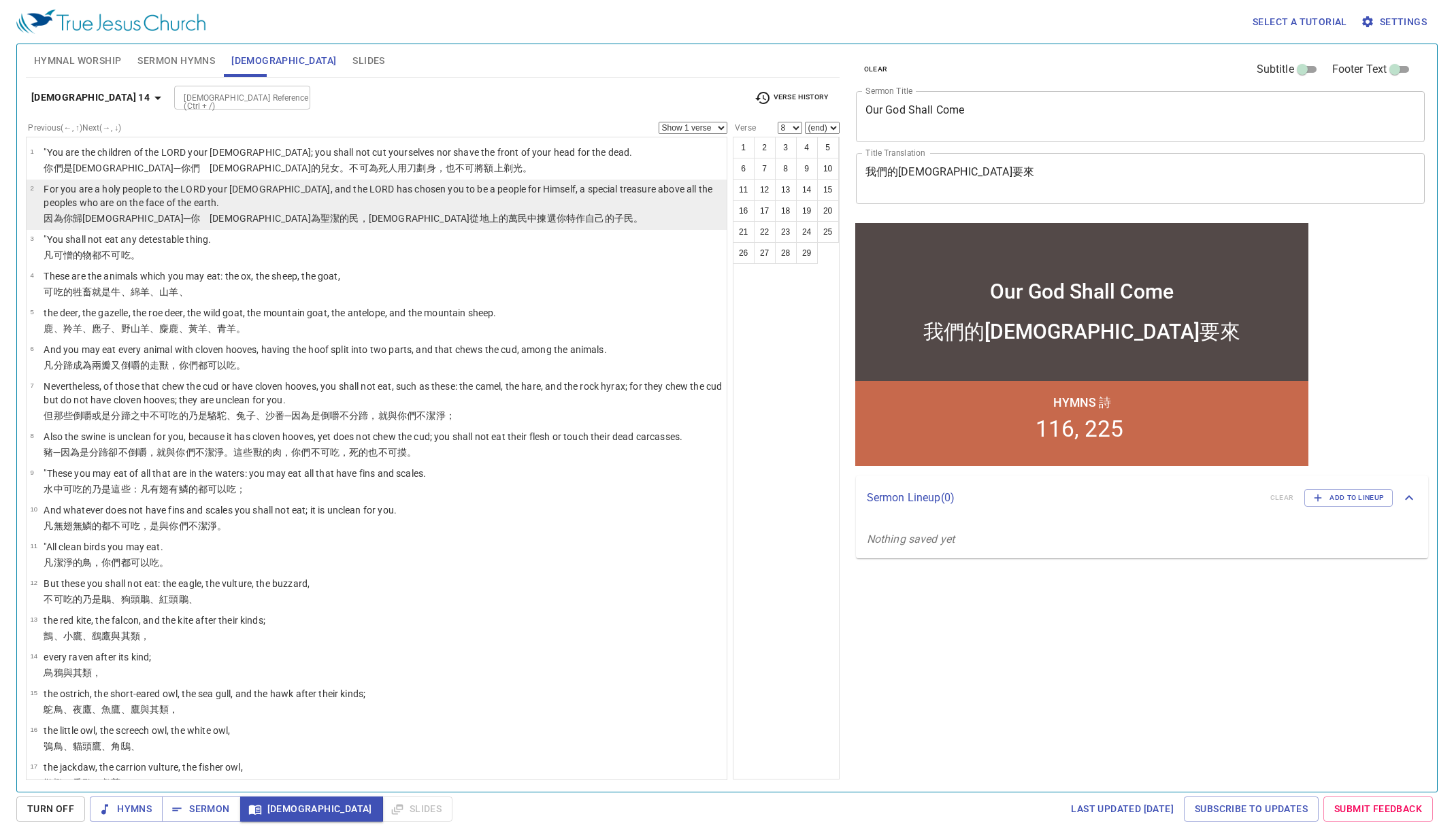
click at [338, 190] on p "For you are a holy people to the LORD your [DEMOGRAPHIC_DATA], and the LORD has…" at bounding box center [383, 195] width 679 height 27
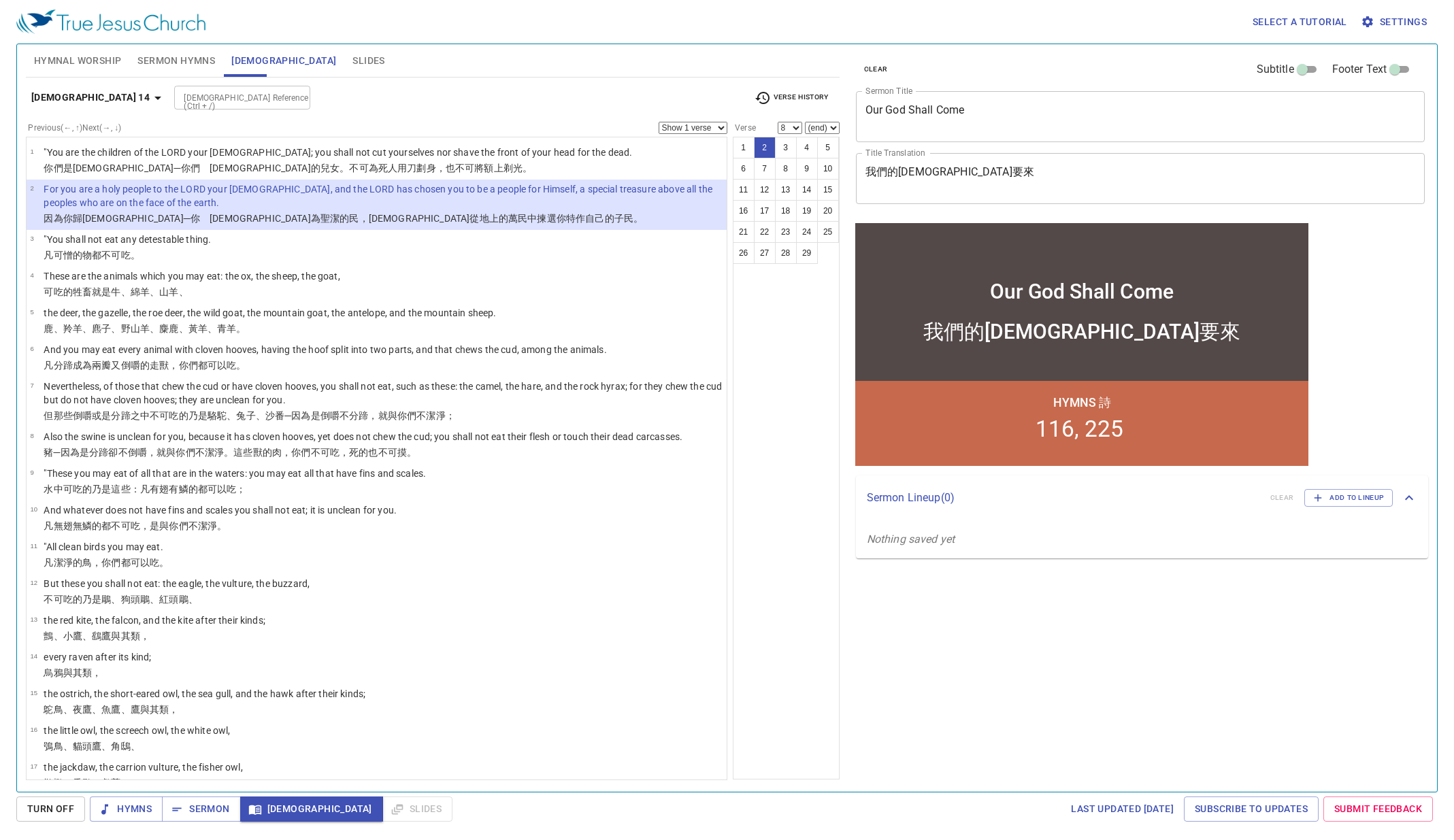
select select "2"
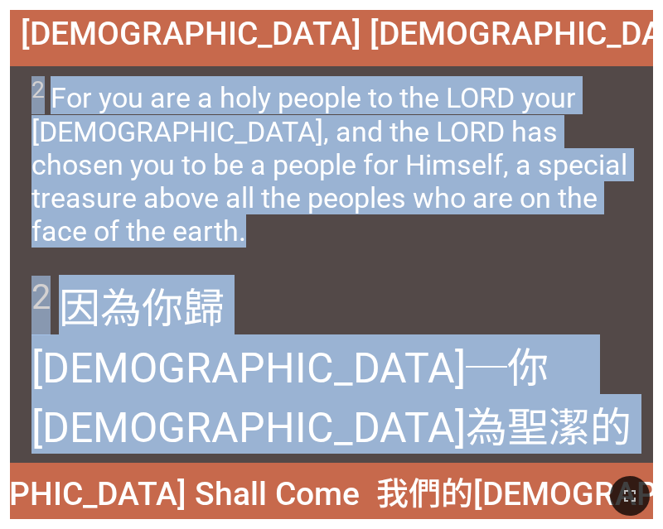
drag, startPoint x: 31, startPoint y: 89, endPoint x: 500, endPoint y: 438, distance: 584.8
click at [500, 438] on div "[DEMOGRAPHIC_DATA] [DEMOGRAPHIC_DATA] 14:2 [DEMOGRAPHIC_DATA] [DEMOGRAPHIC_DATA…" at bounding box center [331, 264] width 643 height 509
copy div "2 For you are a holy people to the LORD your [DEMOGRAPHIC_DATA], and the LORD h…"
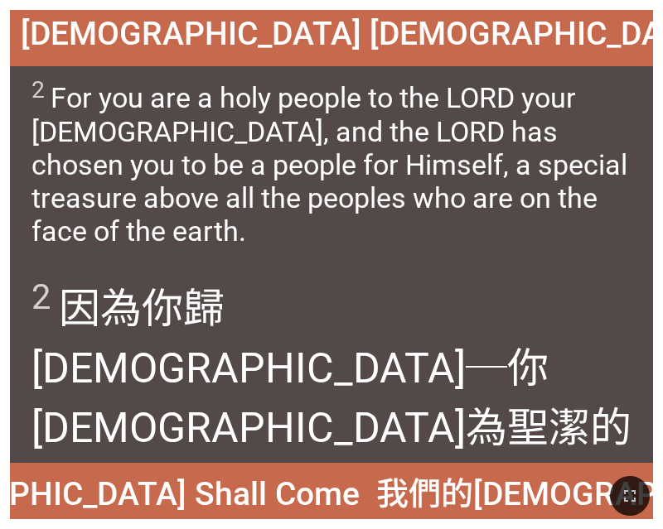
click at [289, 47] on span "[DEMOGRAPHIC_DATA] [DEMOGRAPHIC_DATA] 14:2" at bounding box center [401, 34] width 760 height 38
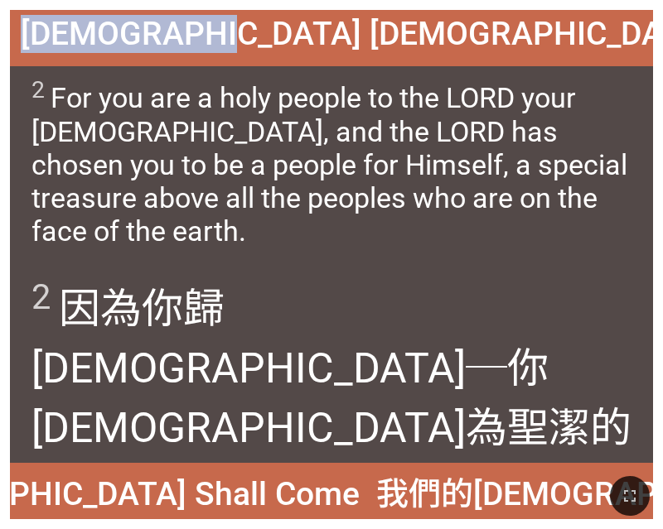
click at [289, 46] on span "[DEMOGRAPHIC_DATA] [DEMOGRAPHIC_DATA] 14:2" at bounding box center [401, 34] width 760 height 38
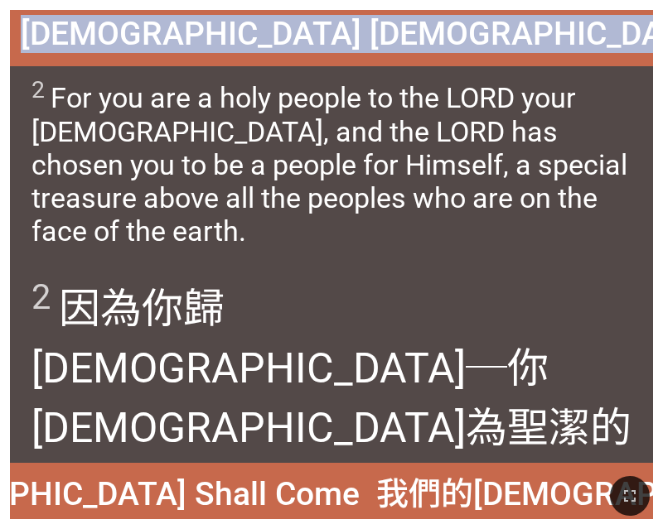
click at [289, 46] on span "[DEMOGRAPHIC_DATA] [DEMOGRAPHIC_DATA] 14:2" at bounding box center [401, 34] width 760 height 38
copy div "[DEMOGRAPHIC_DATA] [DEMOGRAPHIC_DATA] 14:2 [DEMOGRAPHIC_DATA] [DEMOGRAPHIC_DATA…"
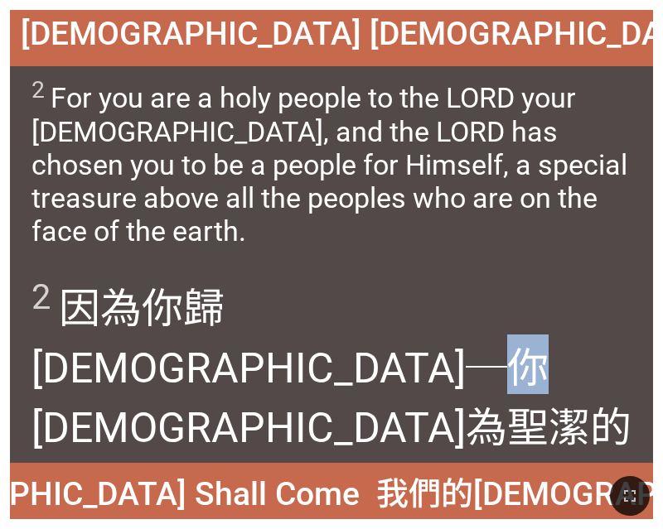
drag, startPoint x: 438, startPoint y: 328, endPoint x: 401, endPoint y: 310, distance: 41.5
click at [401, 345] on wh3068 "─你　[DEMOGRAPHIC_DATA] 為聖潔 的民 ，[DEMOGRAPHIC_DATA] 從地 上 的萬民 中揀選 你特 作自己的子民 。" at bounding box center [331, 488] width 600 height 287
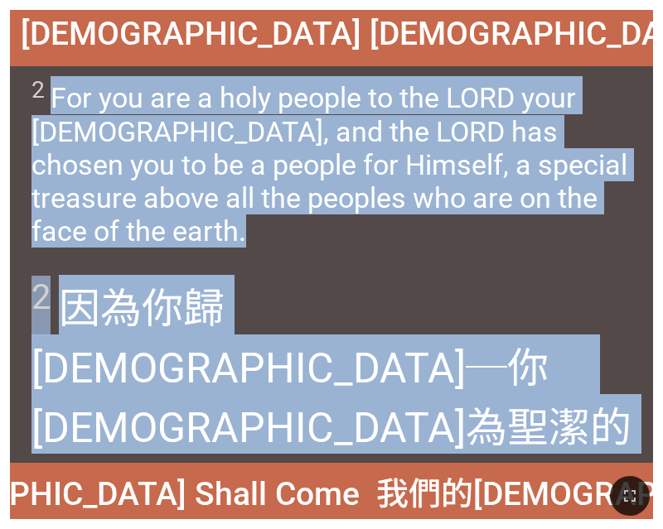
drag, startPoint x: 491, startPoint y: 428, endPoint x: 51, endPoint y: 99, distance: 549.6
click at [51, 99] on div "[DEMOGRAPHIC_DATA] [DEMOGRAPHIC_DATA] 14:2 [DEMOGRAPHIC_DATA] [DEMOGRAPHIC_DATA…" at bounding box center [331, 264] width 643 height 509
copy div "For you are a holy people to the LORD your [DEMOGRAPHIC_DATA], and the LORD has…"
